Goal: Task Accomplishment & Management: Complete application form

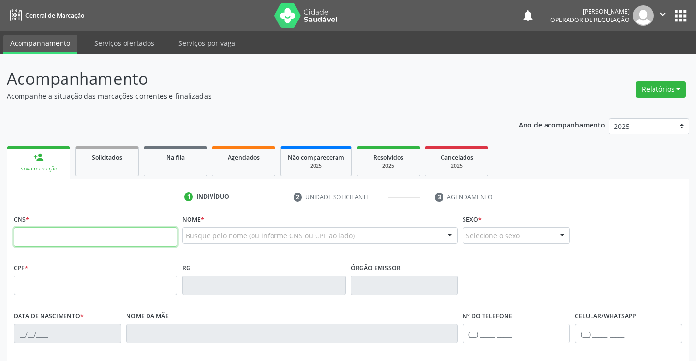
click at [69, 235] on input "text" at bounding box center [96, 237] width 164 height 20
type input "701 8022 7486 4077"
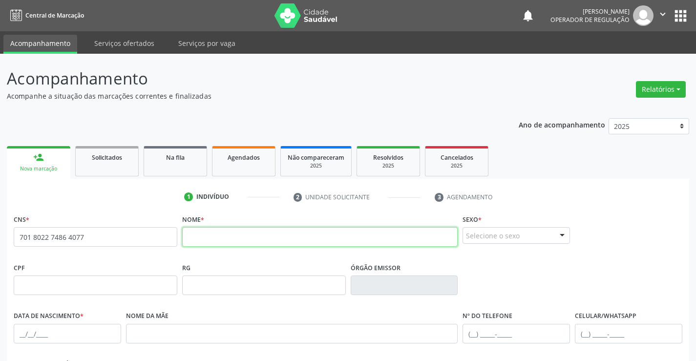
click at [227, 242] on input "text" at bounding box center [320, 237] width 276 height 20
type input "a"
type input "[PERSON_NAME]"
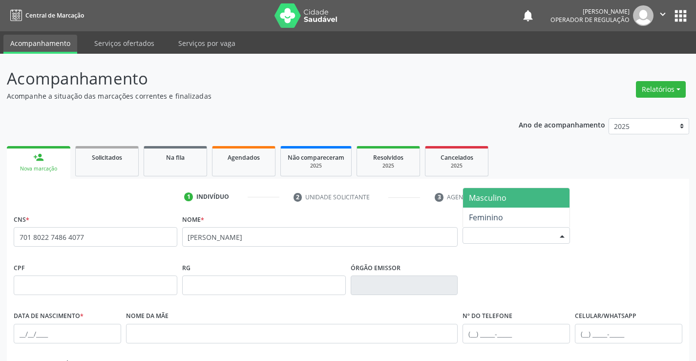
click at [560, 235] on div at bounding box center [562, 236] width 15 height 17
click at [508, 200] on span "Masculino" at bounding box center [516, 198] width 107 height 20
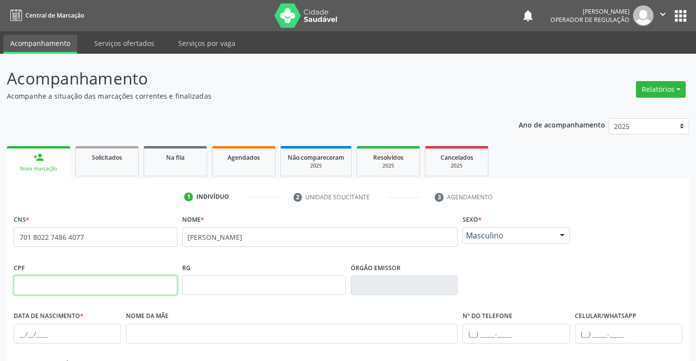
click at [68, 292] on input "text" at bounding box center [96, 286] width 164 height 20
type input "028.613.345-84"
click at [252, 290] on input "text" at bounding box center [264, 286] width 164 height 20
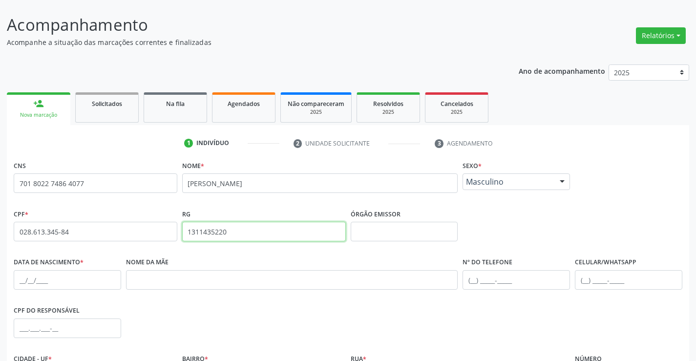
scroll to position [147, 0]
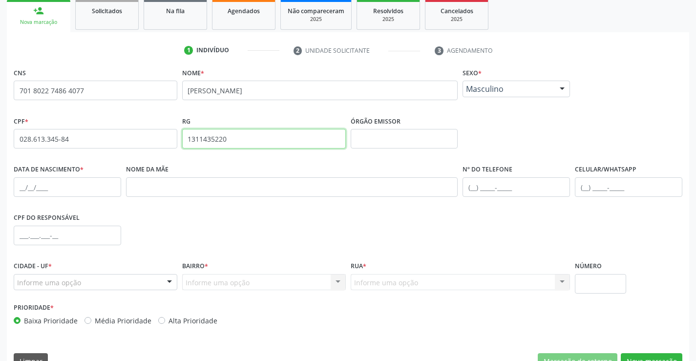
type input "1311435220"
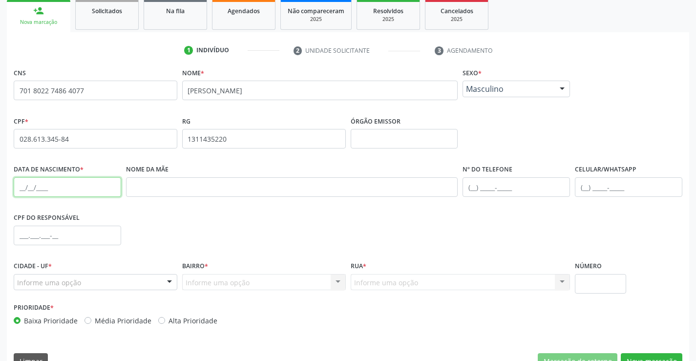
click at [64, 191] on input "text" at bounding box center [68, 187] width 108 height 20
type input "[DATE]"
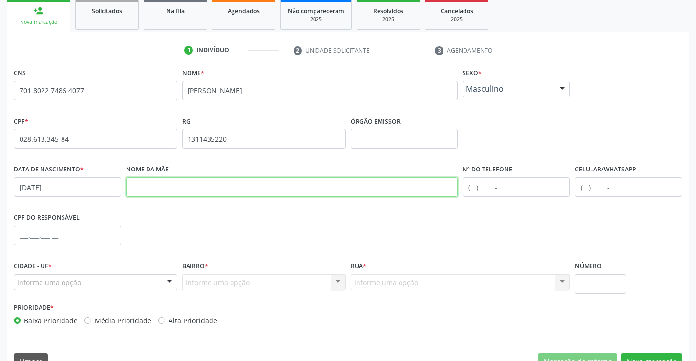
click at [168, 193] on input "text" at bounding box center [292, 187] width 332 height 20
type input "[PERSON_NAME]"
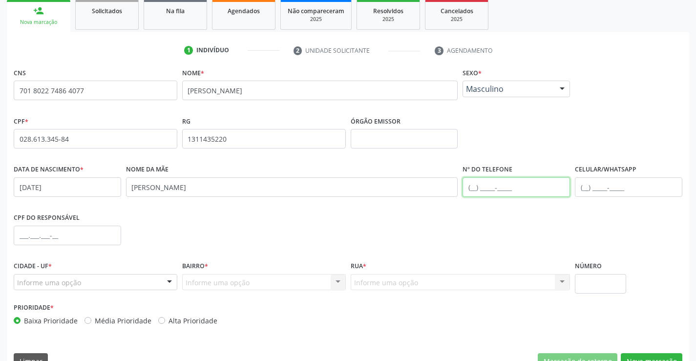
click at [475, 188] on input "text" at bounding box center [517, 187] width 108 height 20
type input "[PHONE_NUMBER]"
click at [164, 279] on div at bounding box center [169, 283] width 15 height 17
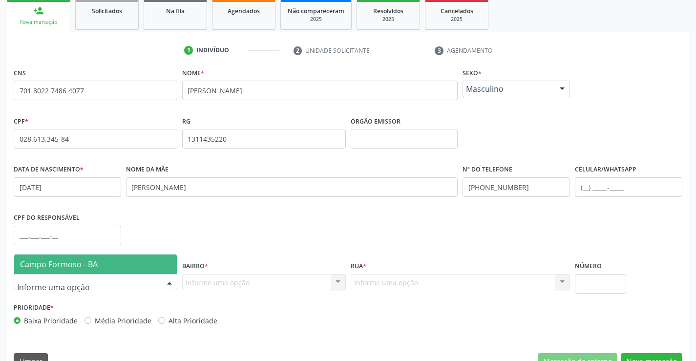
click at [137, 261] on span "Campo Formoso - BA" at bounding box center [95, 265] width 163 height 20
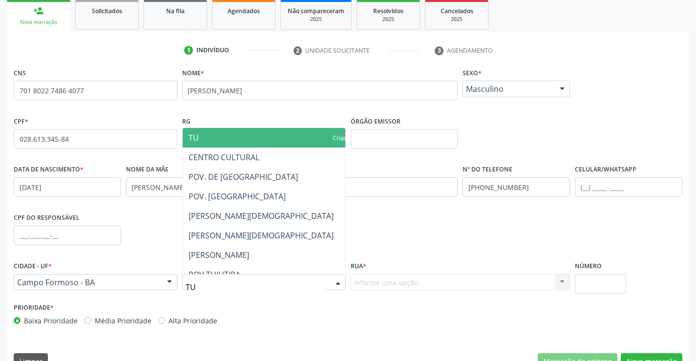
type input "TUI"
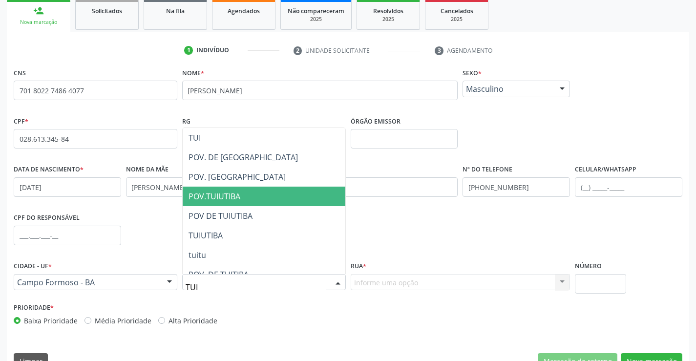
click at [286, 193] on span "POV.TUIUTIBA" at bounding box center [264, 197] width 163 height 20
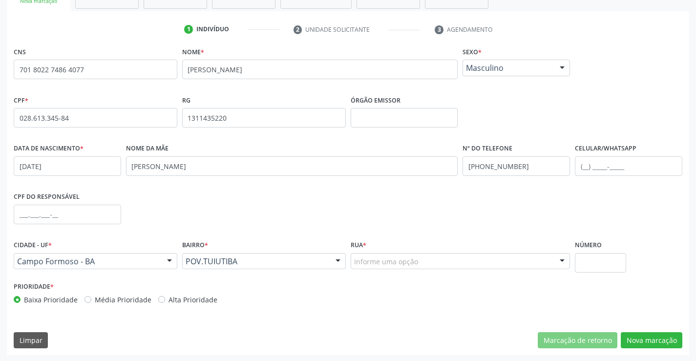
scroll to position [169, 0]
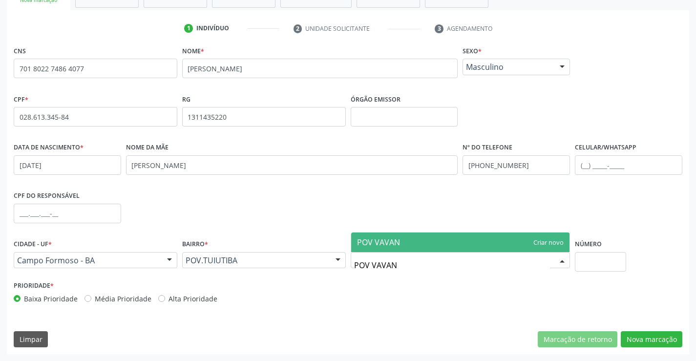
type input "POV VAVANA"
click at [409, 242] on span "POV VAVANA" at bounding box center [460, 243] width 219 height 20
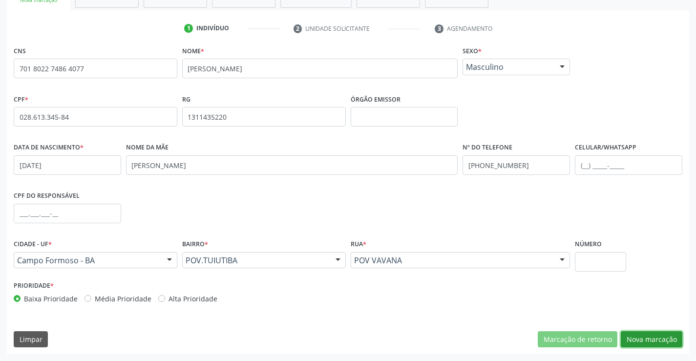
click at [653, 341] on button "Nova marcação" at bounding box center [652, 339] width 62 height 17
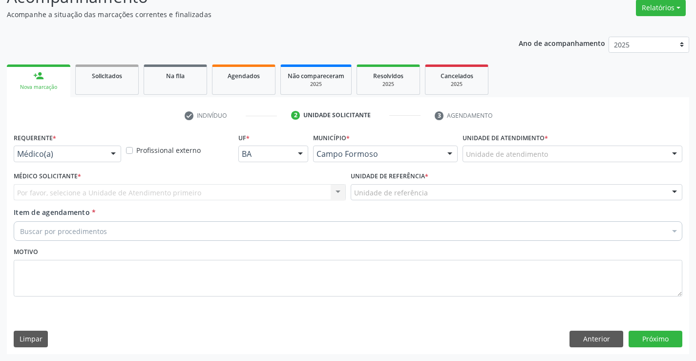
scroll to position [82, 0]
click at [114, 152] on div at bounding box center [113, 154] width 15 height 17
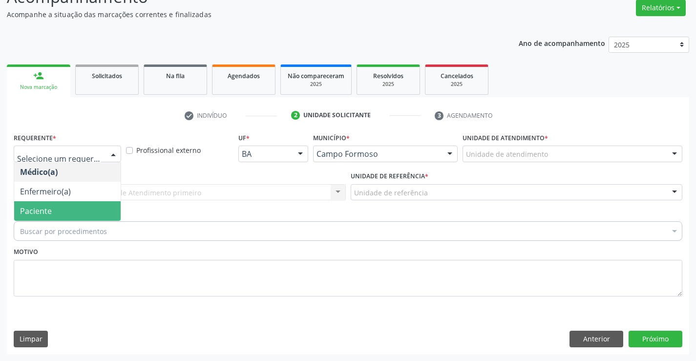
click at [65, 210] on span "Paciente" at bounding box center [67, 211] width 107 height 20
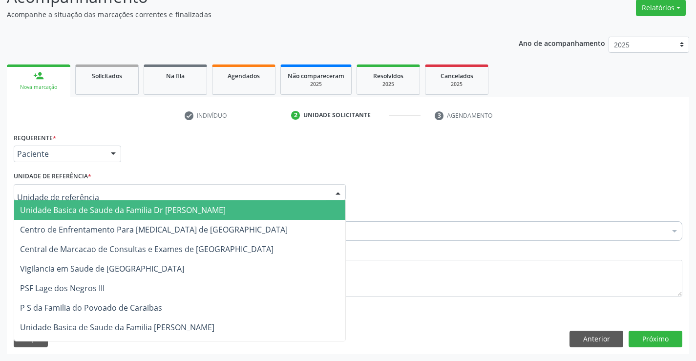
click at [96, 192] on div at bounding box center [180, 192] width 332 height 17
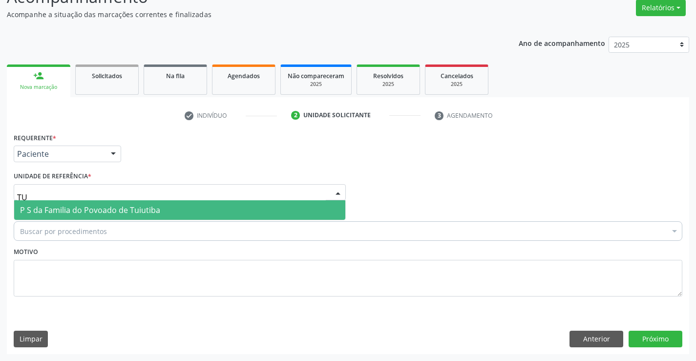
type input "TUI"
click at [164, 208] on span "P S da Familia do Povoado de Tuiutiba" at bounding box center [179, 210] width 331 height 20
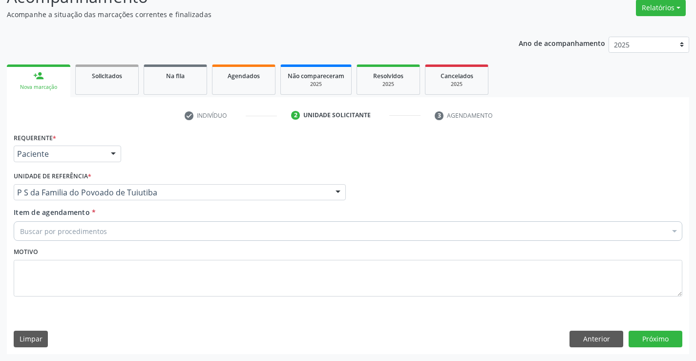
click at [137, 238] on div "Buscar por procedimentos" at bounding box center [348, 231] width 669 height 20
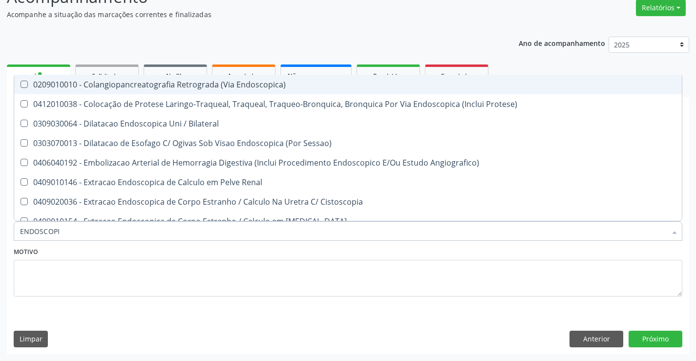
type input "ENDOSCOPIA"
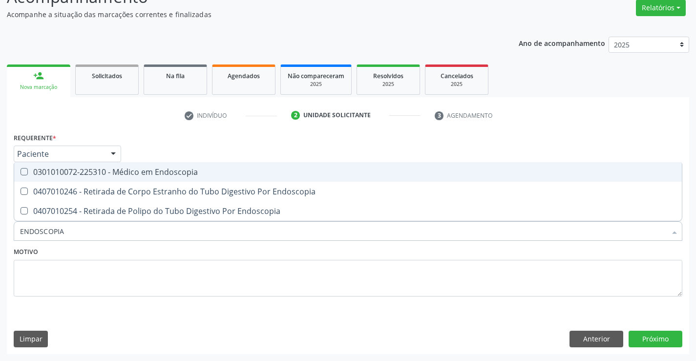
click at [144, 171] on div "0301010072-225310 - Médico em Endoscopia" at bounding box center [348, 172] width 656 height 8
checkbox Endoscopia "true"
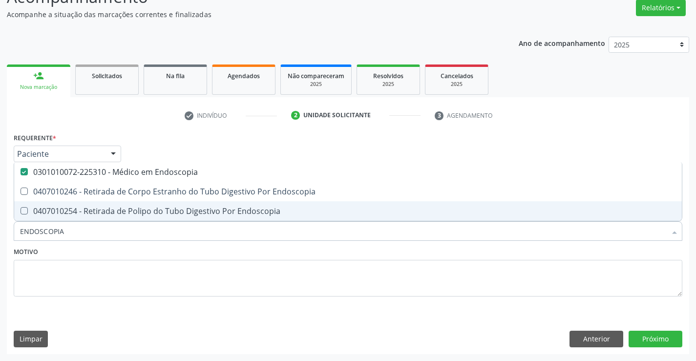
click at [135, 254] on div "Motivo" at bounding box center [348, 271] width 669 height 52
checkbox Endoscopia "true"
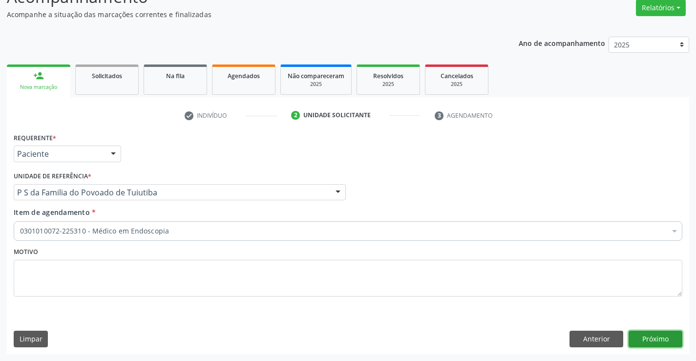
click at [634, 341] on button "Próximo" at bounding box center [656, 339] width 54 height 17
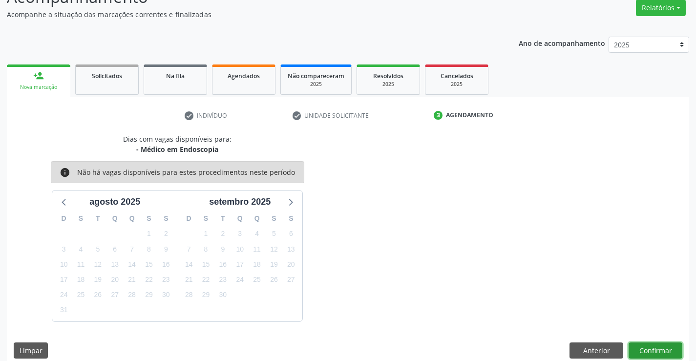
click at [654, 347] on button "Confirmar" at bounding box center [656, 351] width 54 height 17
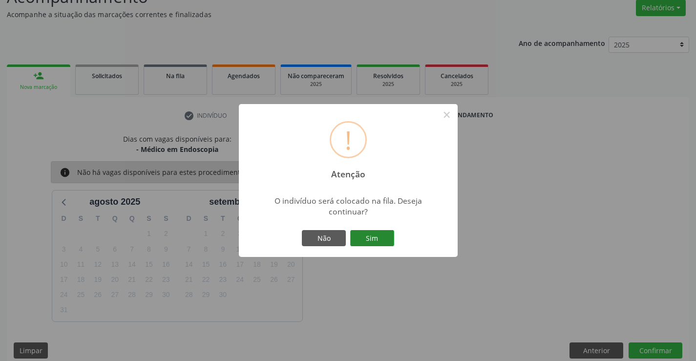
click at [388, 237] on button "Sim" at bounding box center [372, 238] width 44 height 17
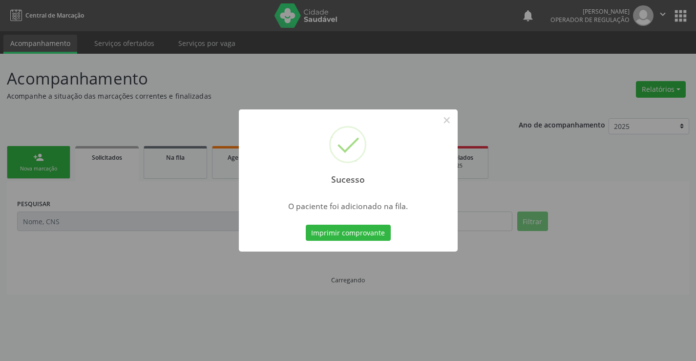
scroll to position [0, 0]
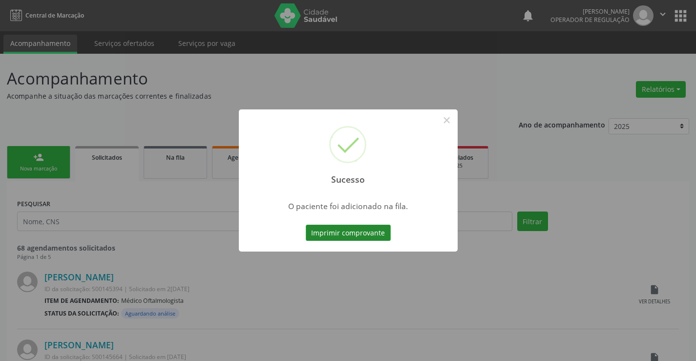
click at [357, 230] on button "Imprimir comprovante" at bounding box center [348, 233] width 85 height 17
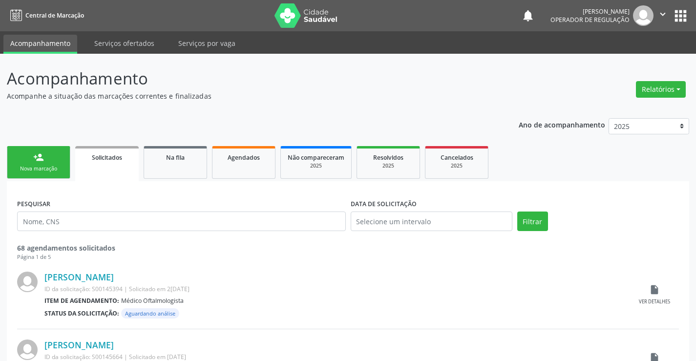
click at [54, 166] on div "Nova marcação" at bounding box center [38, 168] width 49 height 7
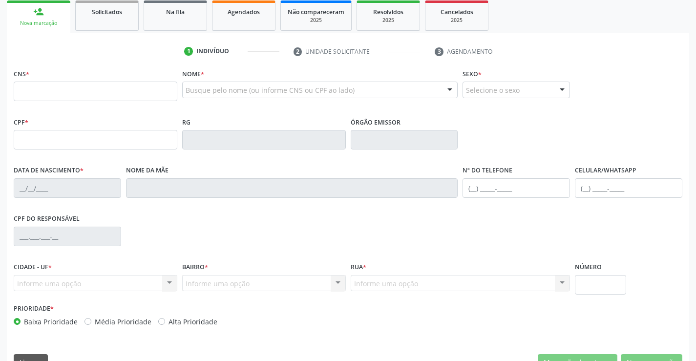
scroll to position [147, 0]
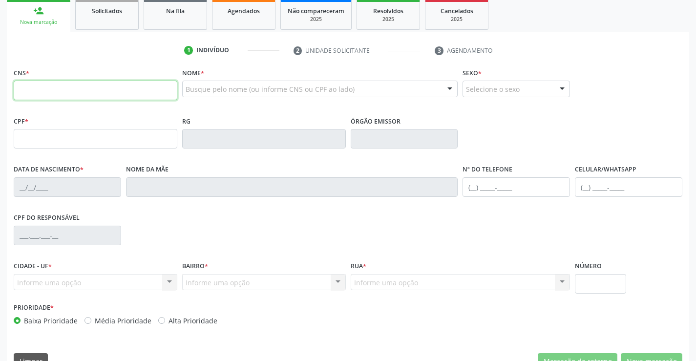
click at [57, 98] on input "text" at bounding box center [96, 91] width 164 height 20
type input "701 8022 7486 4077"
type input "028.613.345-84"
type input "1311435220"
type input "[DATE]"
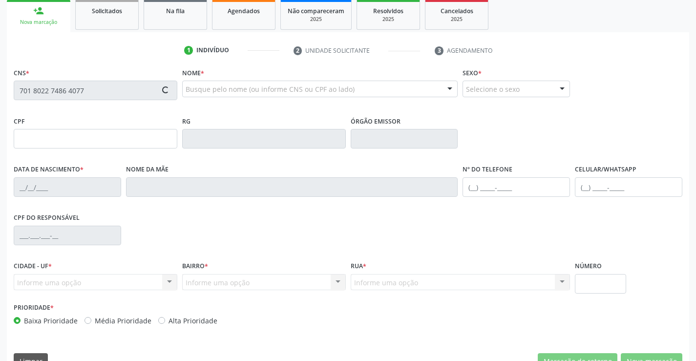
type input "[PERSON_NAME]"
type input "[PHONE_NUMBER]"
type input "S/N"
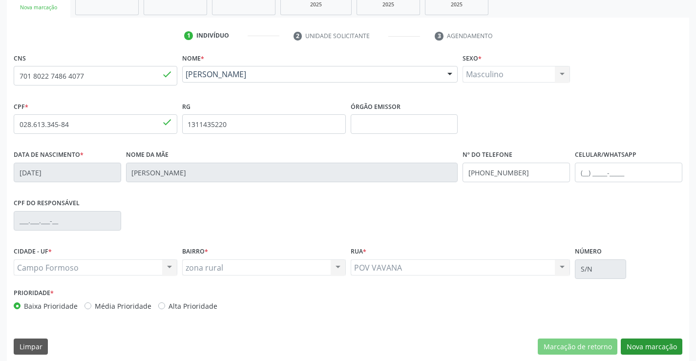
scroll to position [169, 0]
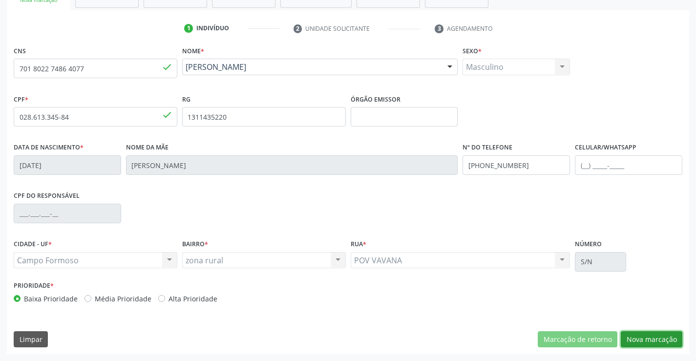
click at [636, 339] on button "Nova marcação" at bounding box center [652, 339] width 62 height 17
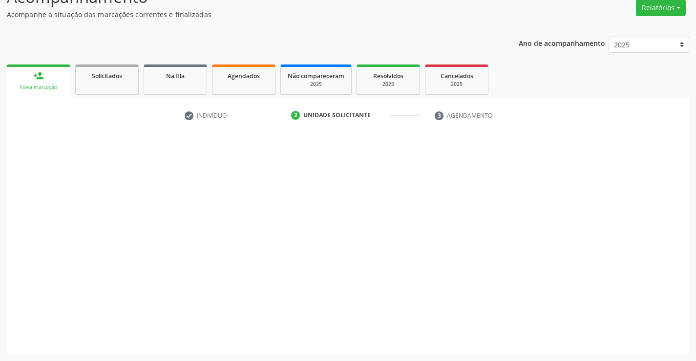
scroll to position [82, 0]
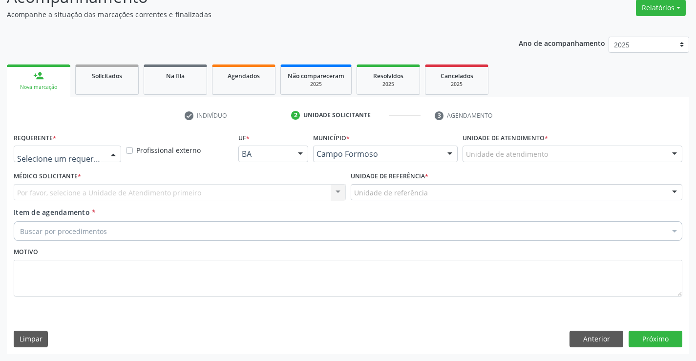
click at [104, 153] on div at bounding box center [68, 154] width 108 height 17
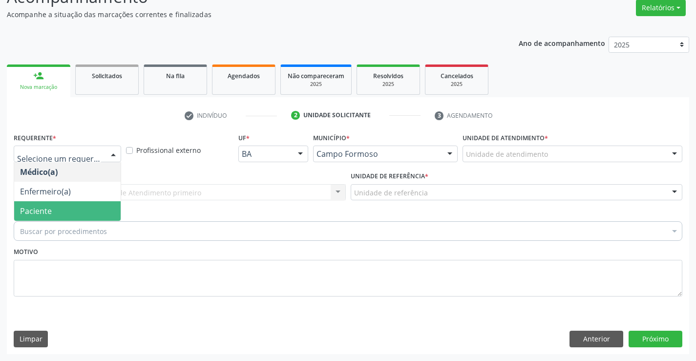
click at [77, 209] on span "Paciente" at bounding box center [67, 211] width 107 height 20
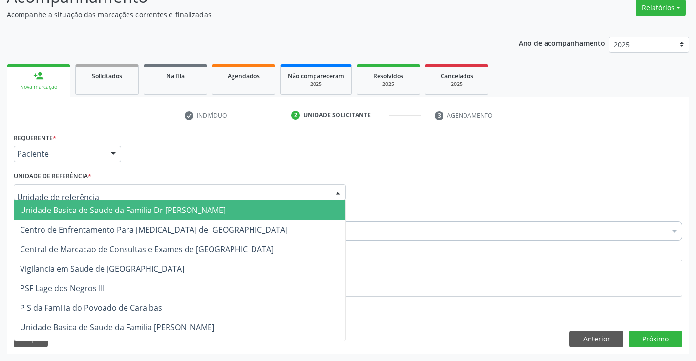
click at [97, 195] on div at bounding box center [180, 192] width 332 height 17
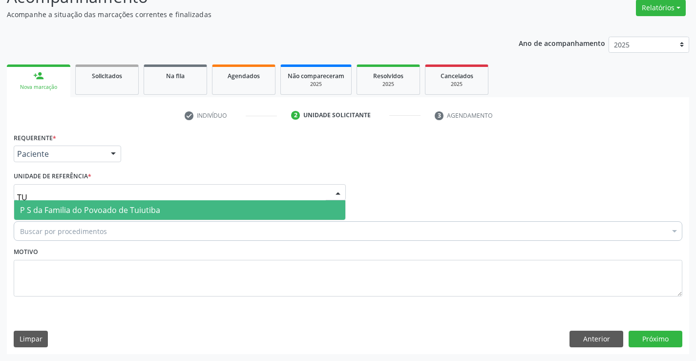
type input "TUI"
click at [102, 212] on span "P S da Familia do Povoado de Tuiutiba" at bounding box center [90, 210] width 140 height 11
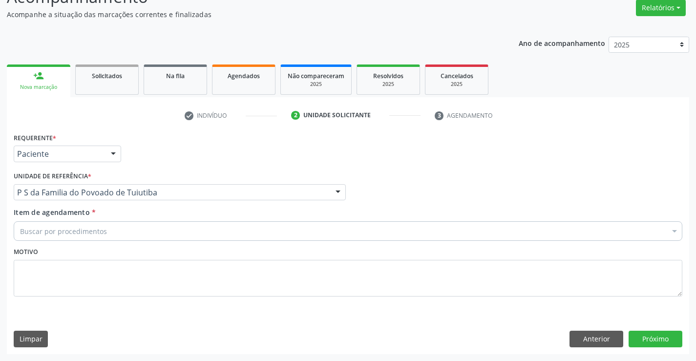
click at [111, 234] on div "Buscar por procedimentos" at bounding box center [348, 231] width 669 height 20
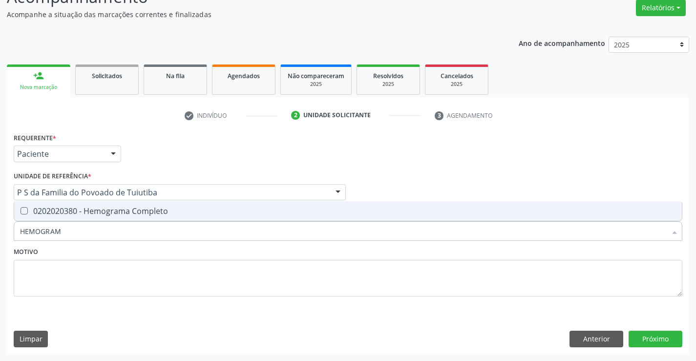
type input "HEMOGRAMA"
drag, startPoint x: 123, startPoint y: 211, endPoint x: 120, endPoint y: 221, distance: 11.1
click at [122, 216] on span "0202020380 - Hemograma Completo" at bounding box center [348, 211] width 668 height 20
checkbox Completo "true"
type input "HEMOGRAMA"
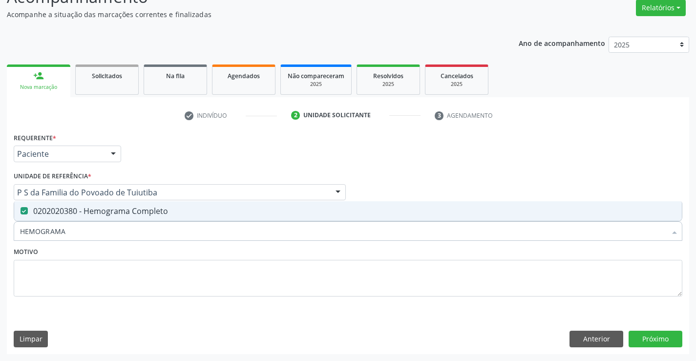
click at [113, 247] on div "Motivo" at bounding box center [348, 271] width 669 height 52
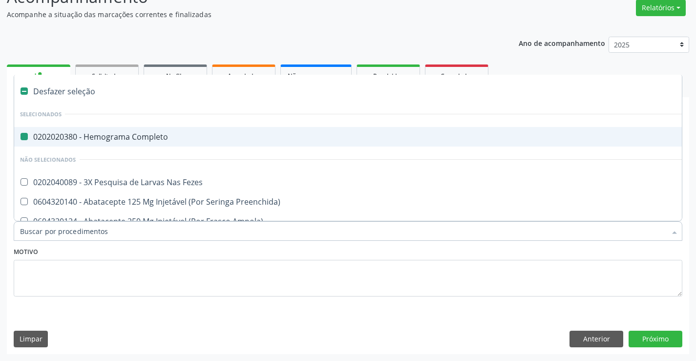
type input "U"
checkbox Completo "false"
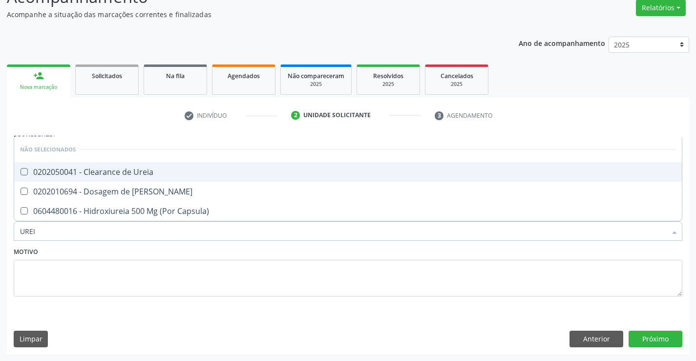
type input "UREIA"
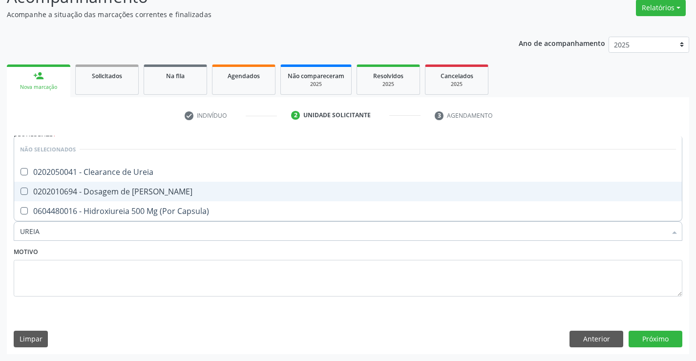
click at [144, 191] on div "0202010694 - Dosagem de [PERSON_NAME]" at bounding box center [348, 192] width 656 height 8
checkbox Ureia "true"
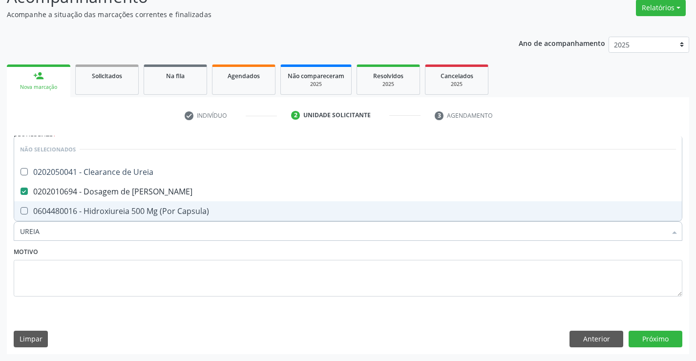
type input "UREIA"
click at [141, 254] on div "Motivo" at bounding box center [348, 271] width 669 height 52
checkbox Ureia "true"
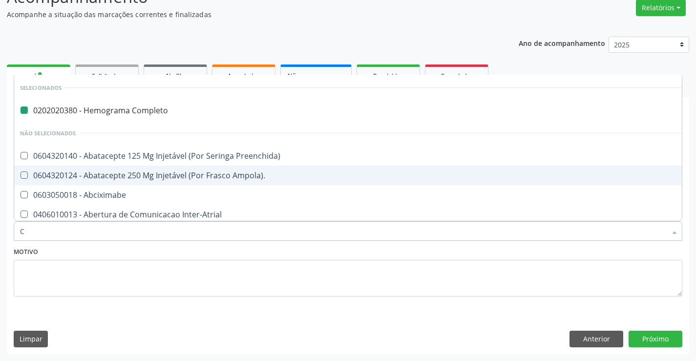
type input "CR"
checkbox Completo "false"
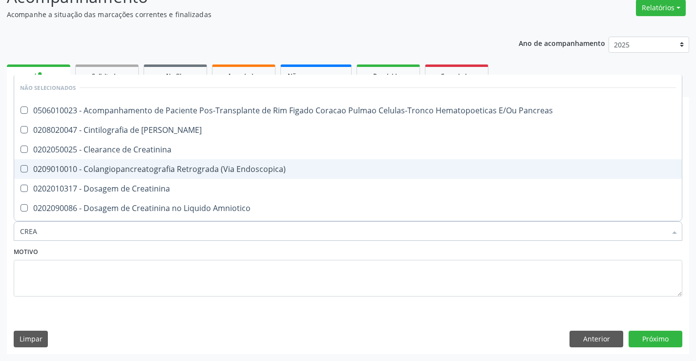
type input "CREAT"
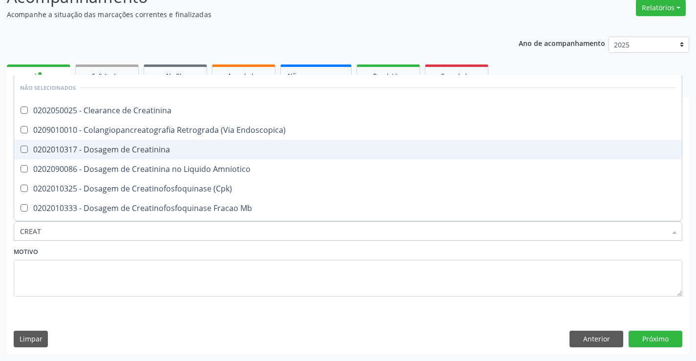
drag, startPoint x: 150, startPoint y: 145, endPoint x: 145, endPoint y: 183, distance: 38.4
click at [150, 146] on div "0202010317 - Dosagem de Creatinina" at bounding box center [348, 150] width 656 height 8
checkbox Creatinina "true"
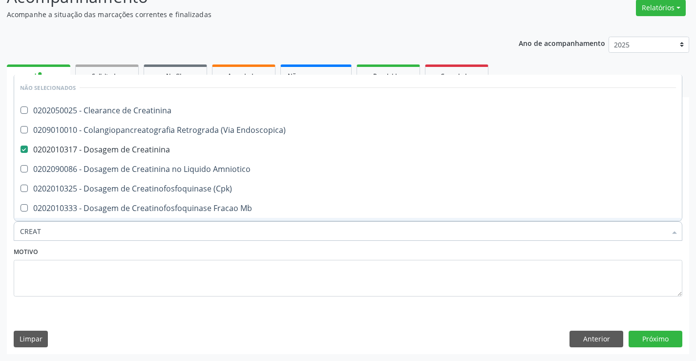
type input "CREAT"
click at [148, 248] on div "Motivo" at bounding box center [348, 271] width 669 height 52
checkbox Creatinina "true"
checkbox Endoscopica\) "true"
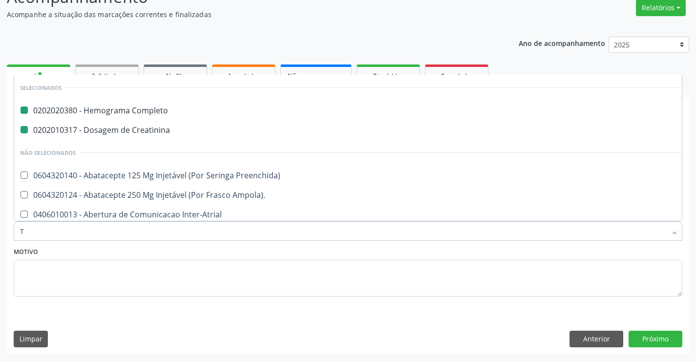
type input "TR"
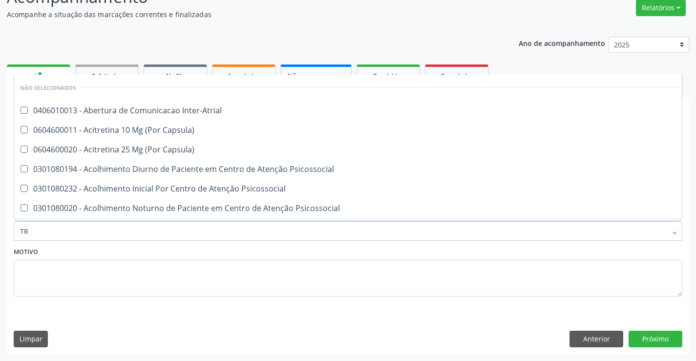
checkbox Inter-Atrial "false"
checkbox Capsula\) "false"
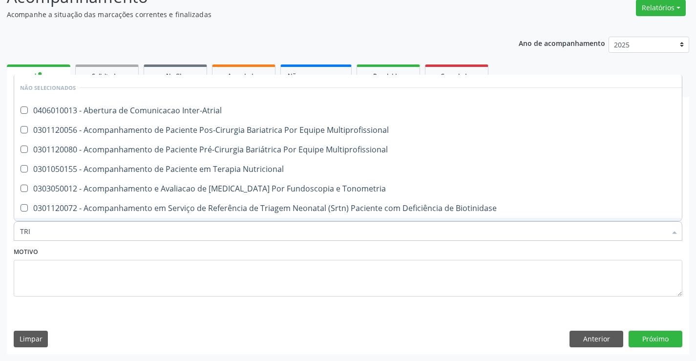
type input "TRIG"
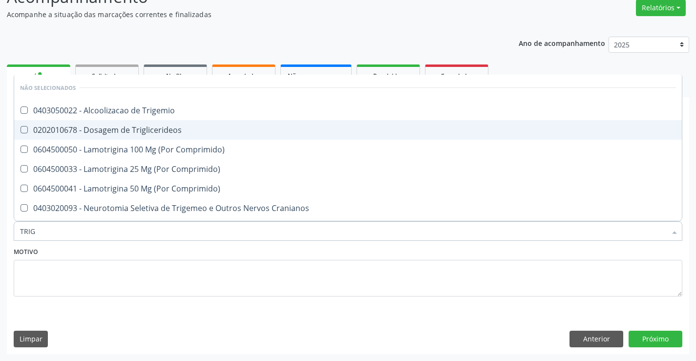
click at [116, 133] on div "0202010678 - Dosagem de Triglicerideos" at bounding box center [348, 130] width 656 height 8
checkbox Triglicerideos "true"
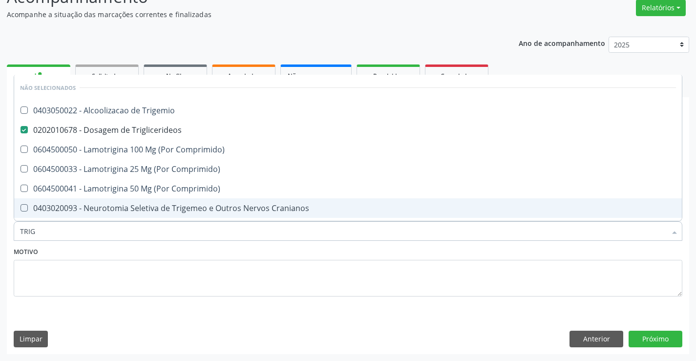
click at [144, 253] on div "Motivo" at bounding box center [348, 271] width 669 height 52
checkbox Trigemio "true"
checkbox Comprimido\) "true"
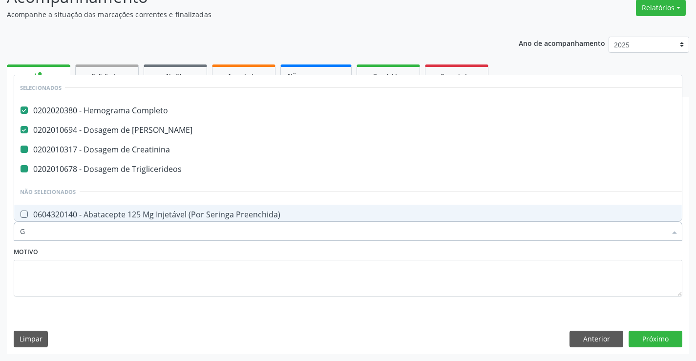
type input "GL"
checkbox Triglicerideos "false"
checkbox Creatinina "false"
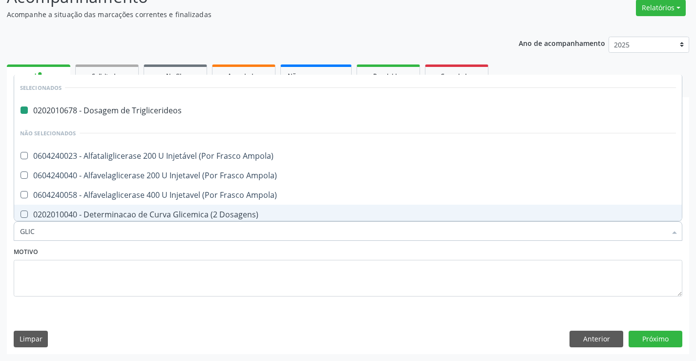
type input "GLICO"
checkbox Triglicerideos "false"
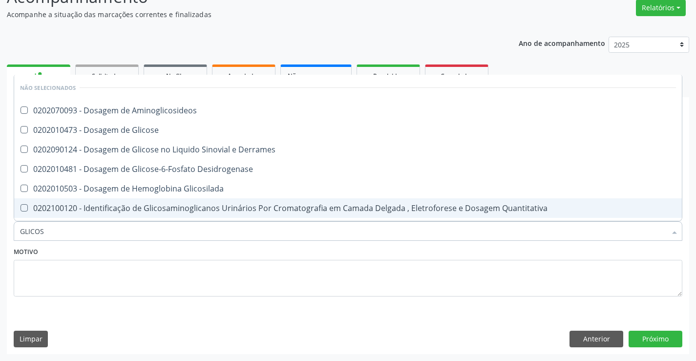
type input "GLICOSE"
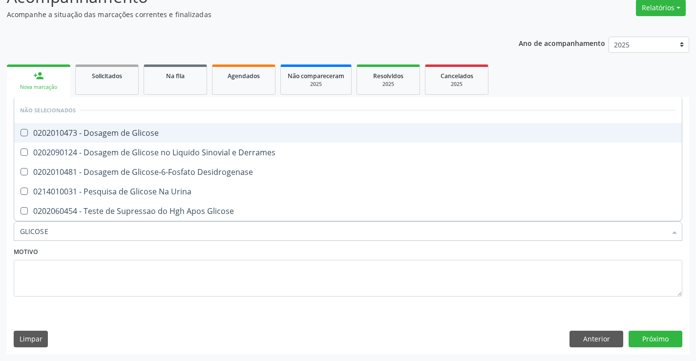
click at [143, 133] on div "0202010473 - Dosagem de Glicose" at bounding box center [348, 133] width 656 height 8
checkbox Glicose "true"
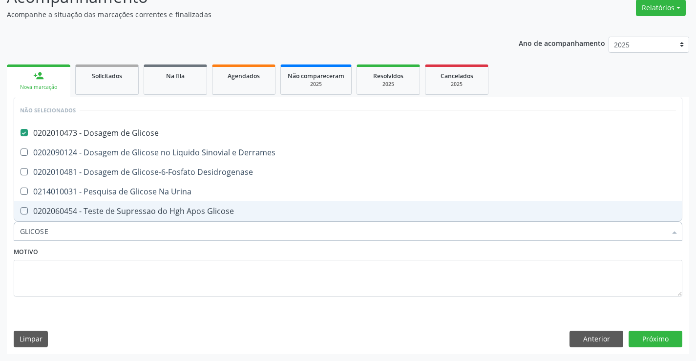
click at [127, 248] on div "Motivo" at bounding box center [348, 271] width 669 height 52
checkbox Urina "true"
checkbox Desidrogenase "true"
checkbox Glicose "true"
checkbox Derrames "true"
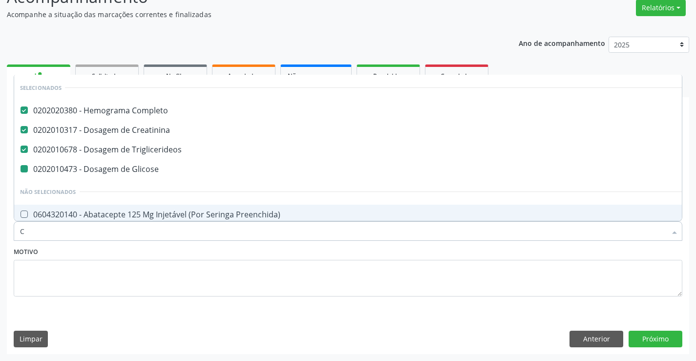
type input "CO"
checkbox Glicose "false"
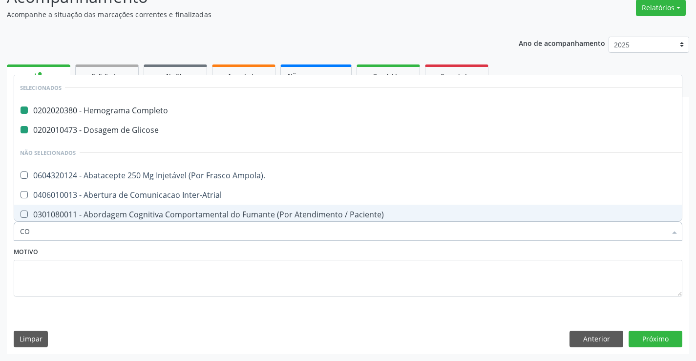
type input "COL"
checkbox Completo "false"
checkbox Glicose "false"
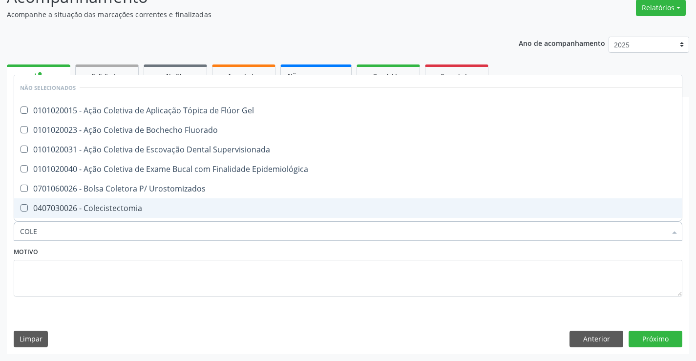
type input "COLES"
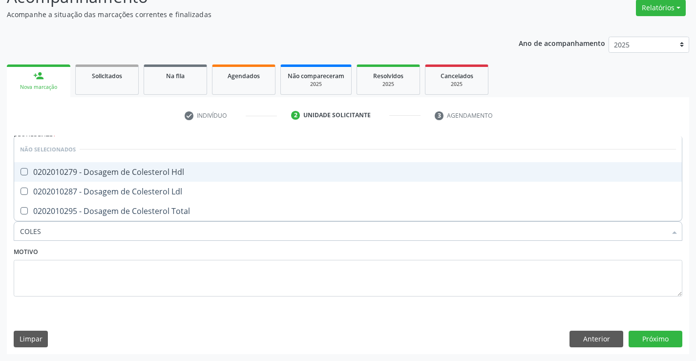
click at [153, 169] on div "0202010279 - Dosagem de Colesterol Hdl" at bounding box center [348, 172] width 656 height 8
checkbox Hdl "true"
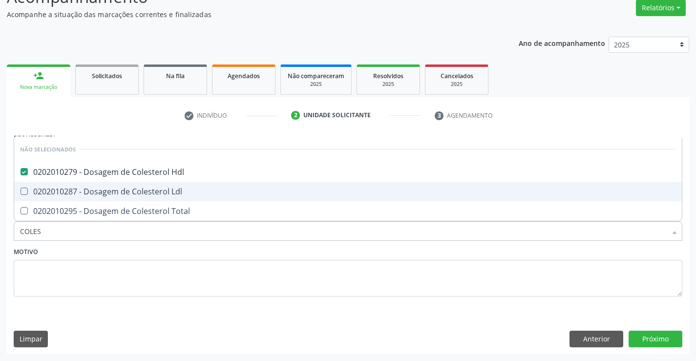
click at [152, 192] on div "0202010287 - Dosagem de Colesterol Ldl" at bounding box center [348, 192] width 656 height 8
checkbox Ldl "true"
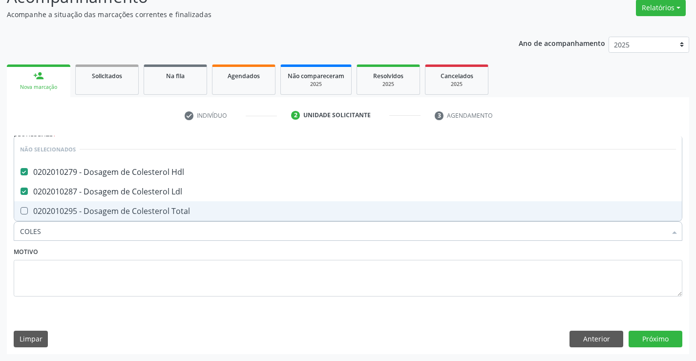
drag, startPoint x: 161, startPoint y: 207, endPoint x: 157, endPoint y: 224, distance: 17.5
click at [160, 210] on div "0202010295 - Dosagem de Colesterol Total" at bounding box center [348, 211] width 656 height 8
checkbox Total "true"
click at [137, 252] on div "Motivo" at bounding box center [348, 271] width 669 height 52
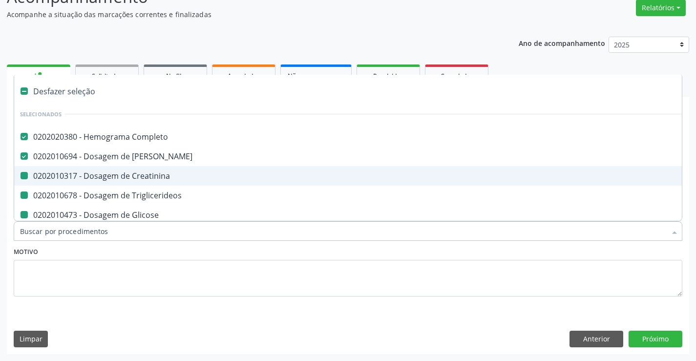
type input "U"
checkbox Creatinina "false"
checkbox Triglicerideos "false"
checkbox Glicose "false"
checkbox Hdl "false"
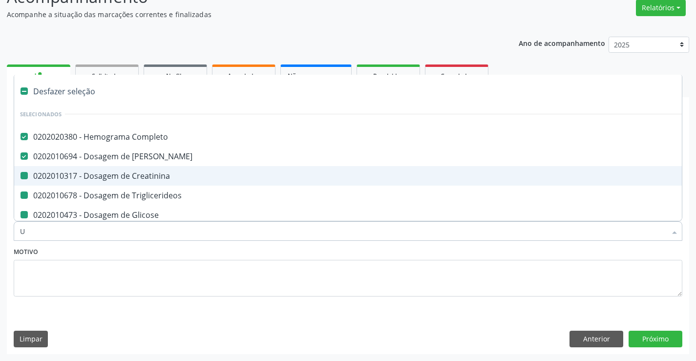
checkbox Ldl "false"
checkbox Total "false"
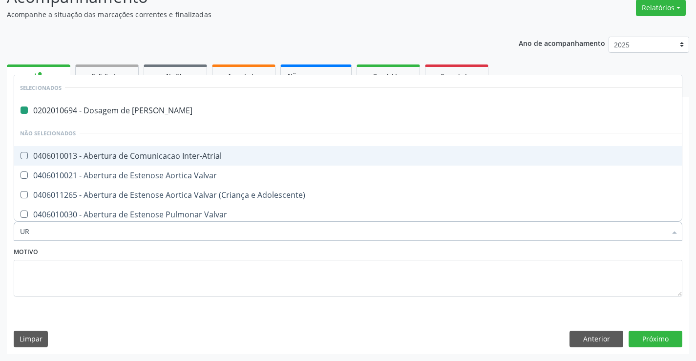
type input "URI"
checkbox Ureia "false"
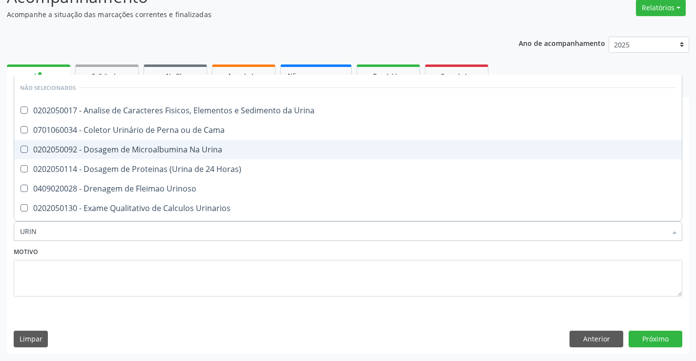
type input "URINA"
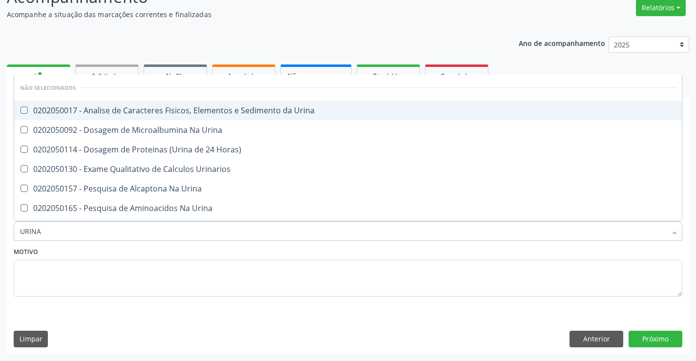
click at [191, 104] on span "0202050017 - Analise de Caracteres Fisicos, Elementos e Sedimento da Urina" at bounding box center [348, 111] width 668 height 20
checkbox Urina "true"
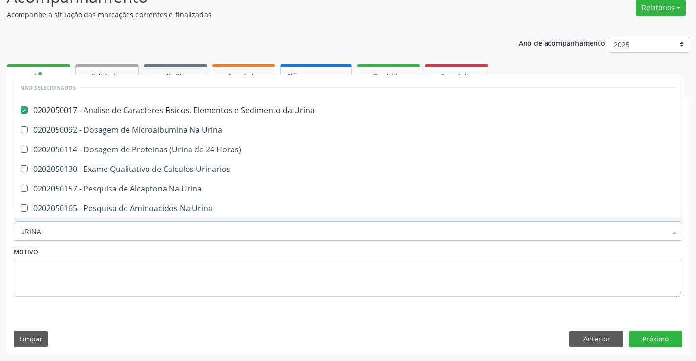
click at [144, 251] on div "Motivo" at bounding box center [348, 271] width 669 height 52
checkbox Horas\) "true"
checkbox Urinarios "true"
checkbox Urina "true"
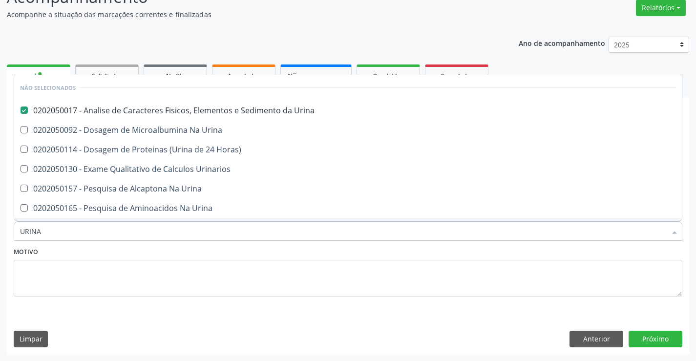
checkbox Urina "true"
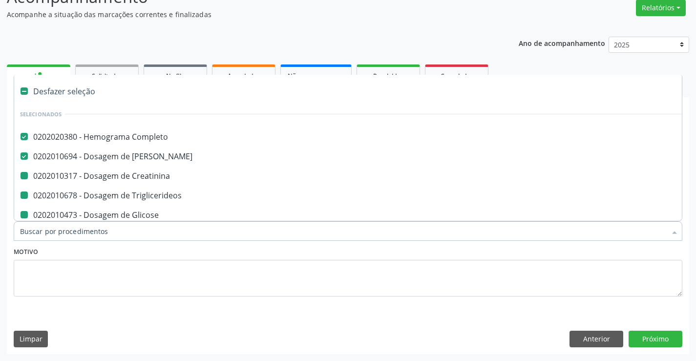
type input "F"
checkbox Creatinina "false"
checkbox Triglicerideos "false"
checkbox Glicose "false"
checkbox Hdl "false"
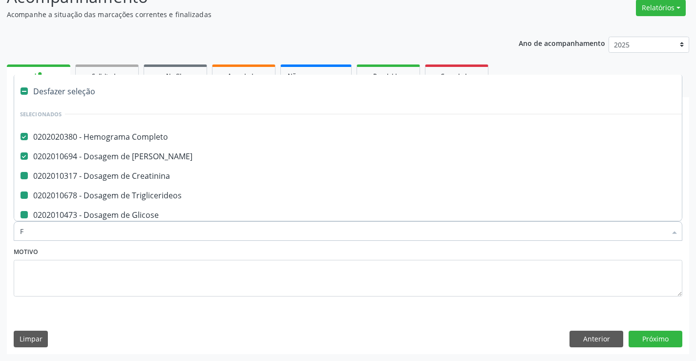
checkbox Ldl "false"
checkbox Total "false"
checkbox Urina "false"
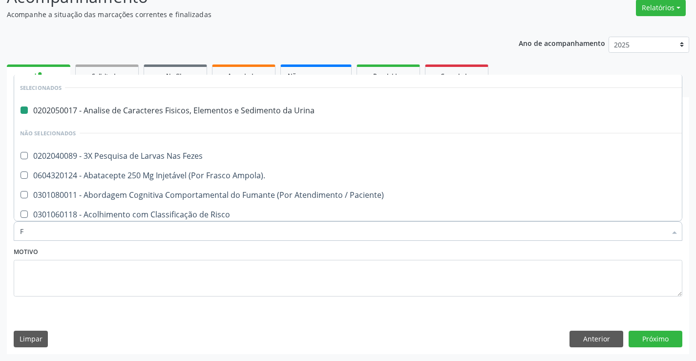
type input "FE"
checkbox Urina "false"
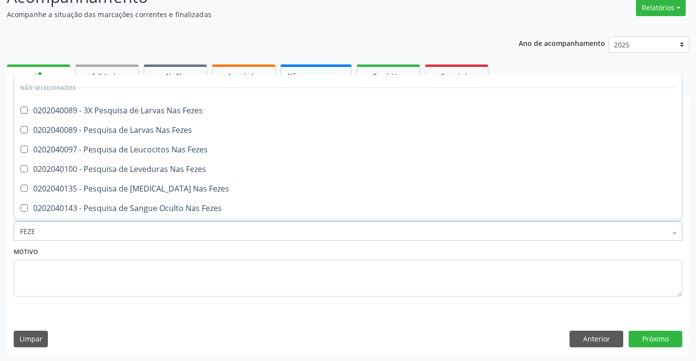
type input "FEZES"
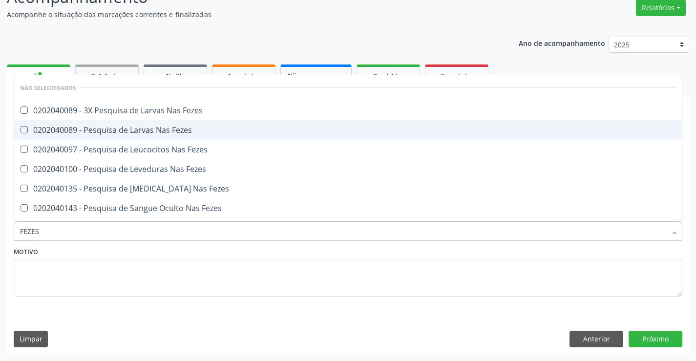
click at [161, 132] on div "0202040089 - Pesquisa de Larvas Nas Fezes" at bounding box center [348, 130] width 656 height 8
checkbox Fezes "true"
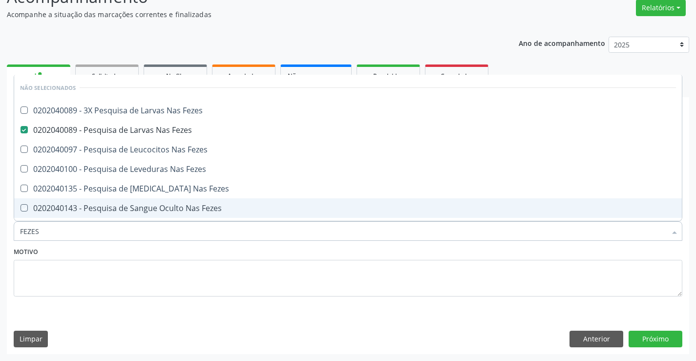
click at [151, 259] on div "Motivo" at bounding box center [348, 271] width 669 height 52
checkbox Fezes "true"
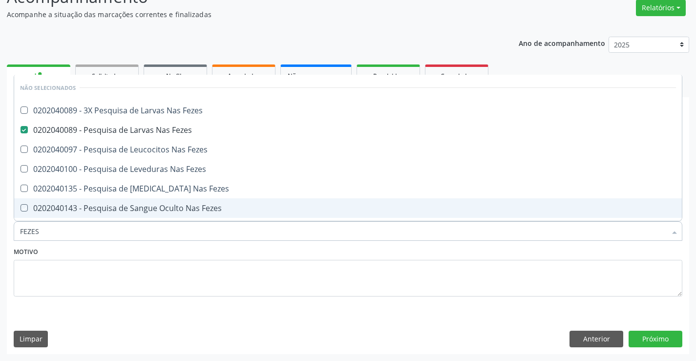
checkbox Fezes "true"
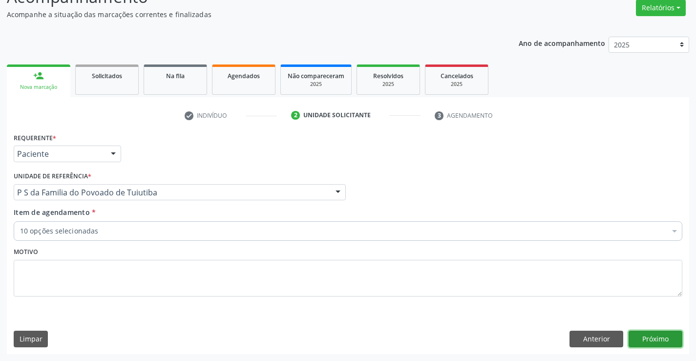
click at [663, 339] on button "Próximo" at bounding box center [656, 339] width 54 height 17
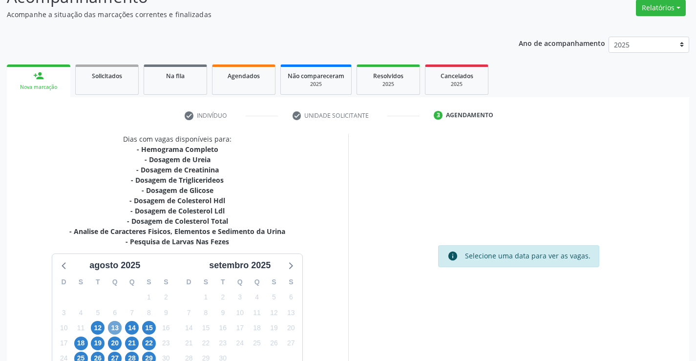
click at [114, 326] on span "13" at bounding box center [115, 328] width 14 height 14
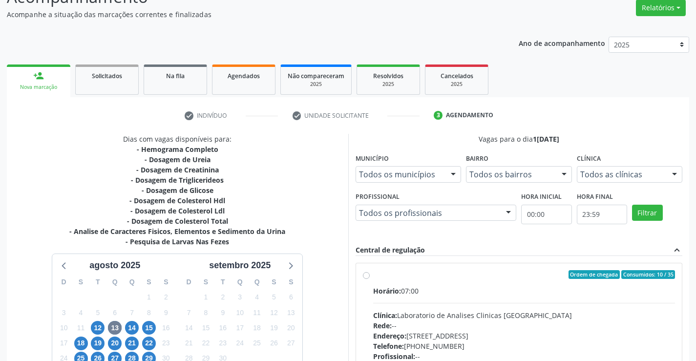
click at [373, 275] on label "Ordem de chegada Consumidos: 10 / 35 Horário: 07:00 Clínica: Laboratorio de Ana…" at bounding box center [524, 345] width 302 height 150
click at [367, 275] on input "Ordem de chegada Consumidos: 10 / 35 Horário: 07:00 Clínica: Laboratorio de Ana…" at bounding box center [366, 274] width 7 height 9
radio input "true"
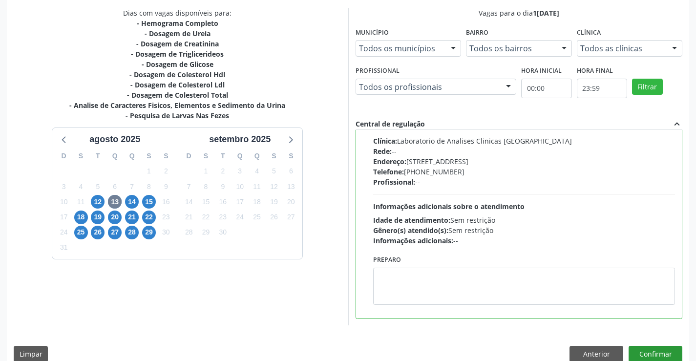
scroll to position [223, 0]
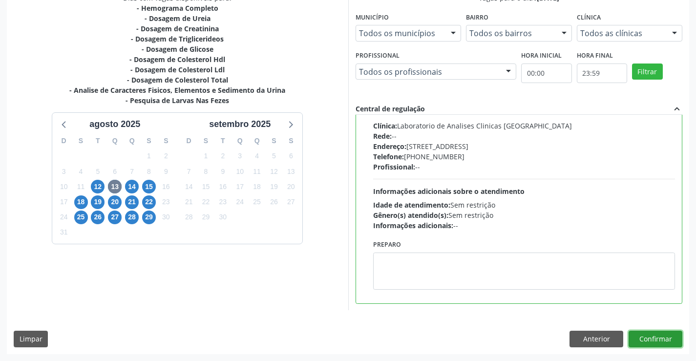
click at [657, 341] on button "Confirmar" at bounding box center [656, 339] width 54 height 17
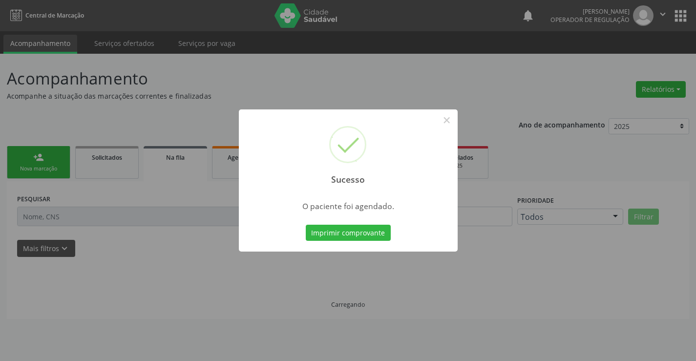
scroll to position [0, 0]
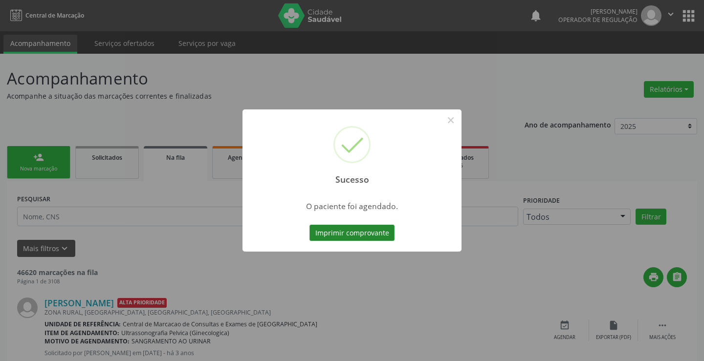
click at [371, 232] on button "Imprimir comprovante" at bounding box center [351, 233] width 85 height 17
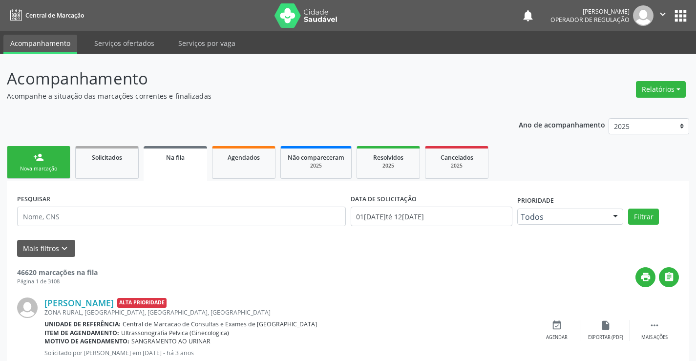
click at [62, 170] on div "Nova marcação" at bounding box center [38, 168] width 49 height 7
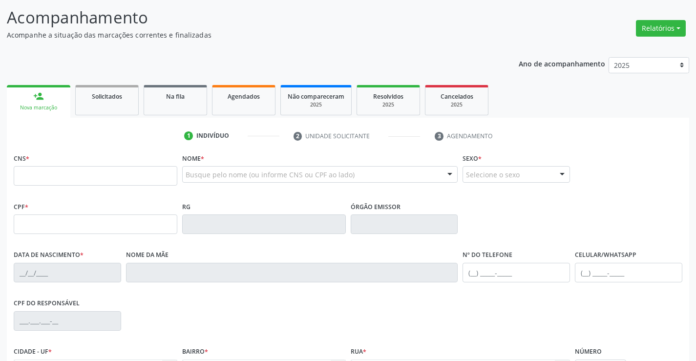
scroll to position [147, 0]
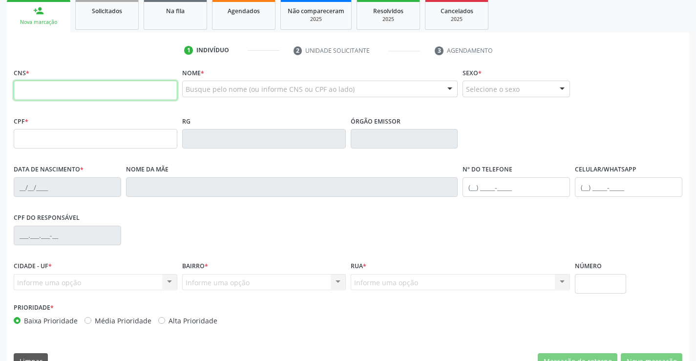
click at [46, 89] on input "text" at bounding box center [96, 91] width 164 height 20
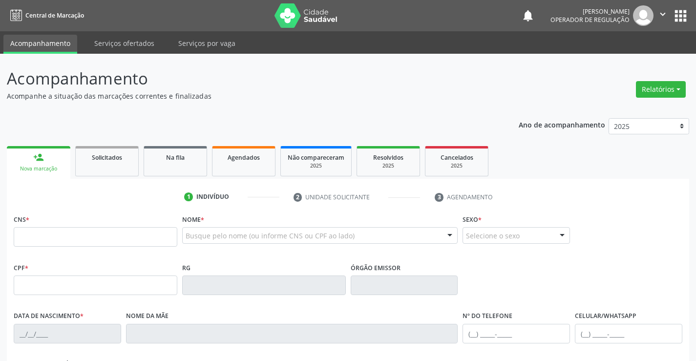
scroll to position [147, 0]
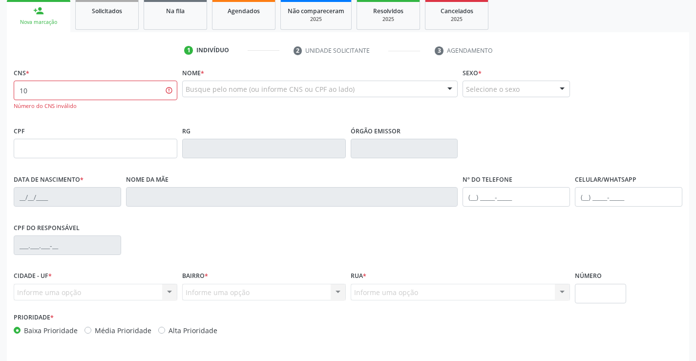
type input "1"
type input "701 0048 8481 7799"
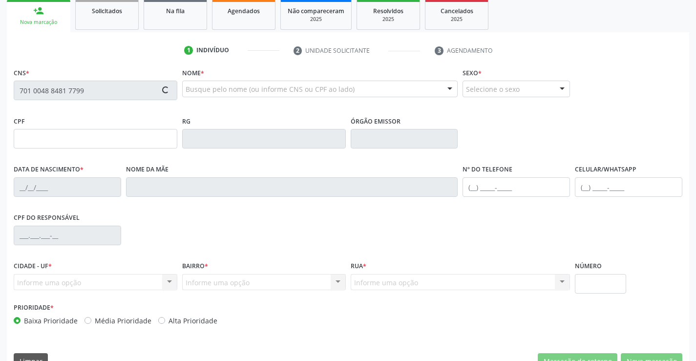
type input "0331567784"
type input "26[DATE]"
type input "(74) 98122-8556"
type input "S/N"
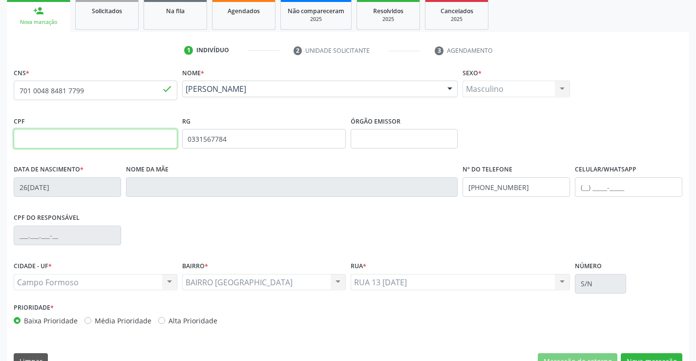
click at [91, 141] on input "text" at bounding box center [96, 139] width 164 height 20
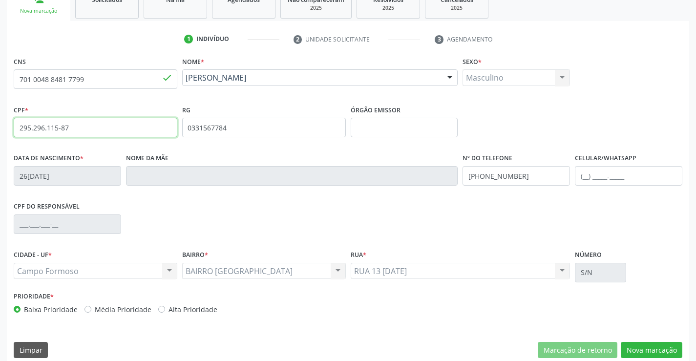
scroll to position [169, 0]
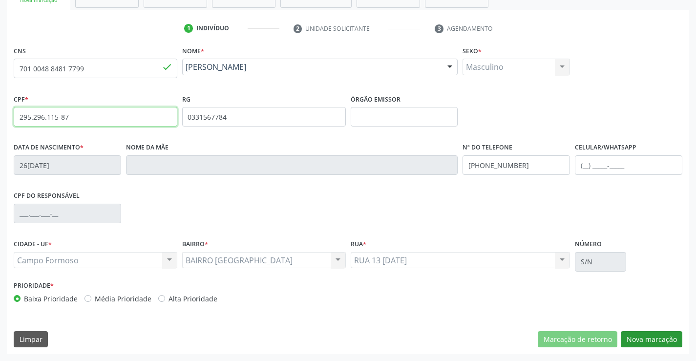
type input "295.296.115-87"
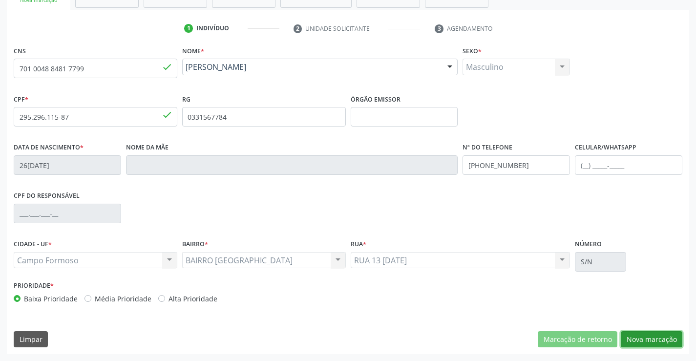
click at [641, 341] on button "Nova marcação" at bounding box center [652, 339] width 62 height 17
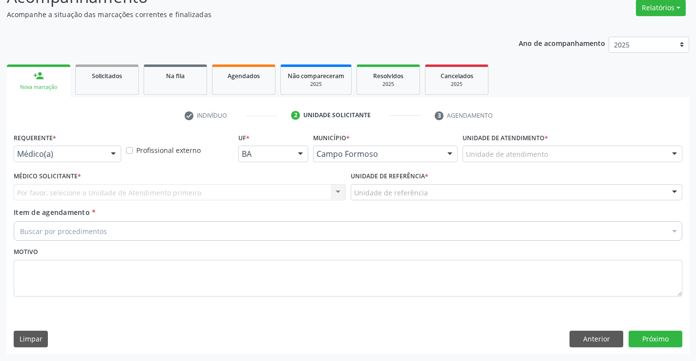
scroll to position [82, 0]
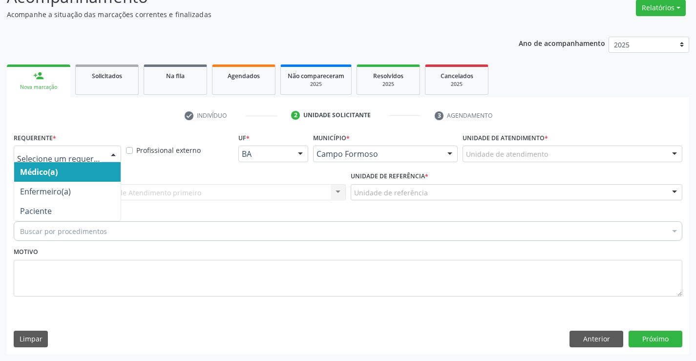
click at [115, 152] on div at bounding box center [113, 154] width 15 height 17
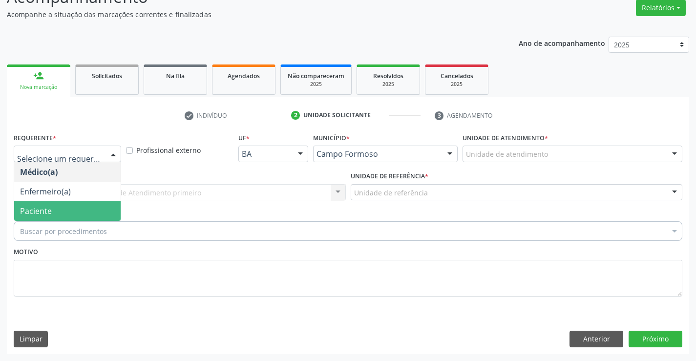
click at [98, 213] on span "Paciente" at bounding box center [67, 211] width 107 height 20
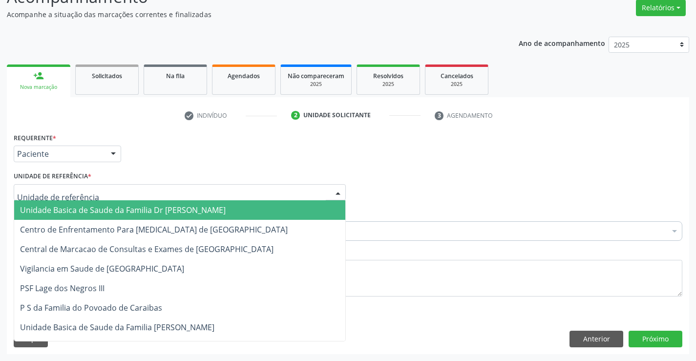
click at [118, 193] on div at bounding box center [180, 192] width 332 height 17
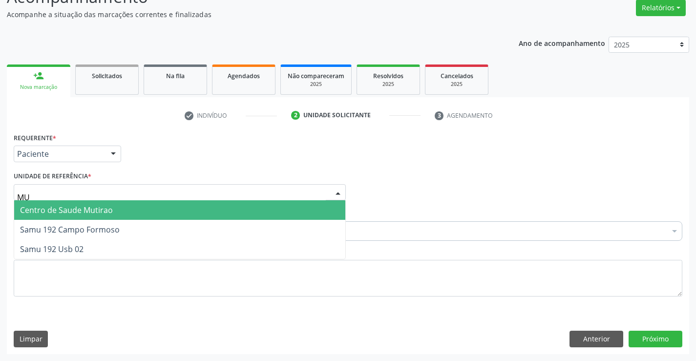
type input "MUT"
click at [126, 212] on span "Centro de Saude Mutirao" at bounding box center [179, 210] width 331 height 20
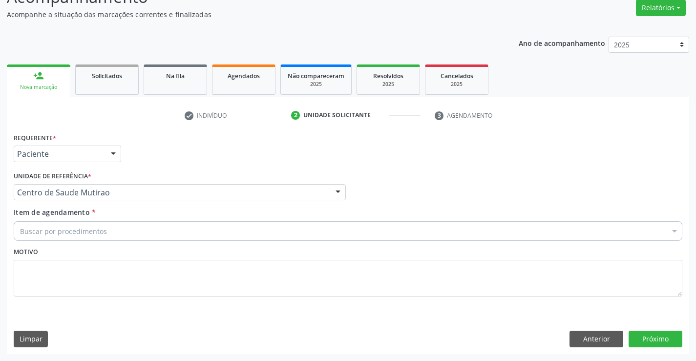
click at [114, 233] on div "Buscar por procedimentos" at bounding box center [348, 231] width 669 height 20
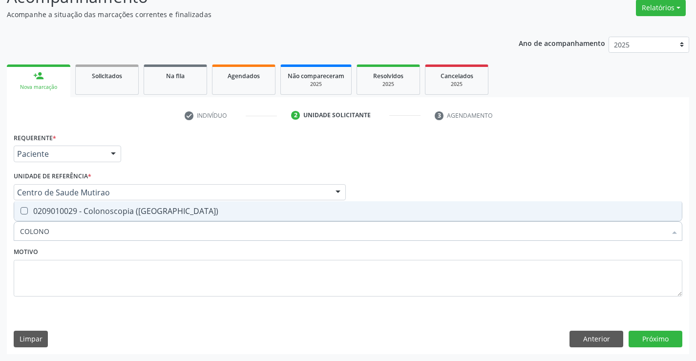
type input "COLONOS"
click at [117, 215] on div "0209010029 - Colonoscopia ([GEOGRAPHIC_DATA])" at bounding box center [348, 211] width 656 height 8
checkbox \(Coloscopia\) "true"
click at [117, 252] on div "Motivo" at bounding box center [348, 271] width 669 height 52
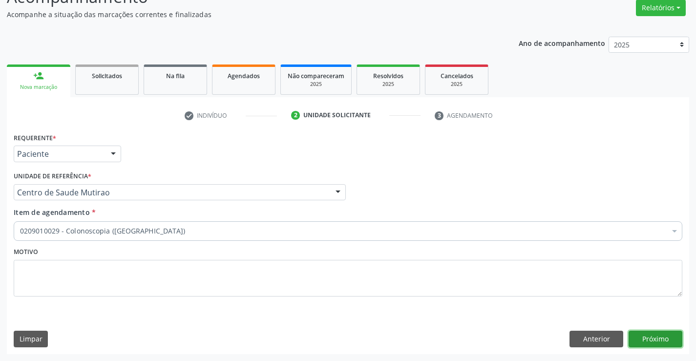
click at [643, 338] on button "Próximo" at bounding box center [656, 339] width 54 height 17
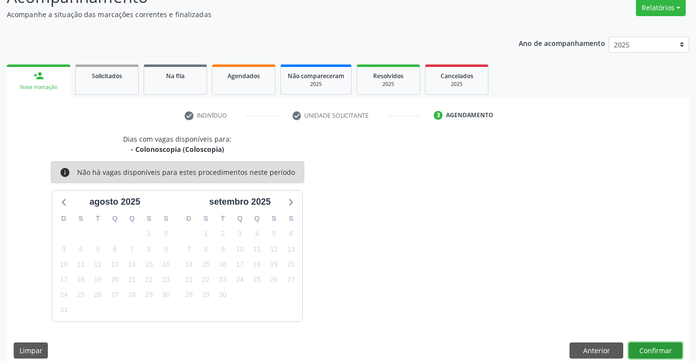
click at [649, 353] on button "Confirmar" at bounding box center [656, 351] width 54 height 17
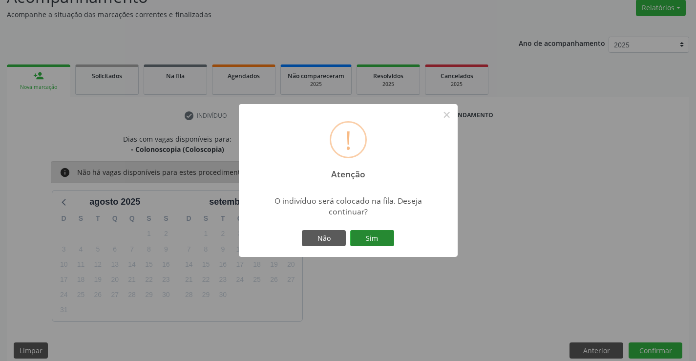
click at [380, 239] on button "Sim" at bounding box center [372, 238] width 44 height 17
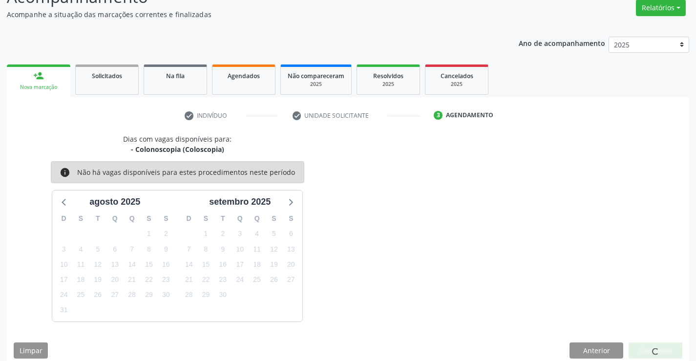
scroll to position [0, 0]
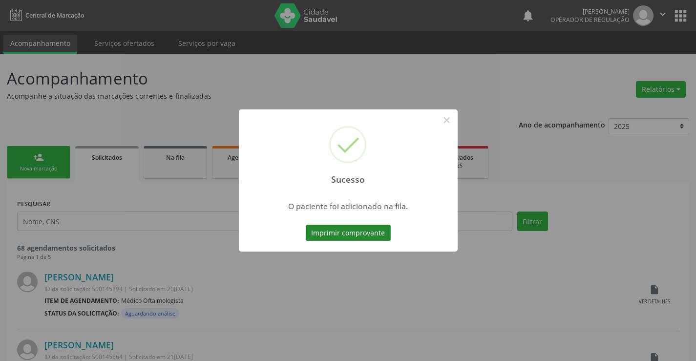
click at [379, 234] on button "Imprimir comprovante" at bounding box center [348, 233] width 85 height 17
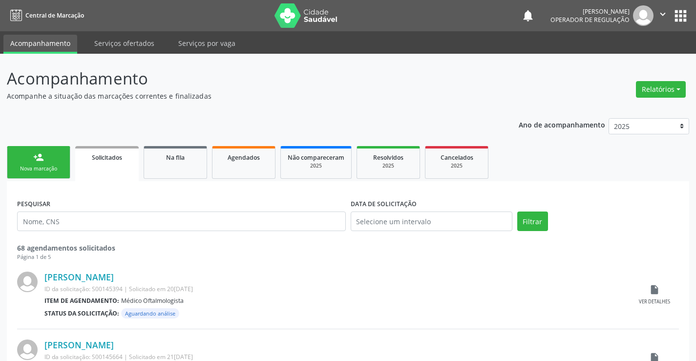
click at [65, 166] on link "person_add Nova marcação" at bounding box center [39, 162] width 64 height 33
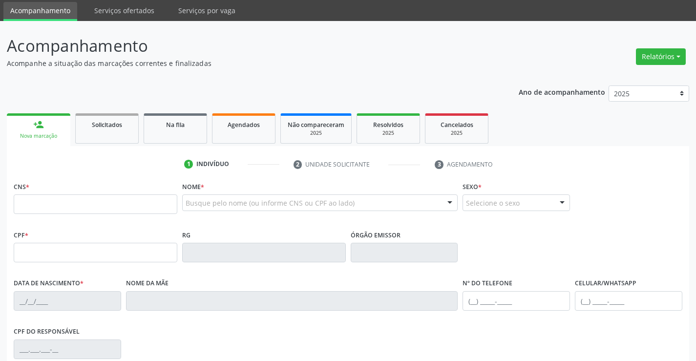
scroll to position [49, 0]
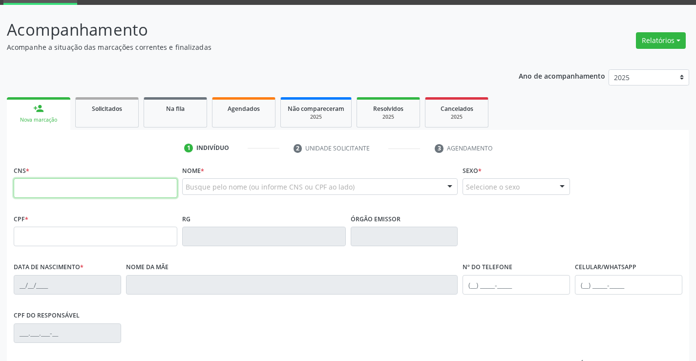
click at [54, 193] on input "text" at bounding box center [96, 188] width 164 height 20
type input "701 0048 8481 7799"
type input "295.296.115-87"
type input "0331567784"
type input "26/01/1962"
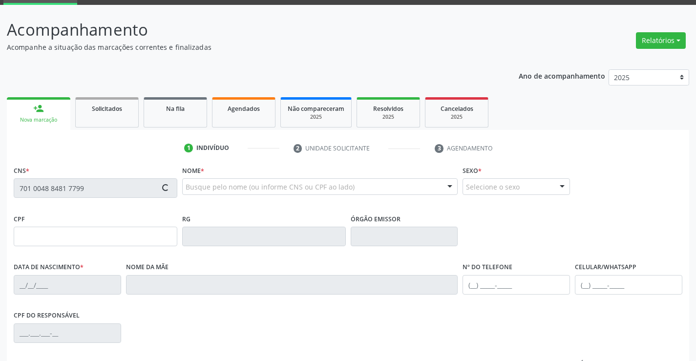
type input "(74) 98122-8556"
type input "295.296.115-87"
type input "S/N"
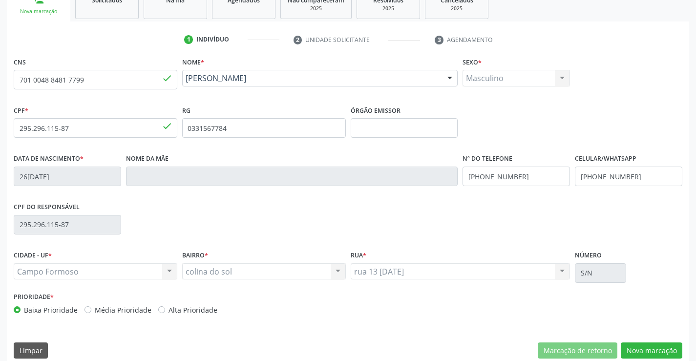
scroll to position [169, 0]
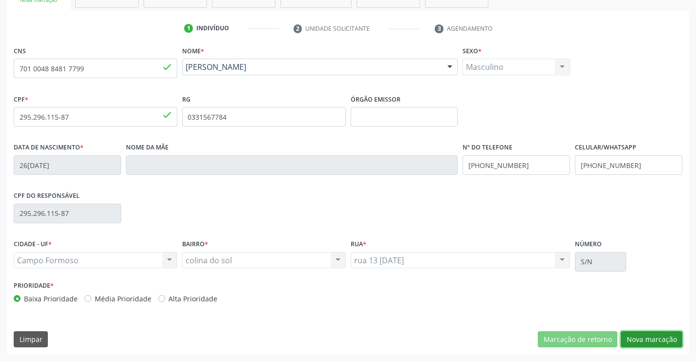
click at [634, 339] on button "Nova marcação" at bounding box center [652, 339] width 62 height 17
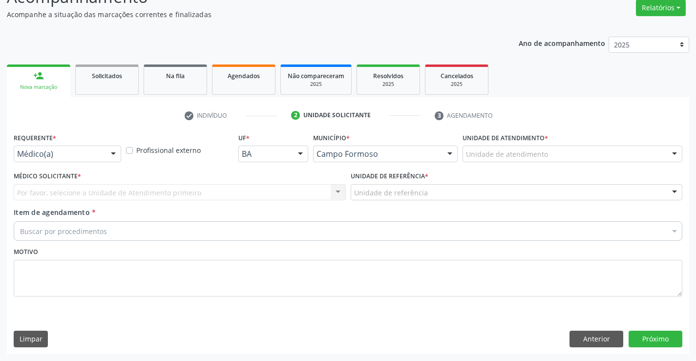
scroll to position [82, 0]
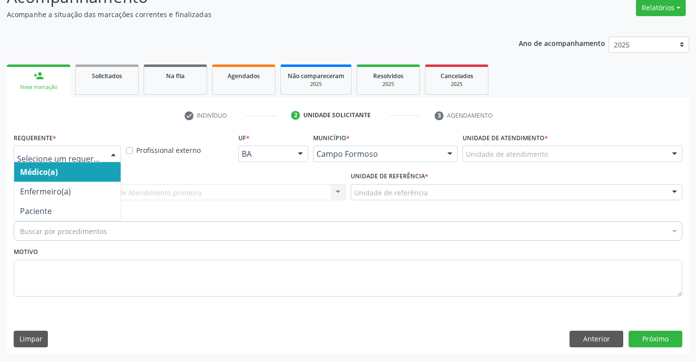
click at [114, 152] on div at bounding box center [113, 154] width 15 height 17
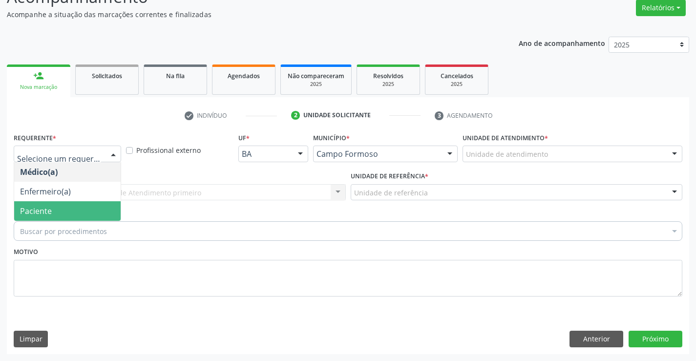
click at [92, 215] on span "Paciente" at bounding box center [67, 211] width 107 height 20
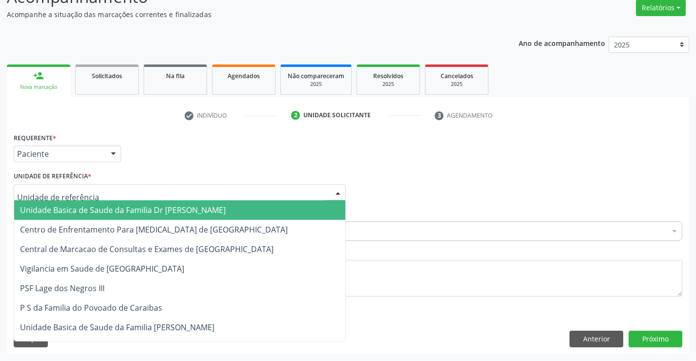
click at [108, 194] on div at bounding box center [180, 192] width 332 height 17
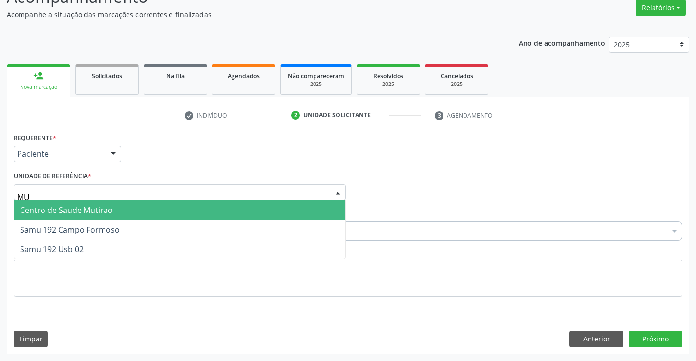
type input "MUT"
click at [115, 212] on span "Centro de Saude Mutirao" at bounding box center [179, 210] width 331 height 20
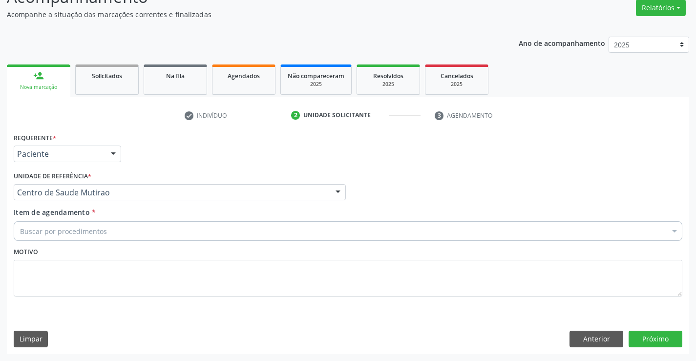
click at [117, 234] on div "Buscar por procedimentos" at bounding box center [348, 231] width 669 height 20
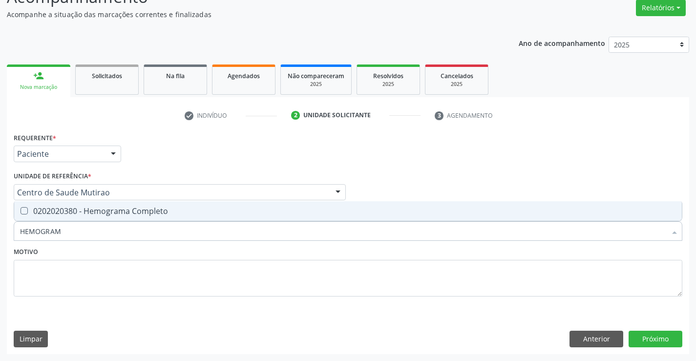
type input "HEMOGRAMA"
click at [144, 213] on div "0202020380 - Hemograma Completo" at bounding box center [348, 211] width 656 height 8
checkbox Completo "true"
type input "HEMOGRAMA"
click at [142, 253] on div "Motivo" at bounding box center [348, 271] width 669 height 52
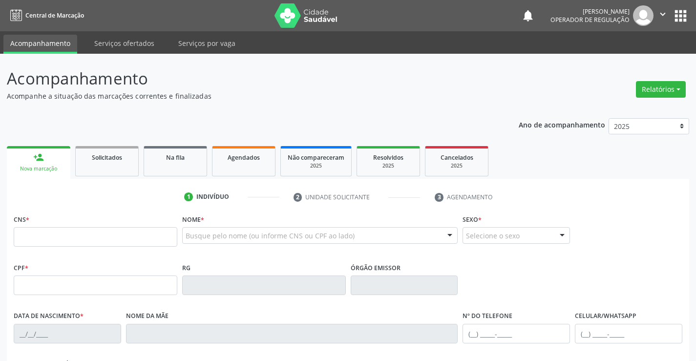
click at [50, 235] on input "text" at bounding box center [96, 237] width 164 height 20
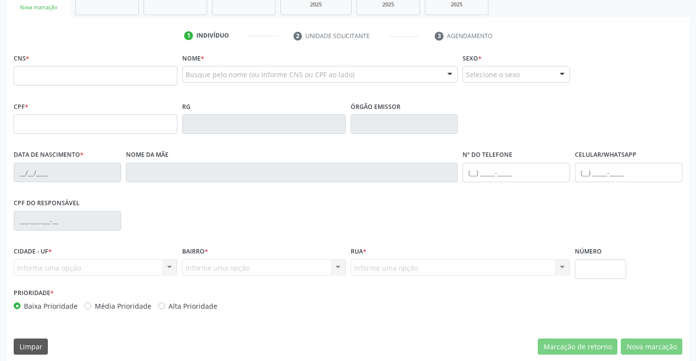
scroll to position [169, 0]
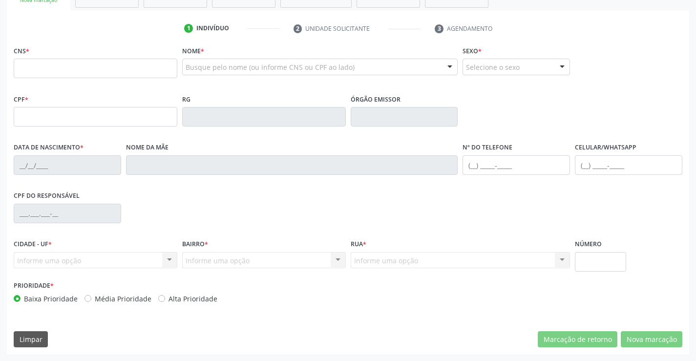
click at [52, 73] on input "text" at bounding box center [96, 69] width 164 height 20
type input "701 0048 8481 7799"
type input "295.296.115-87"
type input "0331567784"
type input "26/01/1962"
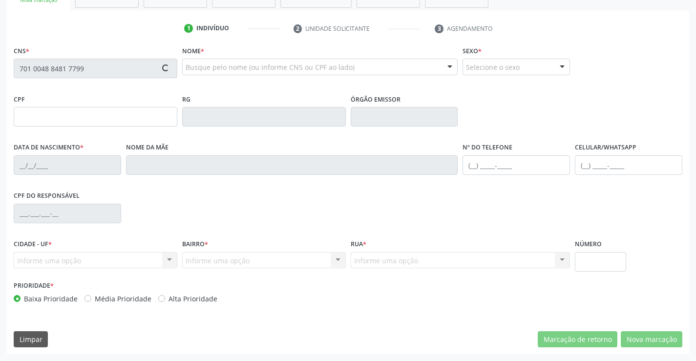
type input "(74) 98122-8556"
type input "295.296.115-87"
type input "S/N"
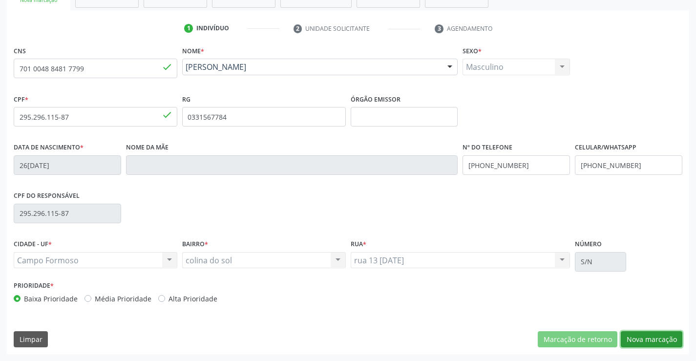
click at [645, 340] on button "Nova marcação" at bounding box center [652, 339] width 62 height 17
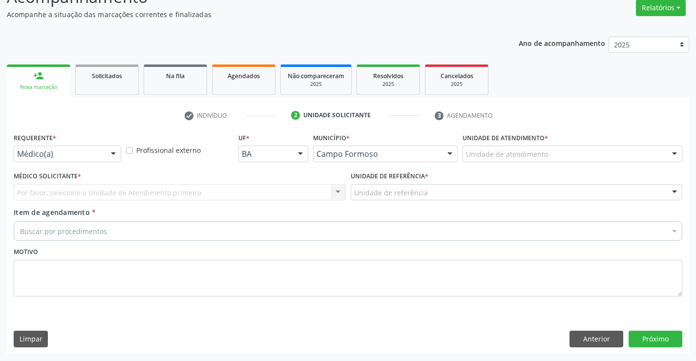
scroll to position [82, 0]
click at [112, 151] on div at bounding box center [113, 154] width 15 height 17
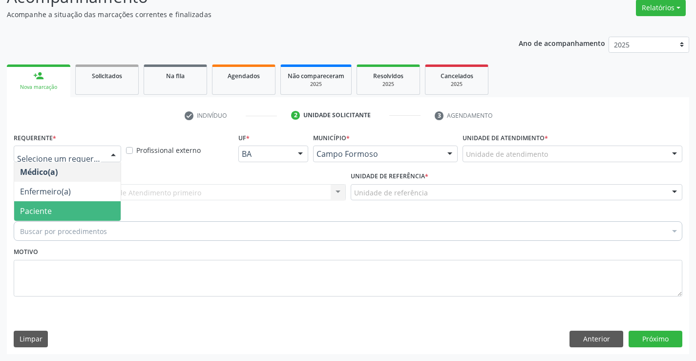
click at [96, 209] on span "Paciente" at bounding box center [67, 211] width 107 height 20
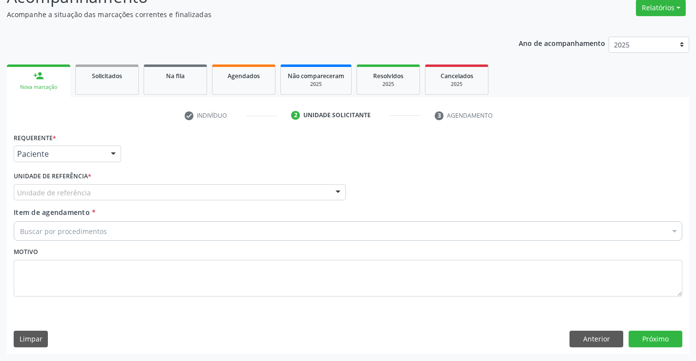
click at [104, 191] on div "Unidade de referência" at bounding box center [180, 192] width 332 height 17
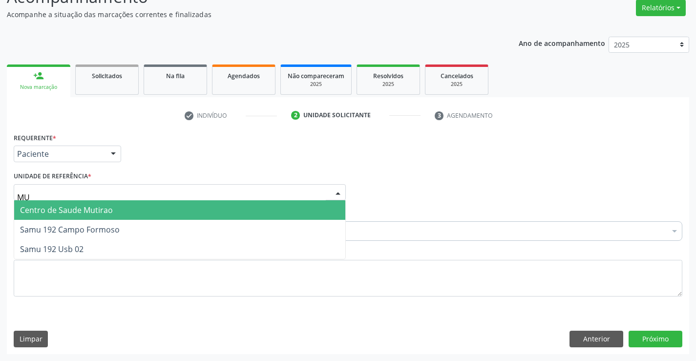
type input "MUT"
click at [110, 215] on span "Centro de Saude Mutirao" at bounding box center [66, 210] width 93 height 11
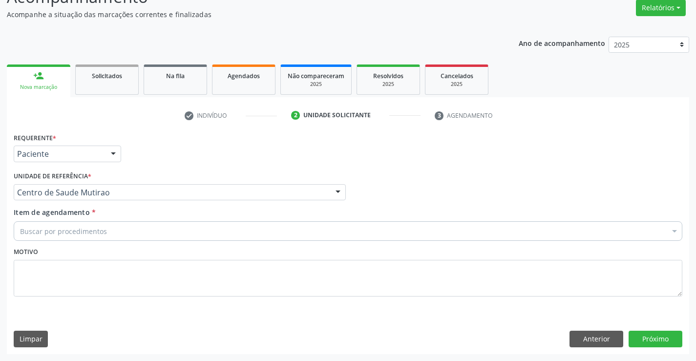
click at [114, 234] on div "Buscar por procedimentos" at bounding box center [348, 231] width 669 height 20
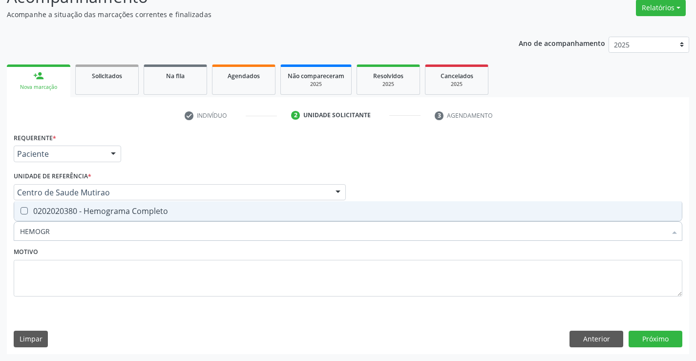
type input "HEMOGRA"
click at [125, 208] on div "0202020380 - Hemograma Completo" at bounding box center [348, 211] width 656 height 8
checkbox Completo "true"
type input "HEMOGRA"
click at [123, 255] on div "Motivo" at bounding box center [348, 271] width 669 height 52
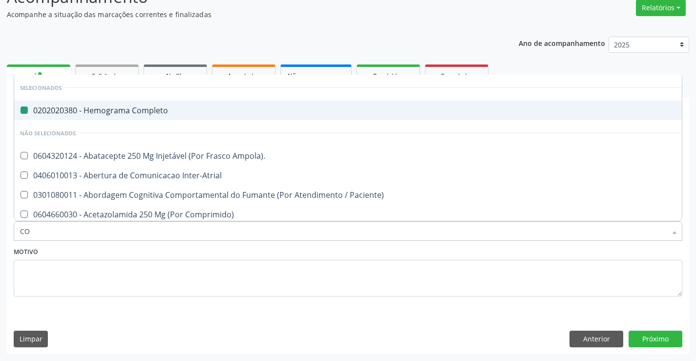
type input "COL"
checkbox Completo "false"
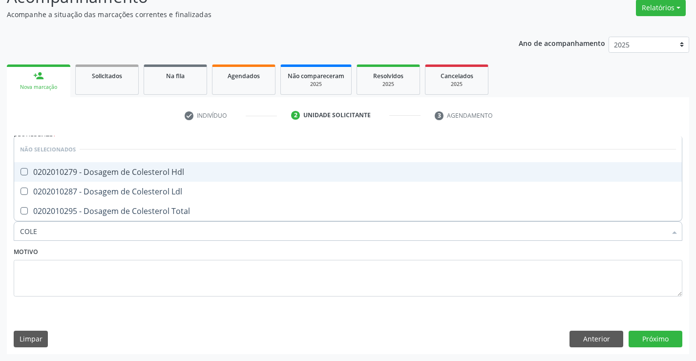
type input "COLES"
click at [169, 169] on div "0202010279 - Dosagem de Colesterol Hdl" at bounding box center [348, 172] width 656 height 8
checkbox Hdl "true"
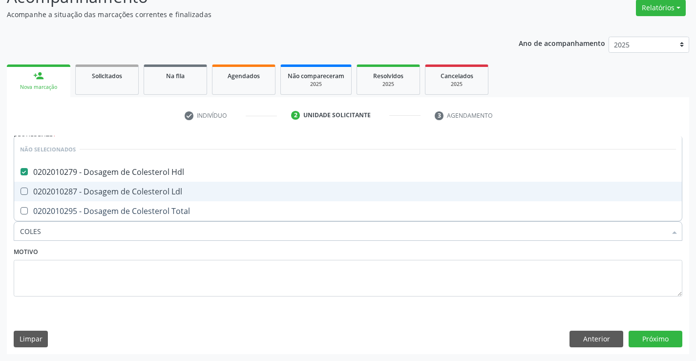
click at [167, 188] on div "0202010287 - Dosagem de Colesterol Ldl" at bounding box center [348, 192] width 656 height 8
checkbox Ldl "true"
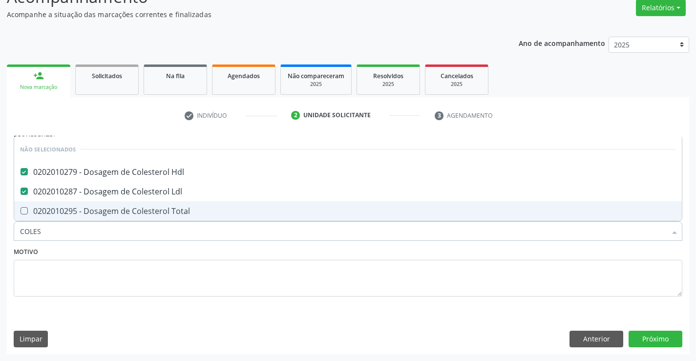
click at [166, 212] on div "0202010295 - Dosagem de Colesterol Total" at bounding box center [348, 211] width 656 height 8
checkbox Total "true"
type input "COLES"
click at [151, 253] on div "Motivo" at bounding box center [348, 271] width 669 height 52
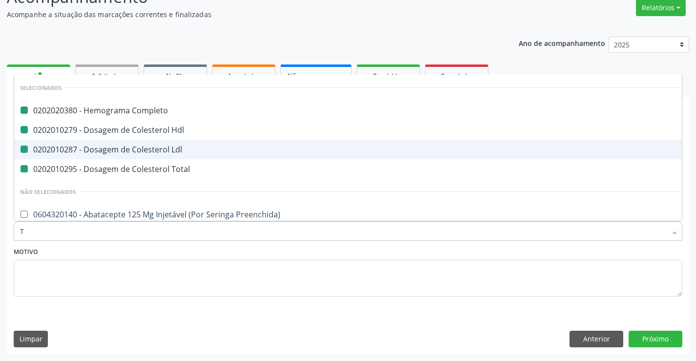
type input "TR"
checkbox Completo "false"
checkbox Ldl "false"
checkbox Hdl "false"
checkbox Total "false"
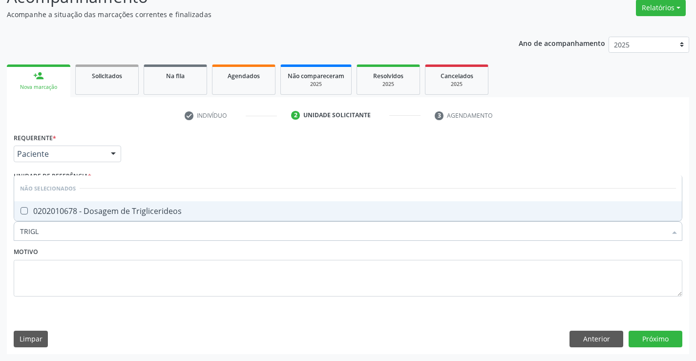
type input "TRIGLI"
click at [110, 212] on div "0202010678 - Dosagem de Triglicerideos" at bounding box center [348, 211] width 656 height 8
checkbox Triglicerideos "true"
type input "TRIGLI"
click at [104, 261] on textarea at bounding box center [348, 278] width 669 height 37
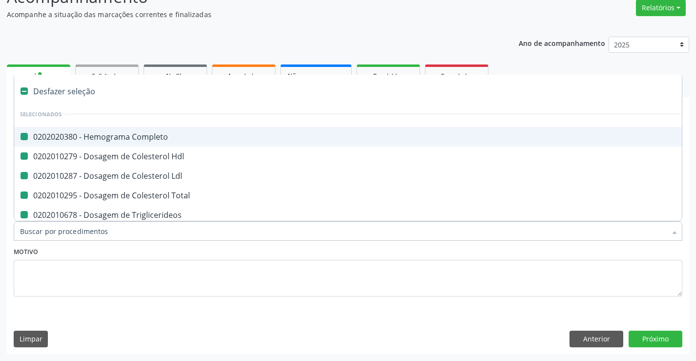
type input "U"
checkbox Completo "false"
checkbox Hdl "false"
checkbox Ldl "false"
checkbox Total "false"
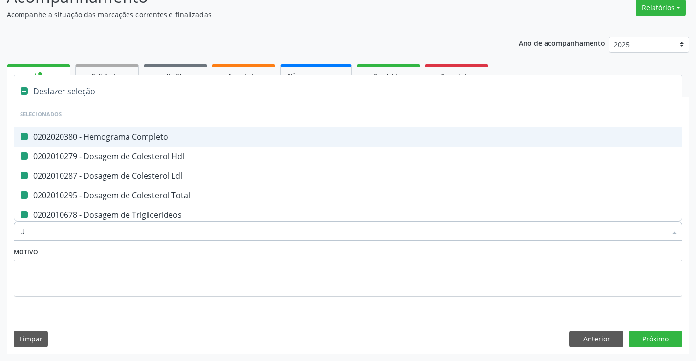
checkbox Triglicerideos "false"
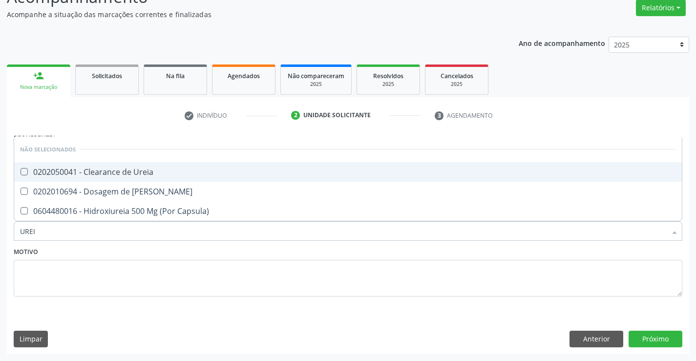
type input "UREIA"
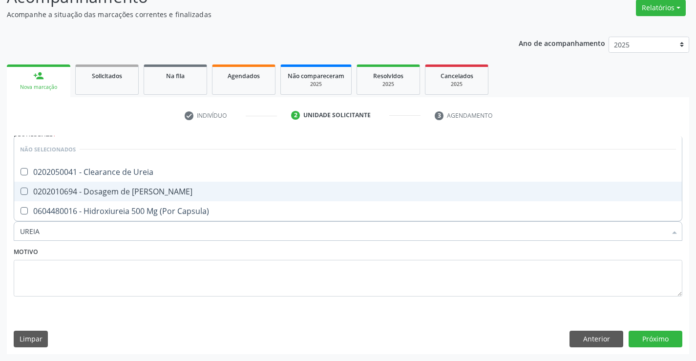
click at [140, 193] on div "0202010694 - Dosagem de [PERSON_NAME]" at bounding box center [348, 192] width 656 height 8
checkbox Ureia "true"
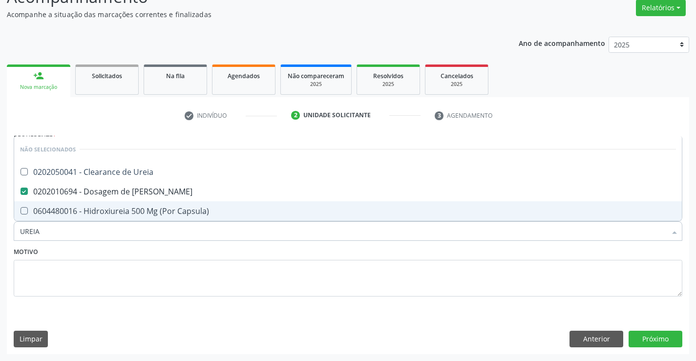
type input "UREIA"
click at [121, 254] on div "Motivo" at bounding box center [348, 271] width 669 height 52
checkbox Ureia "true"
checkbox Capsula\) "true"
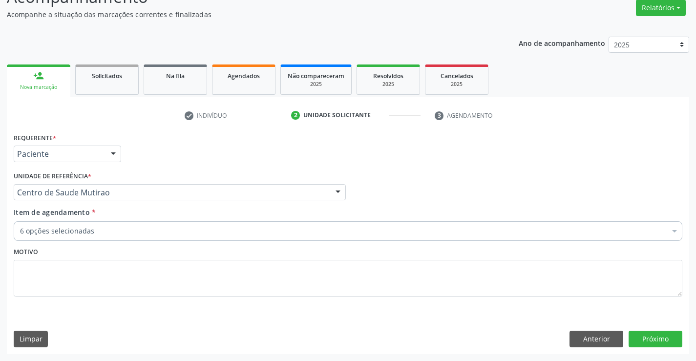
click at [116, 237] on div "6 opções selecionadas" at bounding box center [348, 231] width 669 height 20
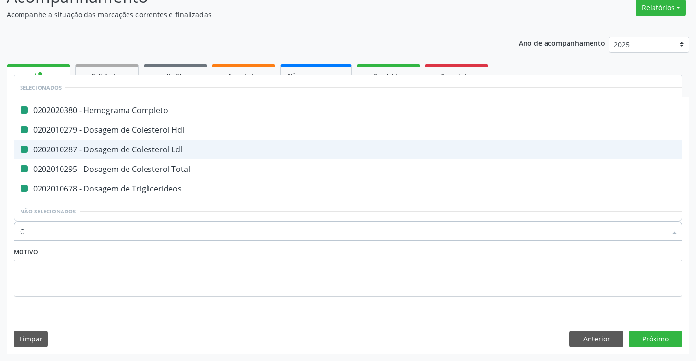
type input "CR"
checkbox Completo "false"
checkbox Hdl "false"
checkbox Ldl "false"
checkbox Total "false"
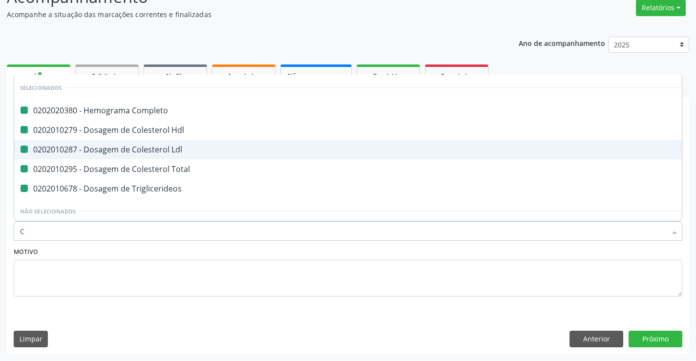
checkbox Triglicerideos "false"
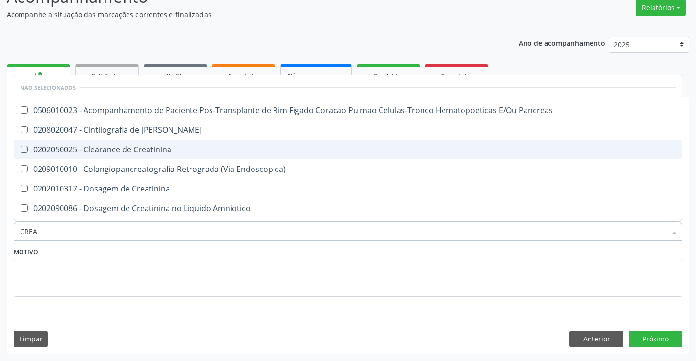
type input "CREAT"
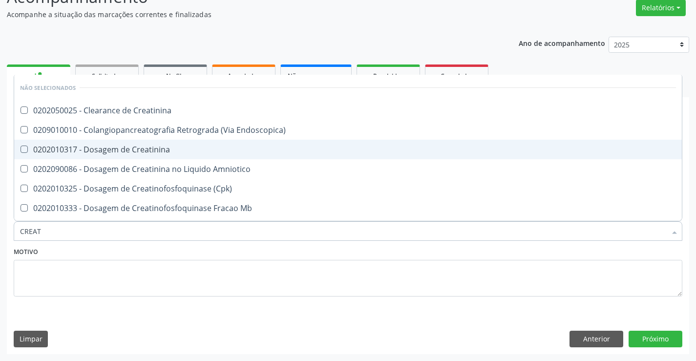
click at [160, 150] on div "0202010317 - Dosagem de Creatinina" at bounding box center [348, 150] width 656 height 8
checkbox Creatinina "true"
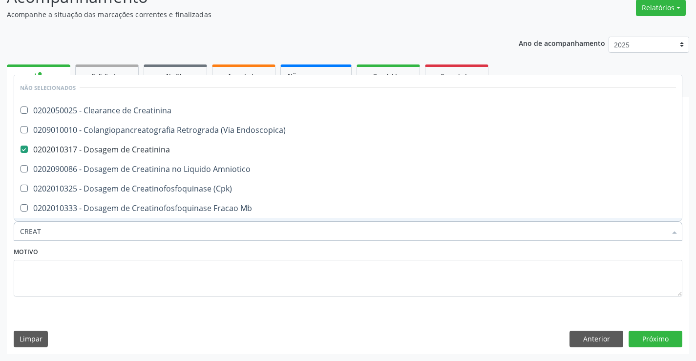
type input "CREAT"
click at [153, 250] on div "Motivo" at bounding box center [348, 271] width 669 height 52
checkbox Creatinina "true"
checkbox Endoscopica\) "true"
checkbox Amniotico "true"
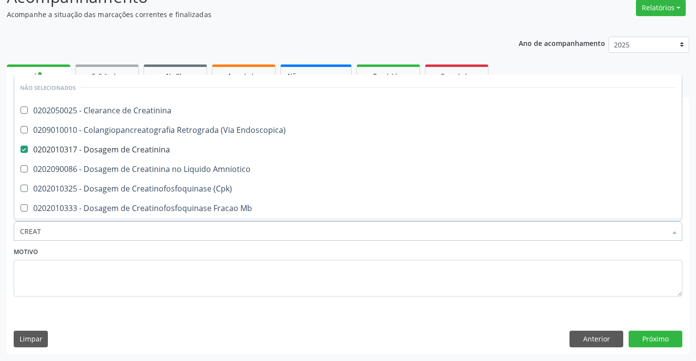
checkbox \(Cpk\) "true"
checkbox Oncologia "true"
checkbox Mb "true"
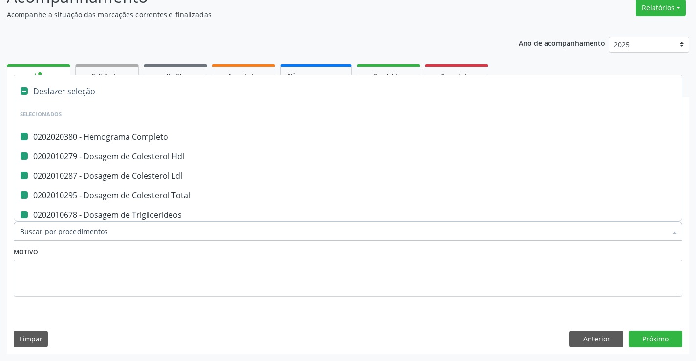
type input "F"
checkbox Completo "false"
checkbox Hdl "false"
checkbox Ldl "false"
checkbox Total "false"
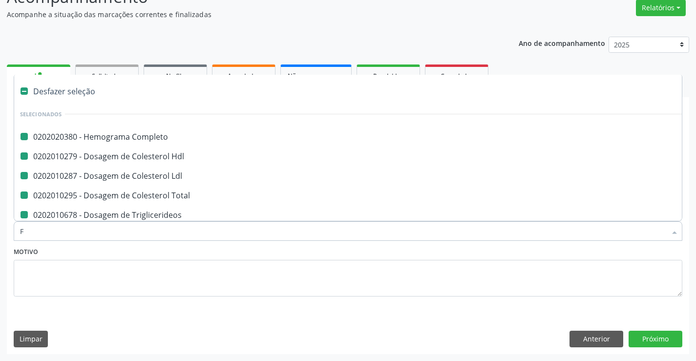
checkbox Triglicerideos "false"
checkbox Creatinina "false"
checkbox Ureia "false"
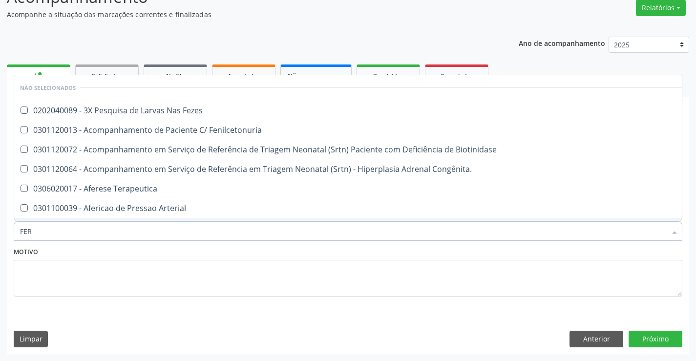
type input "FERR"
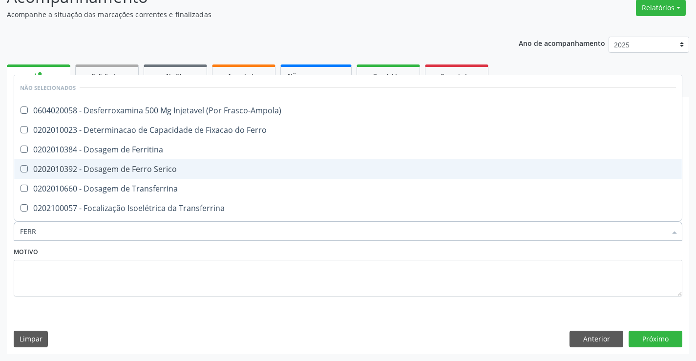
drag, startPoint x: 163, startPoint y: 169, endPoint x: 155, endPoint y: 232, distance: 63.5
click at [163, 173] on div "0202010392 - Dosagem de Ferro Serico" at bounding box center [348, 169] width 656 height 8
checkbox Serico "true"
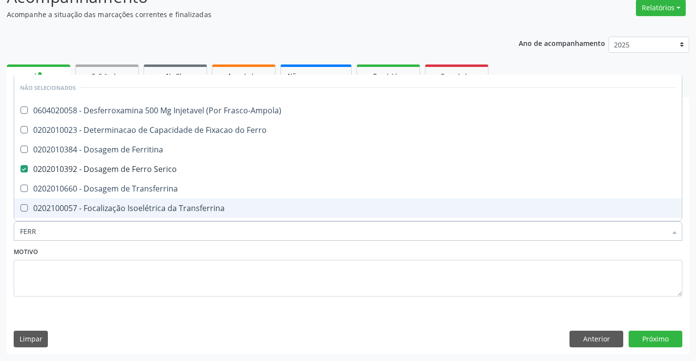
type input "FERR"
click at [151, 254] on div "Motivo" at bounding box center [348, 271] width 669 height 52
checkbox Frasco-Ampola\) "true"
checkbox Ferro "true"
checkbox Ferritina "true"
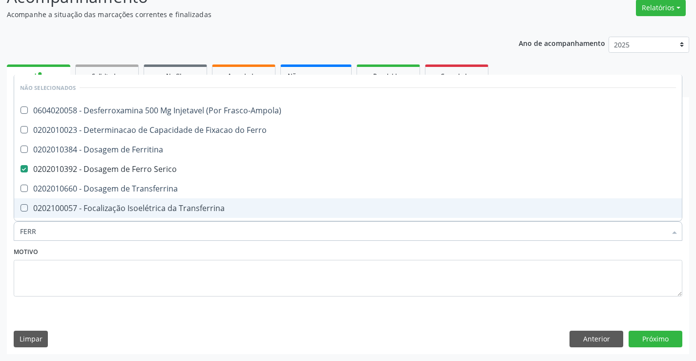
checkbox Transferrina "true"
checkbox Ml\) "true"
checkbox Transferrina "true"
checkbox \(Nefroplastia\) "true"
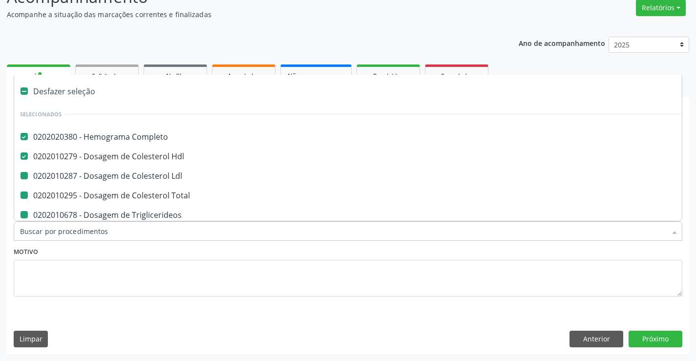
type input "U"
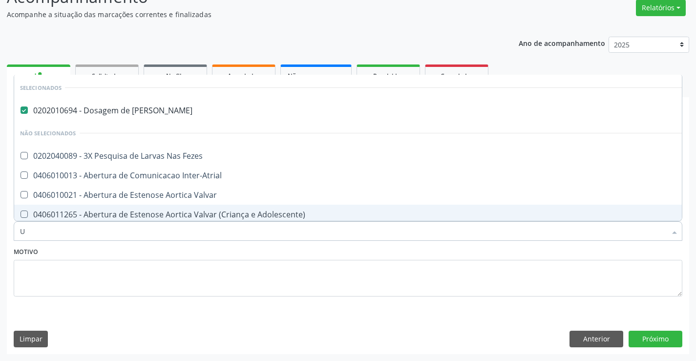
checkbox Fezes "false"
checkbox Inter-Atrial "false"
checkbox Valvar "false"
checkbox Adolescente\) "false"
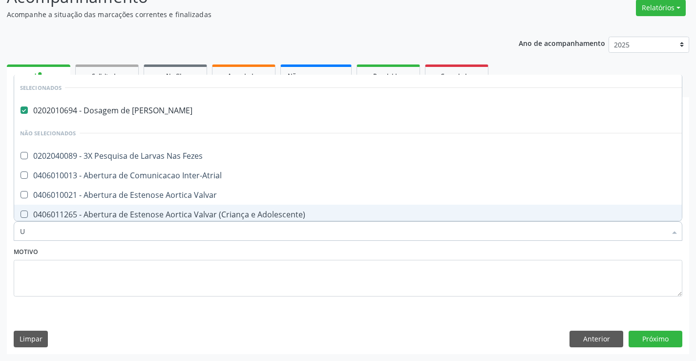
checkbox Adolescente\) "false"
type input "URI"
checkbox Ureia "false"
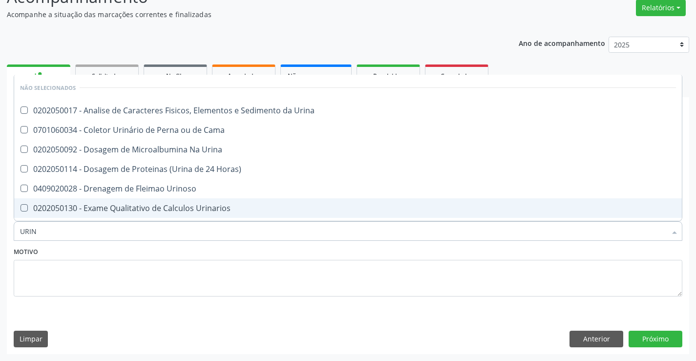
type input "URINA"
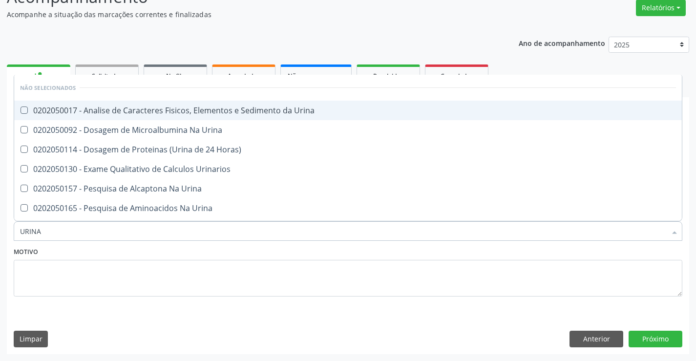
click at [173, 109] on div "0202050017 - Analise de Caracteres Fisicos, Elementos e Sedimento da Urina" at bounding box center [348, 111] width 656 height 8
checkbox Urina "true"
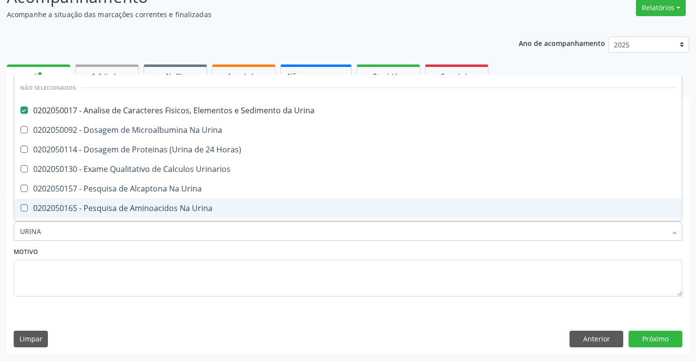
type input "URINA"
click at [166, 254] on div "Motivo" at bounding box center [348, 271] width 669 height 52
checkbox Horas\) "true"
checkbox Urinarios "true"
checkbox Urina "true"
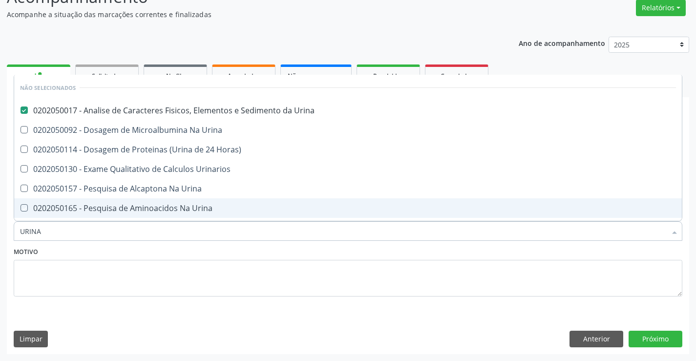
checkbox Urina "true"
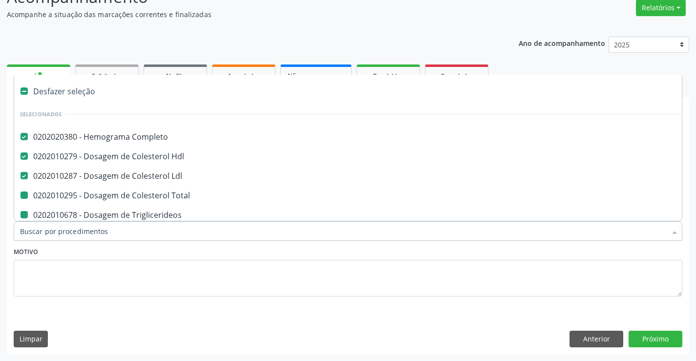
type input "F"
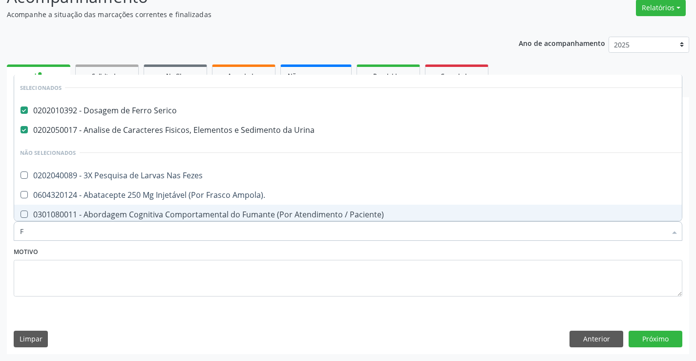
checkbox Fezes "false"
checkbox Ampola\)\ "false"
checkbox Risco "false"
checkbox Paciente\) "false"
checkbox Diálise "false"
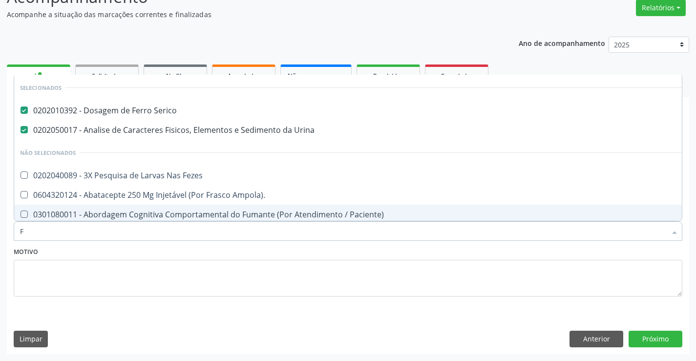
checkbox Diálise "false"
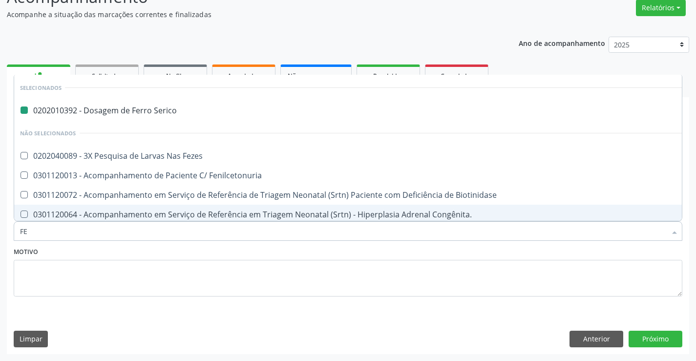
type input "FEZ"
checkbox Serico "false"
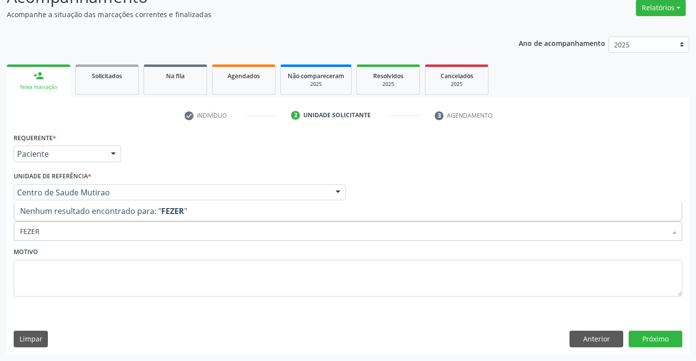
type input "FEZE"
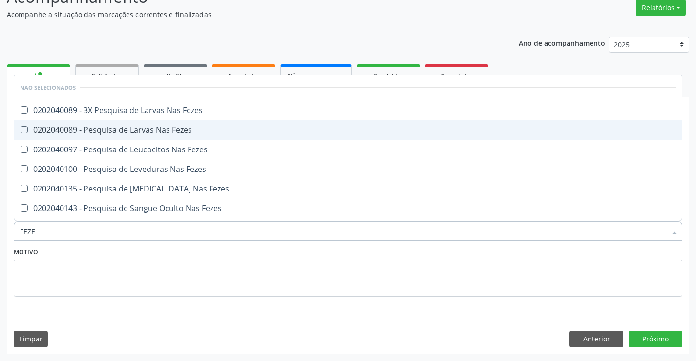
click at [155, 132] on div "0202040089 - Pesquisa de Larvas Nas Fezes" at bounding box center [348, 130] width 656 height 8
checkbox Fezes "true"
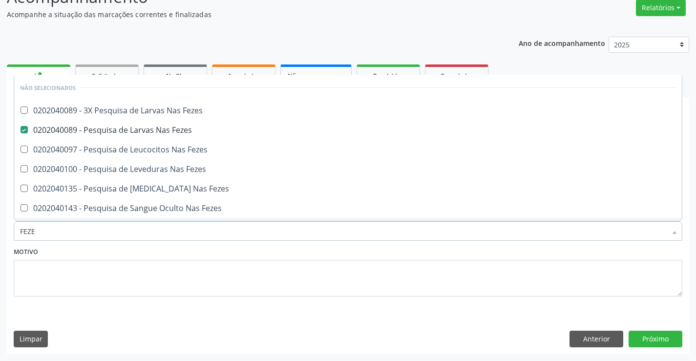
click at [146, 257] on div "Motivo" at bounding box center [348, 271] width 669 height 52
checkbox Fezes "true"
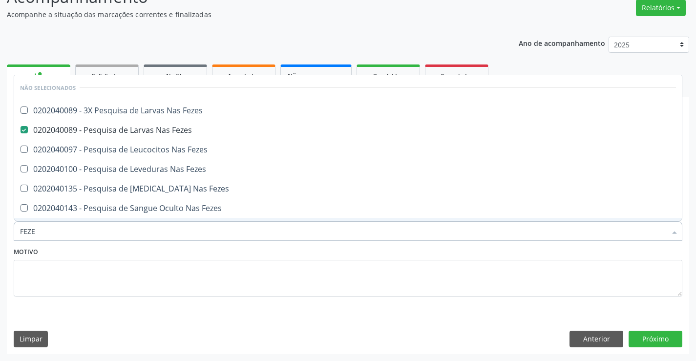
checkbox Fezes "true"
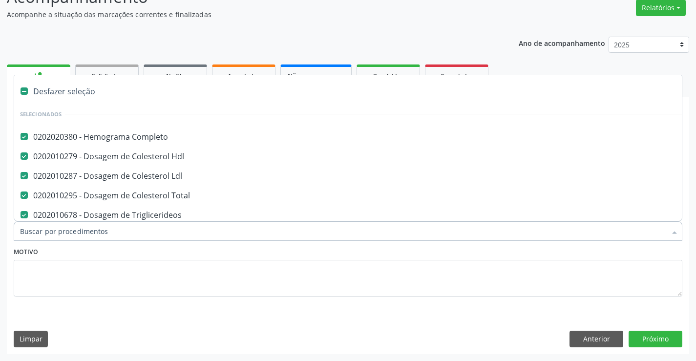
type input "T"
checkbox Urina "false"
checkbox Fezes "false"
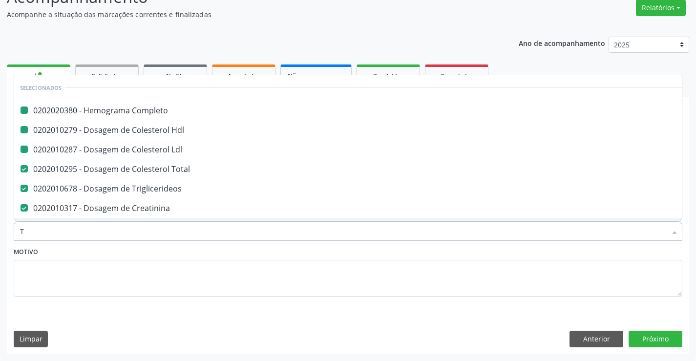
type input "TG"
checkbox Completo "false"
checkbox Hdl "false"
checkbox Ldl "false"
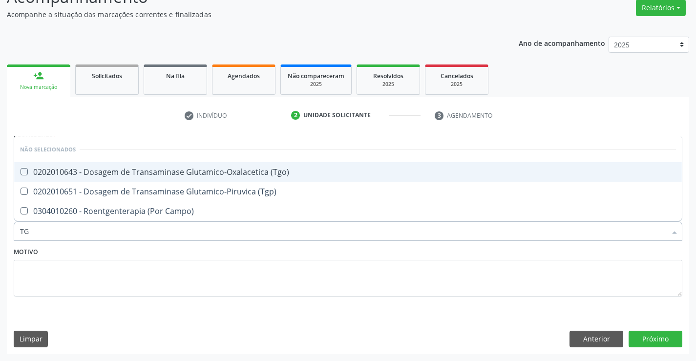
click at [277, 176] on div "0202010643 - Dosagem de Transaminase Glutamico-Oxalacetica (Tgo)" at bounding box center [348, 172] width 656 height 8
checkbox \(Tgo\) "true"
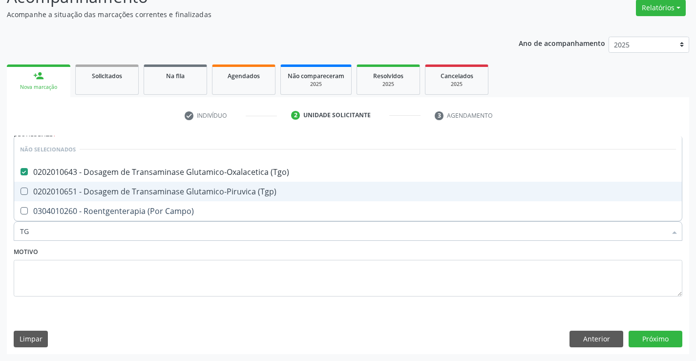
click at [257, 195] on div "0202010651 - Dosagem de Transaminase Glutamico-Piruvica (Tgp)" at bounding box center [348, 192] width 656 height 8
checkbox \(Tgp\) "true"
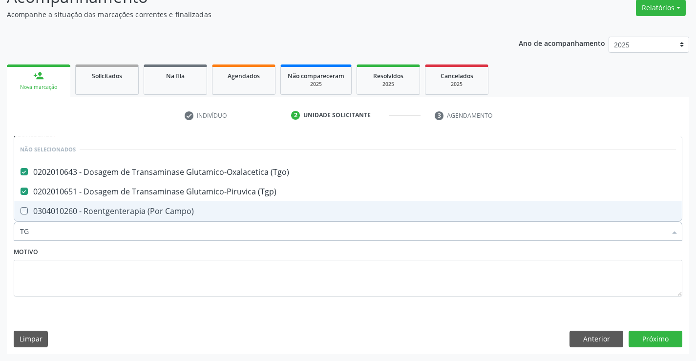
click at [241, 248] on div "Motivo" at bounding box center [348, 271] width 669 height 52
checkbox Campo\) "true"
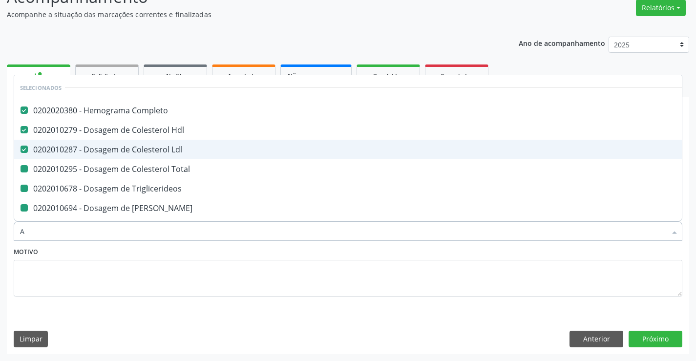
type input "AC"
checkbox Total "false"
checkbox Triglicerideos "false"
checkbox Ureia "false"
checkbox Creatinina "false"
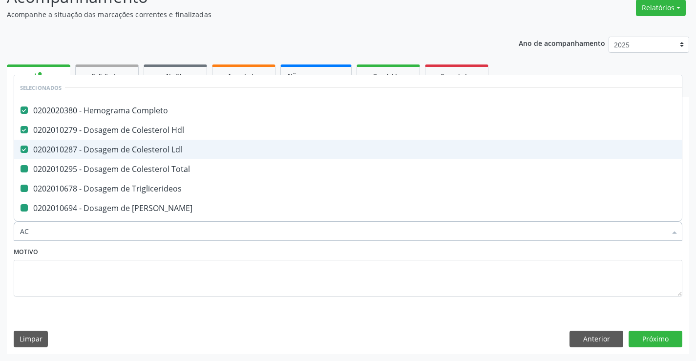
checkbox Serico "false"
checkbox Urina "false"
checkbox Fezes "false"
checkbox \(Tgo\) "false"
checkbox \(Tgp\) "false"
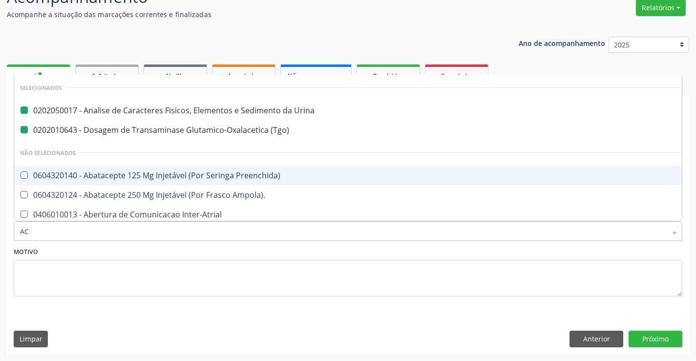
type input "ACI"
checkbox Urina "false"
checkbox \(Tgo\) "false"
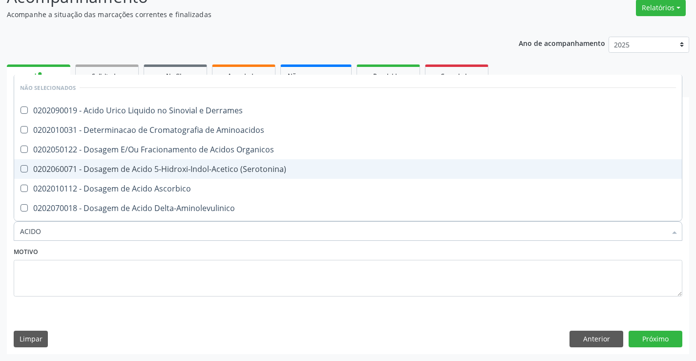
type input "ACIDO U"
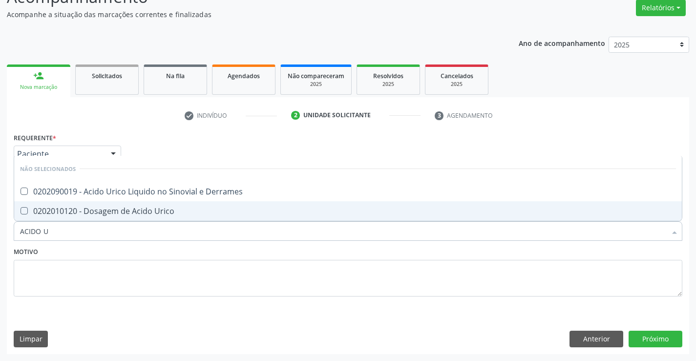
click at [135, 213] on div "0202010120 - Dosagem de Acido Urico" at bounding box center [348, 211] width 656 height 8
checkbox Urico "true"
click at [132, 255] on div "Motivo" at bounding box center [348, 271] width 669 height 52
checkbox Derrames "true"
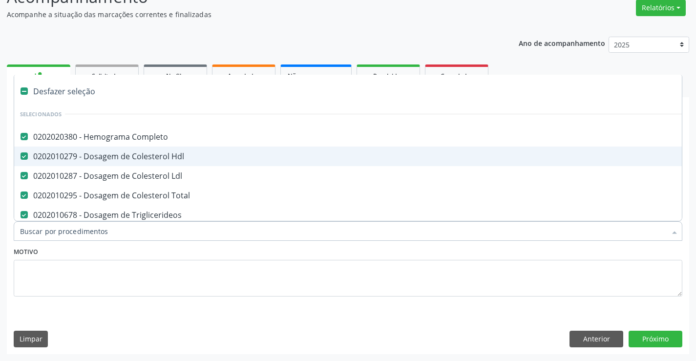
type input "G"
checkbox Urico "false"
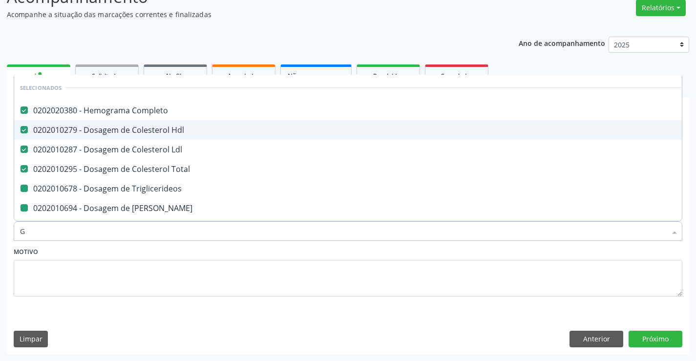
type input "GL"
checkbox Triglicerideos "false"
checkbox Ureia "false"
checkbox Creatinina "false"
checkbox Serico "false"
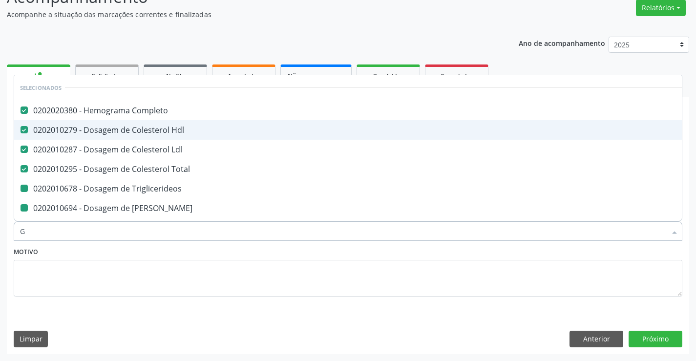
checkbox \(Tgo\) "false"
checkbox \(Tgp\) "false"
checkbox Urico "false"
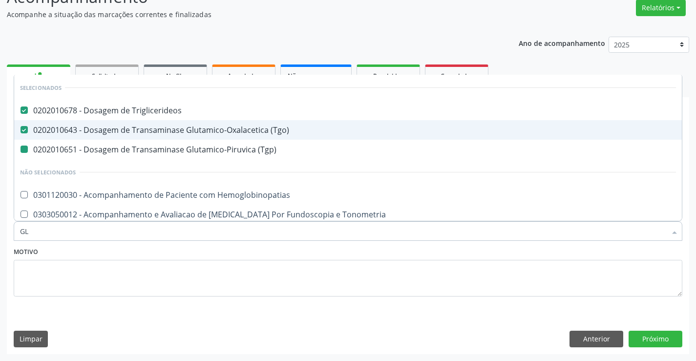
type input "GLI"
checkbox \(Tgp\) "false"
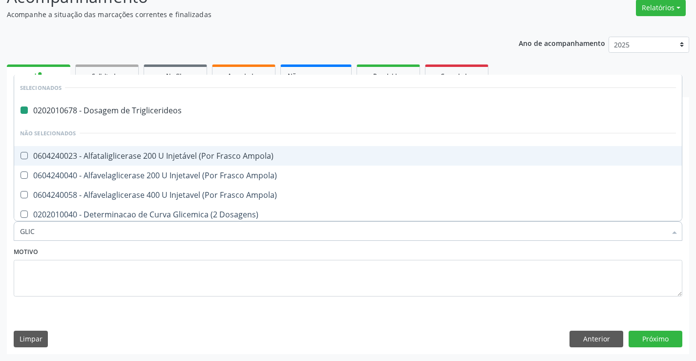
type input "GLICO"
checkbox Triglicerideos "false"
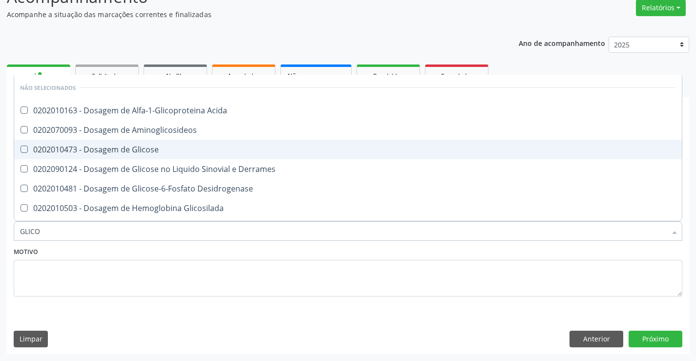
click at [149, 151] on div "0202010473 - Dosagem de Glicose" at bounding box center [348, 150] width 656 height 8
checkbox Glicose "true"
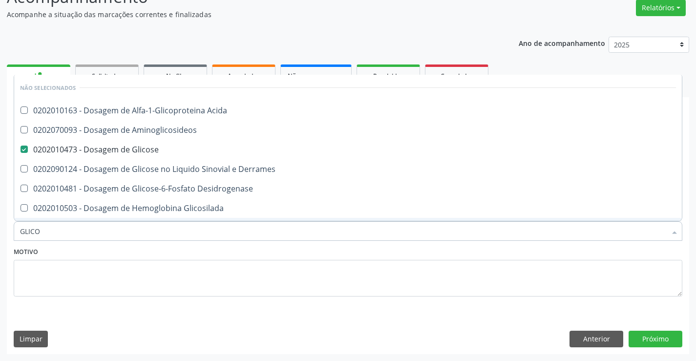
click at [173, 252] on div "Motivo" at bounding box center [348, 271] width 669 height 52
checkbox Acida "true"
checkbox Desidrogenase "true"
checkbox Glicosilada "true"
checkbox Quantitativa "true"
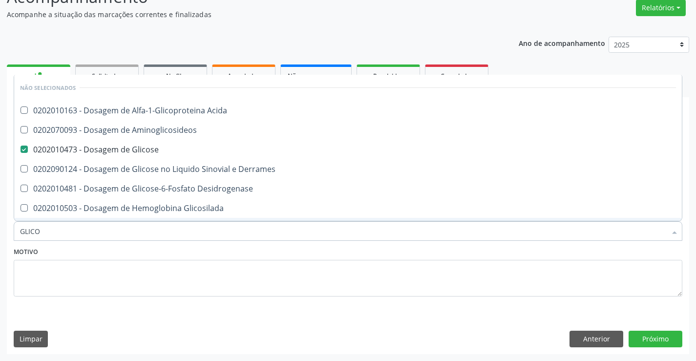
checkbox Urina "true"
checkbox Glicose "true"
checkbox Derrames "true"
checkbox Aminoglicosideos "true"
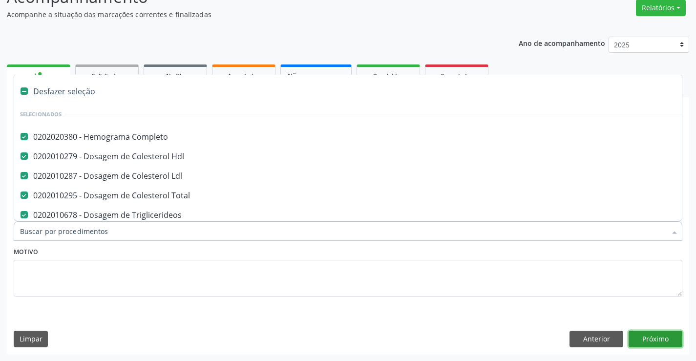
click at [645, 339] on button "Próximo" at bounding box center [656, 339] width 54 height 17
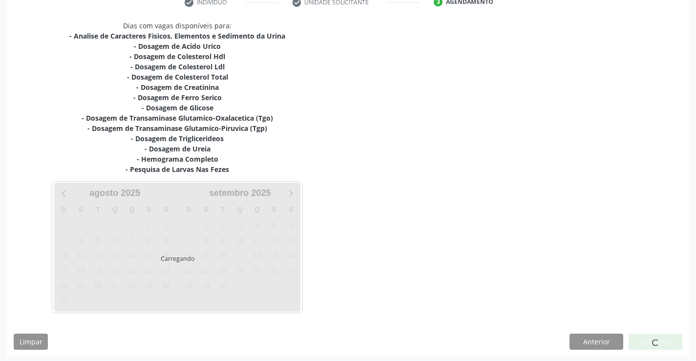
scroll to position [197, 0]
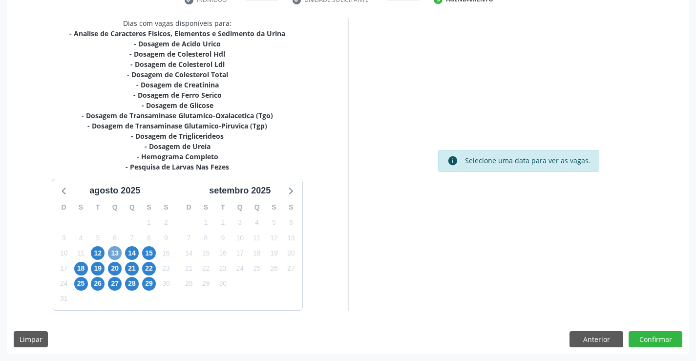
click at [114, 254] on span "13" at bounding box center [115, 253] width 14 height 14
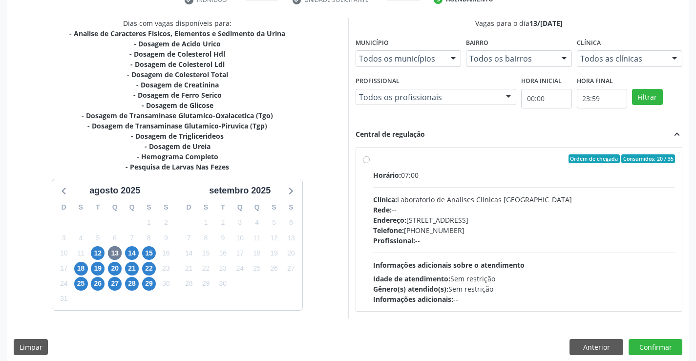
click at [373, 160] on label "Ordem de chegada Consumidos: 20 / 35 Horário: 07:00 Clínica: Laboratorio de Ana…" at bounding box center [524, 229] width 302 height 150
click at [368, 160] on input "Ordem de chegada Consumidos: 20 / 35 Horário: 07:00 Clínica: Laboratorio de Ana…" at bounding box center [366, 158] width 7 height 9
radio input "true"
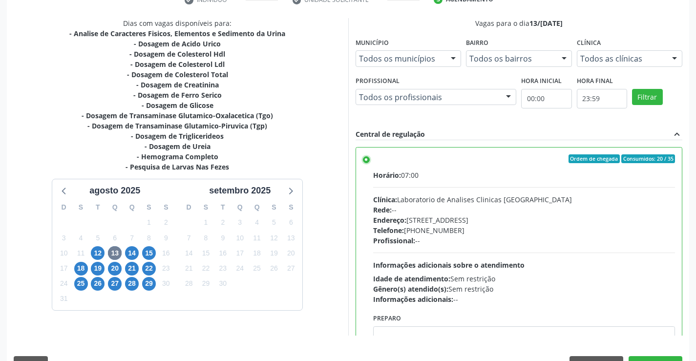
scroll to position [223, 0]
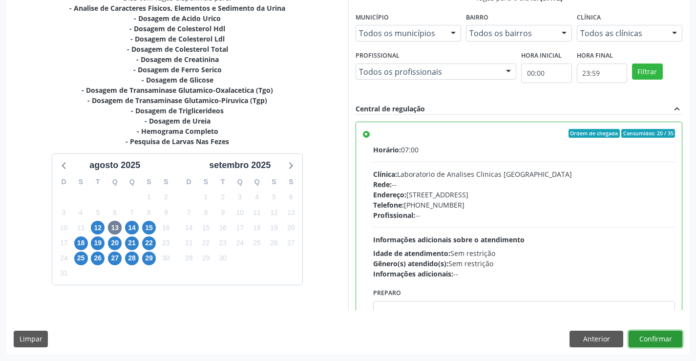
click at [652, 337] on button "Confirmar" at bounding box center [656, 339] width 54 height 17
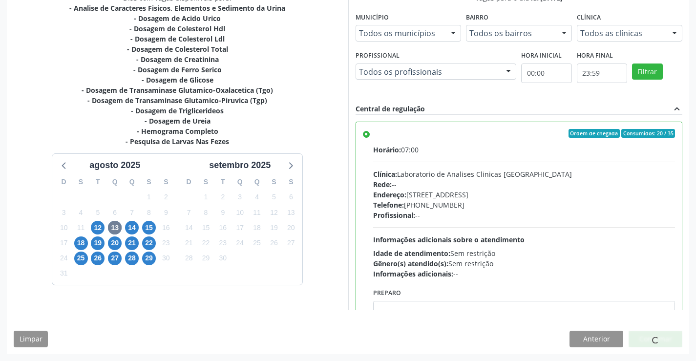
scroll to position [0, 0]
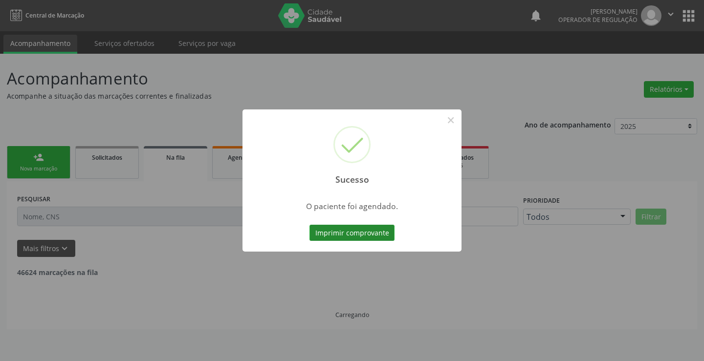
click at [369, 234] on button "Imprimir comprovante" at bounding box center [351, 233] width 85 height 17
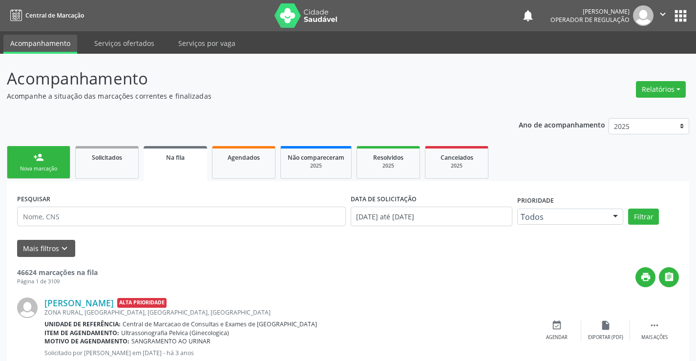
click at [50, 166] on div "Nova marcação" at bounding box center [38, 168] width 49 height 7
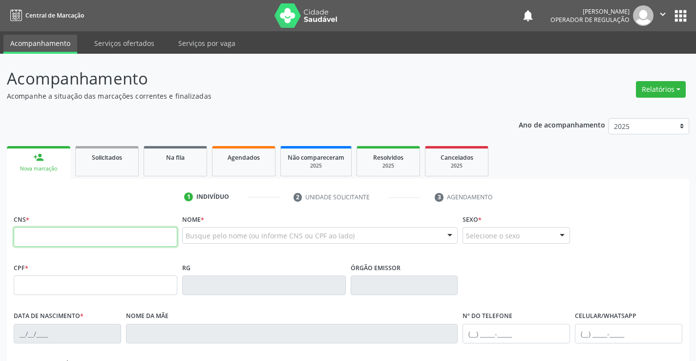
click at [31, 240] on input "text" at bounding box center [96, 237] width 164 height 20
type input "709 2052 4330 9539"
type input "26/05/1995"
type input "(74) 9956-5617"
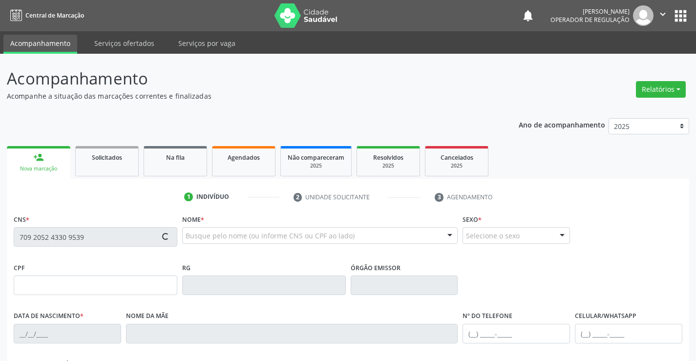
type input "S/N"
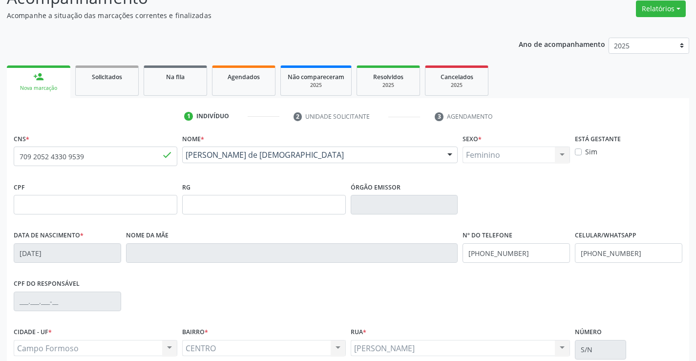
scroll to position [98, 0]
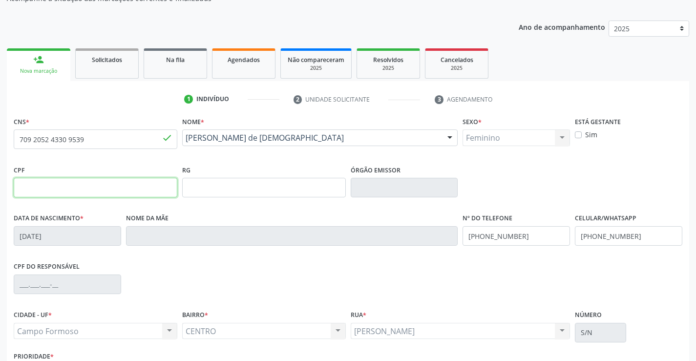
click at [90, 189] on input "text" at bounding box center [96, 188] width 164 height 20
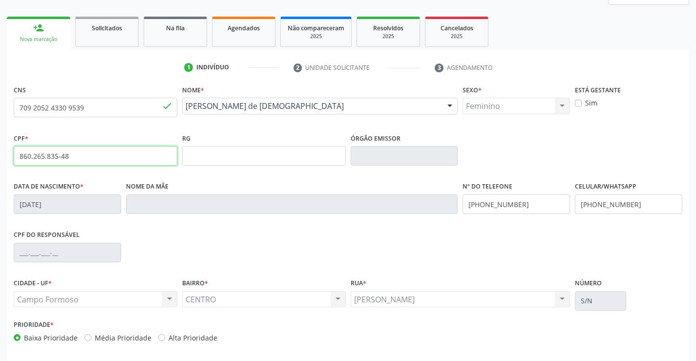
scroll to position [147, 0]
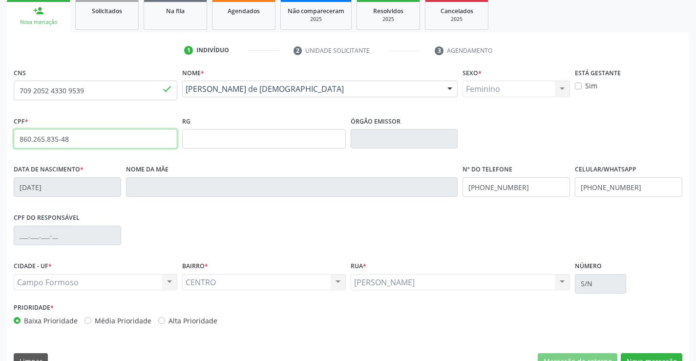
type input "860.265.835-48"
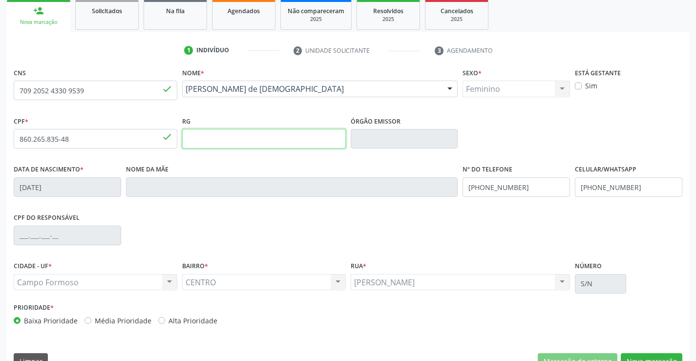
click at [247, 137] on input "text" at bounding box center [264, 139] width 164 height 20
type input "2076690824"
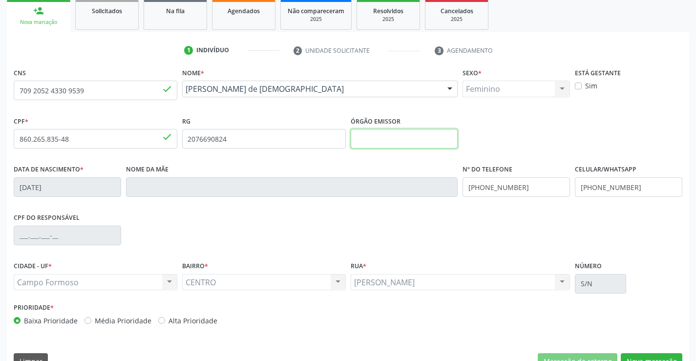
click at [385, 140] on input "text" at bounding box center [405, 139] width 108 height 20
type input "SSPBA"
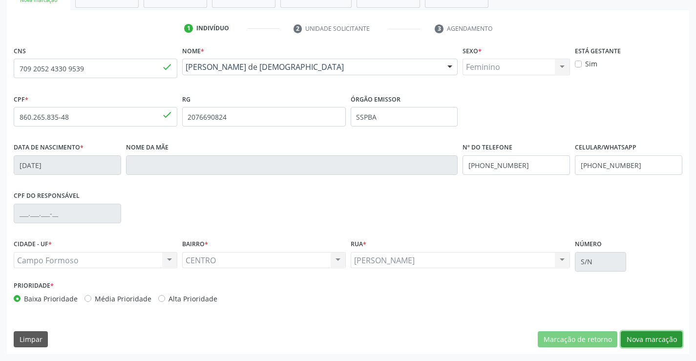
click at [668, 340] on button "Nova marcação" at bounding box center [652, 339] width 62 height 17
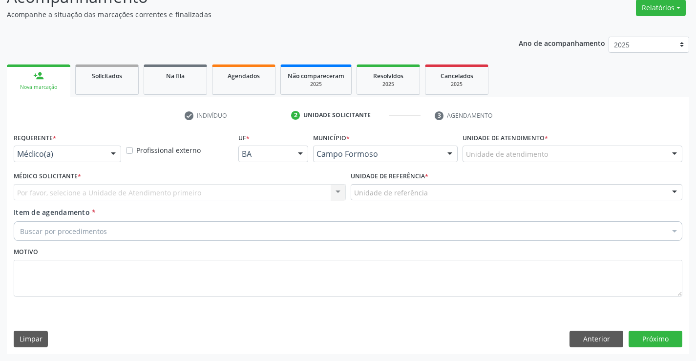
scroll to position [82, 0]
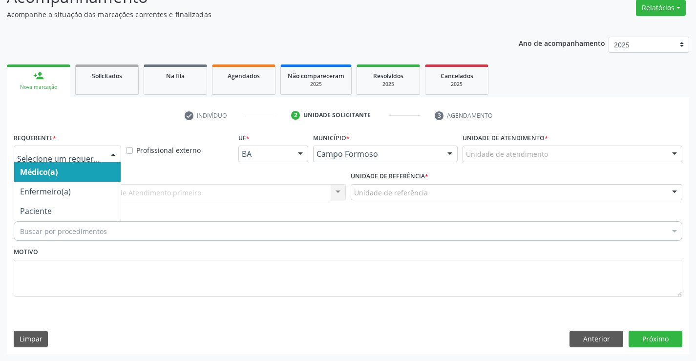
click at [114, 154] on div at bounding box center [113, 154] width 15 height 17
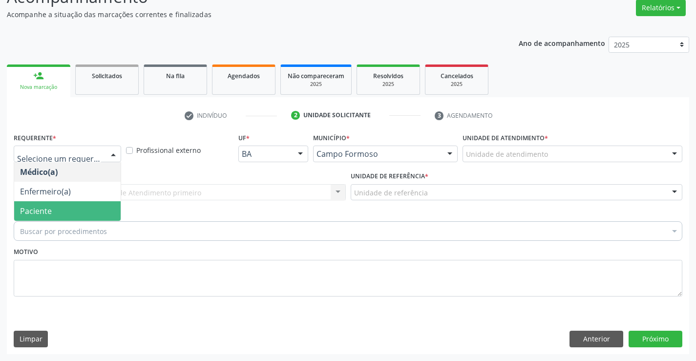
click at [93, 210] on span "Paciente" at bounding box center [67, 211] width 107 height 20
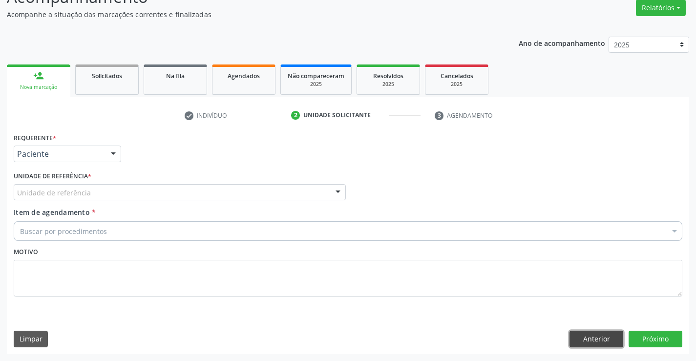
click at [578, 339] on button "Anterior" at bounding box center [597, 339] width 54 height 17
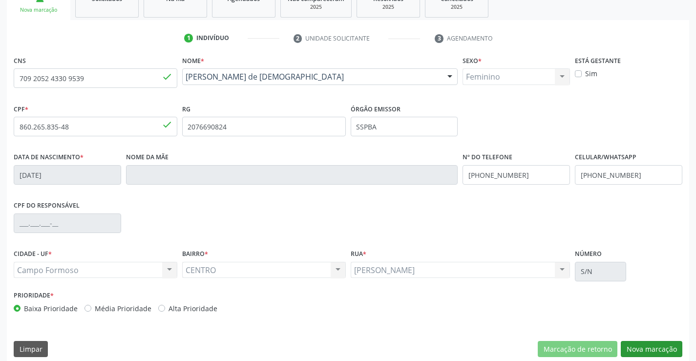
scroll to position [169, 0]
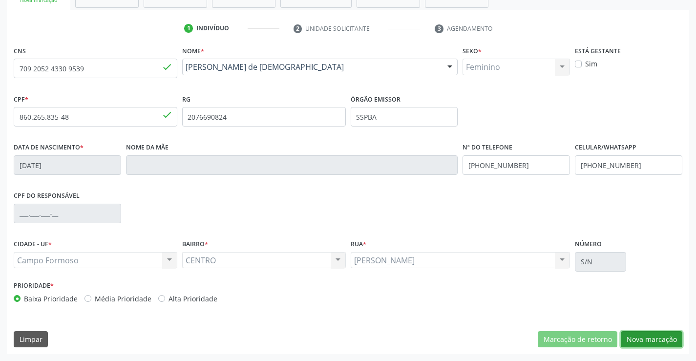
click at [657, 341] on button "Nova marcação" at bounding box center [652, 339] width 62 height 17
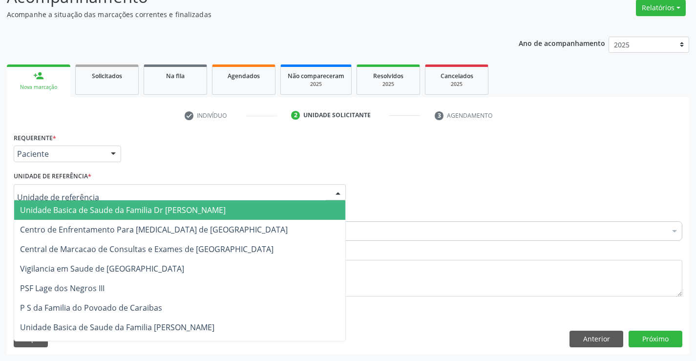
click at [121, 195] on div at bounding box center [180, 192] width 332 height 17
click at [129, 214] on span "Unidade Basica de Saude da Familia Dr [PERSON_NAME]" at bounding box center [123, 210] width 206 height 11
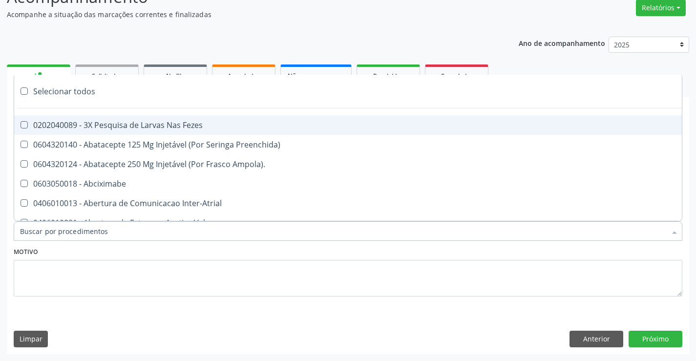
click at [119, 231] on div at bounding box center [348, 231] width 669 height 20
click at [119, 234] on input "Item de agendamento *" at bounding box center [343, 231] width 646 height 20
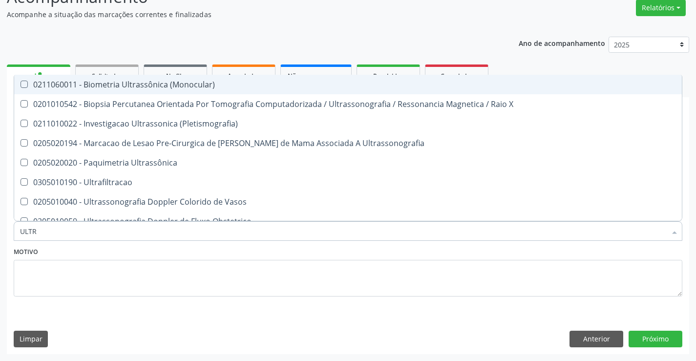
type input "ULTRA"
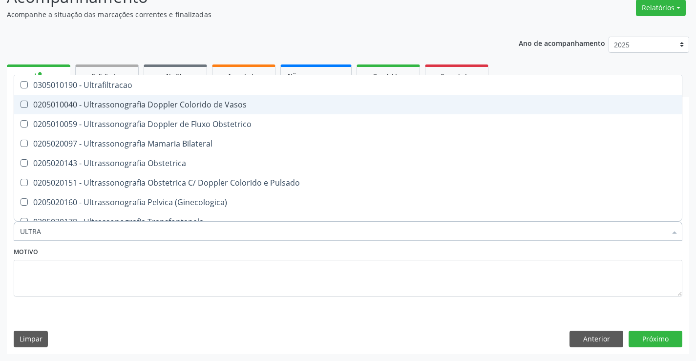
scroll to position [98, 0]
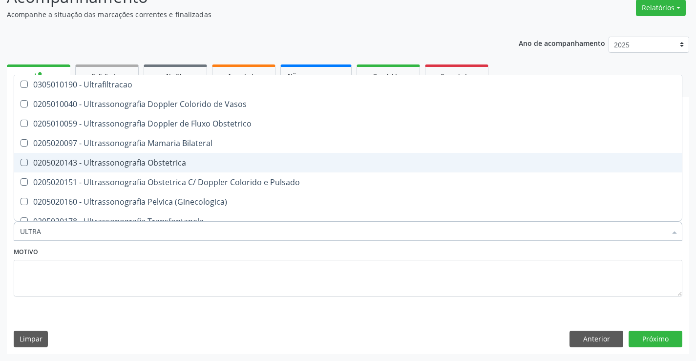
click at [150, 160] on div "0205020143 - Ultrassonografia Obstetrica" at bounding box center [348, 163] width 656 height 8
checkbox Obstetrica "true"
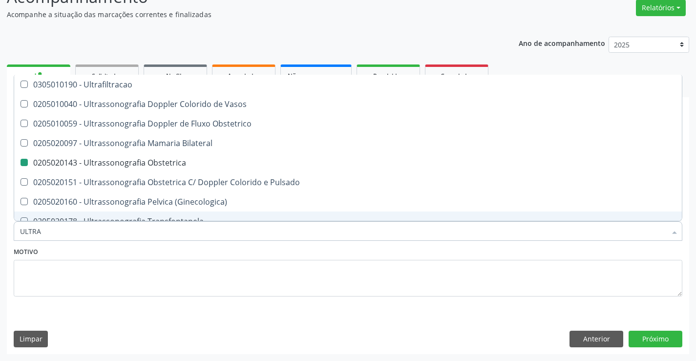
click at [185, 251] on div "Motivo" at bounding box center [348, 271] width 669 height 52
checkbox X "true"
checkbox Obstetrica "false"
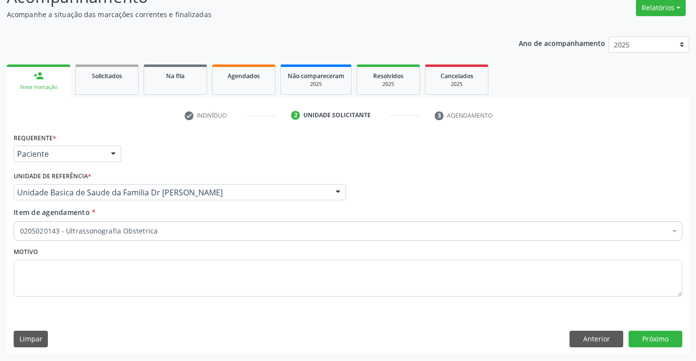
scroll to position [0, 0]
click at [641, 336] on button "Próximo" at bounding box center [656, 339] width 54 height 17
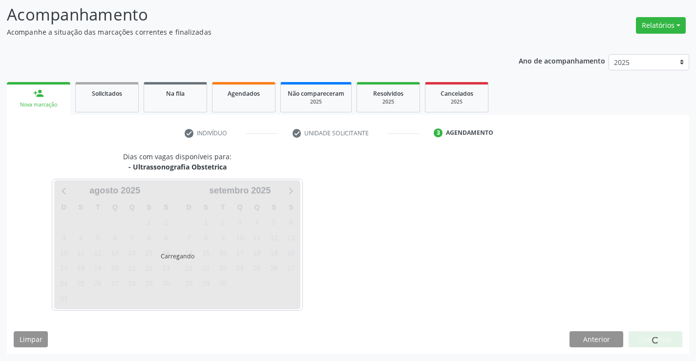
scroll to position [64, 0]
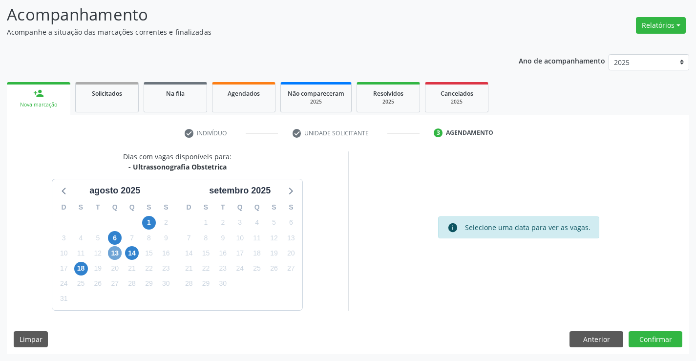
click at [116, 256] on span "13" at bounding box center [115, 253] width 14 height 14
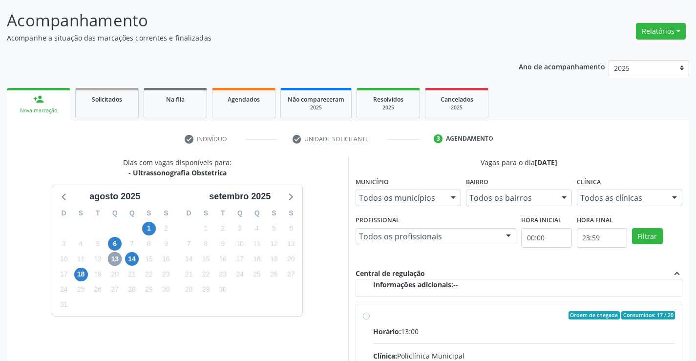
scroll to position [15, 0]
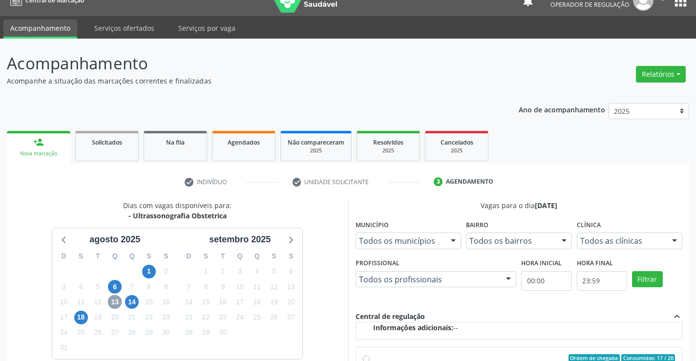
click at [115, 304] on span "13" at bounding box center [115, 302] width 14 height 14
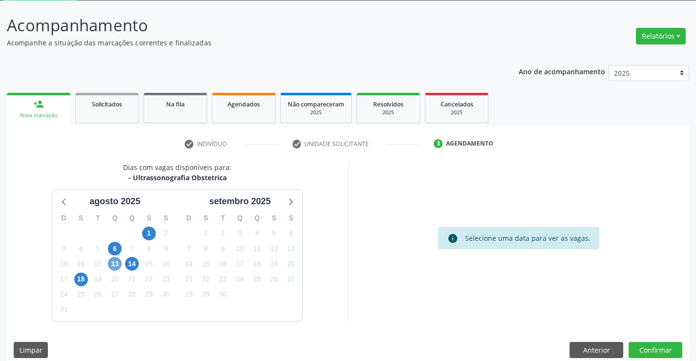
scroll to position [64, 0]
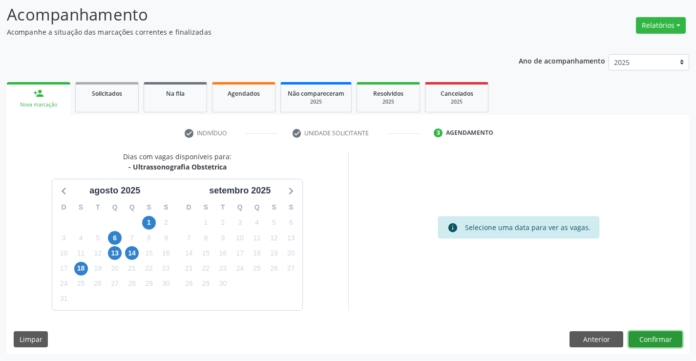
click at [658, 340] on button "Confirmar" at bounding box center [656, 339] width 54 height 17
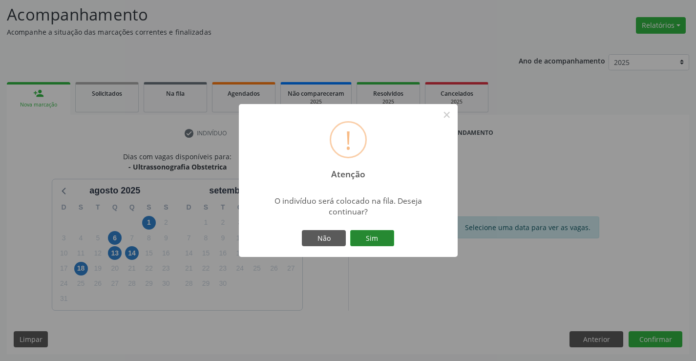
click at [383, 237] on button "Sim" at bounding box center [372, 238] width 44 height 17
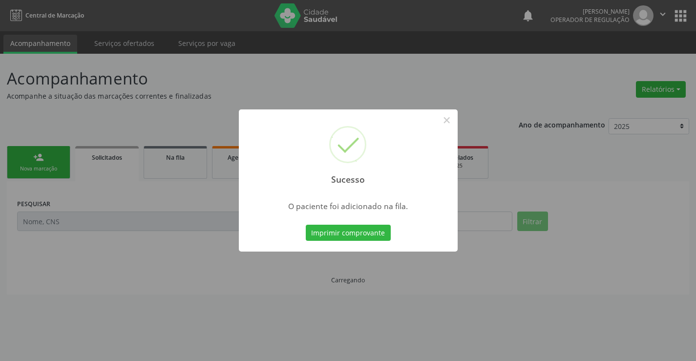
scroll to position [0, 0]
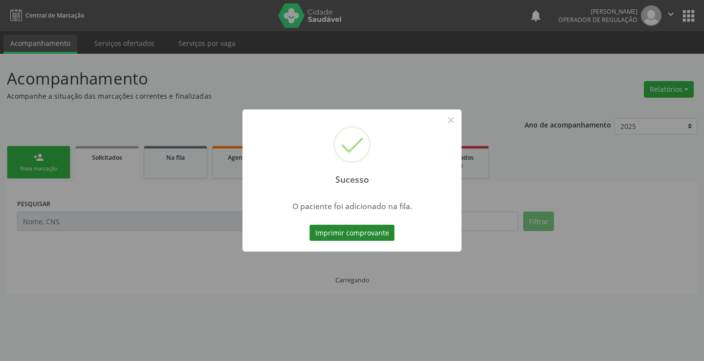
click at [377, 232] on button "Imprimir comprovante" at bounding box center [351, 233] width 85 height 17
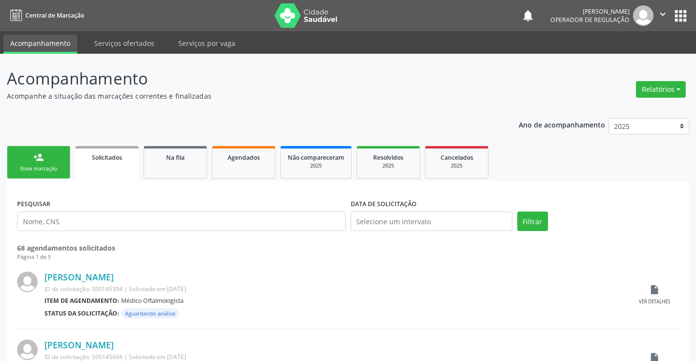
click at [63, 161] on link "person_add Nova marcação" at bounding box center [39, 162] width 64 height 33
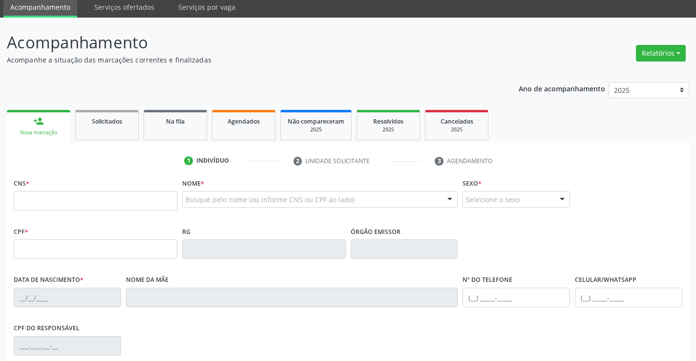
scroll to position [98, 0]
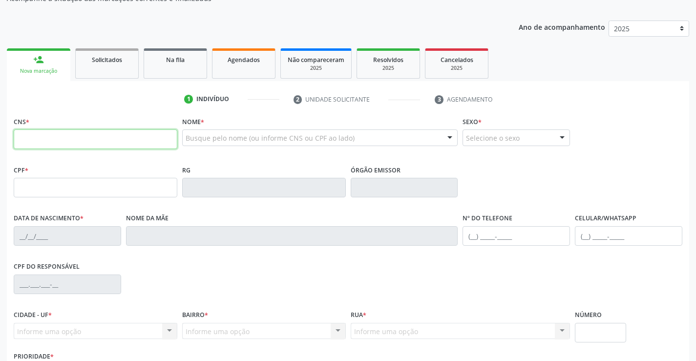
click at [38, 129] on input "text" at bounding box center [96, 139] width 164 height 20
type input "707 1013 3530 5220"
type input "2001367805"
type input "27/03/1966"
type input "(74) 99199-2153"
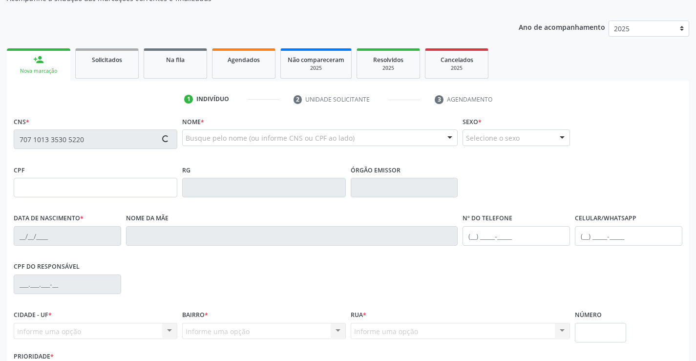
type input "(74) 99199-2153"
type input "16"
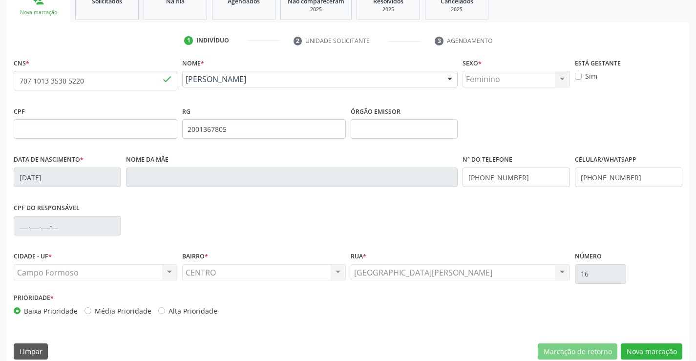
scroll to position [169, 0]
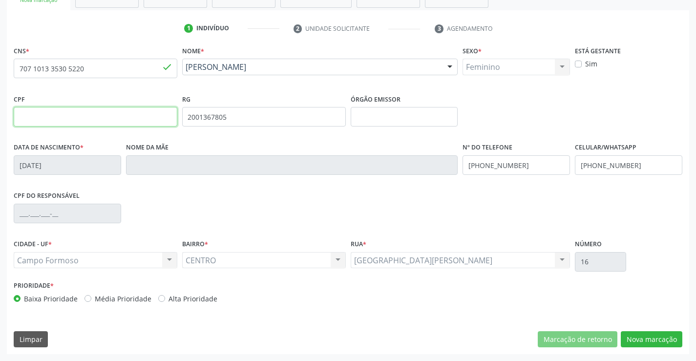
click at [73, 115] on input "text" at bounding box center [96, 117] width 164 height 20
type input "928.691.305-20"
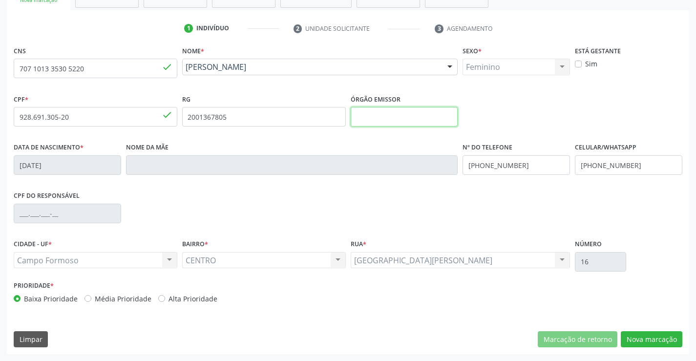
click at [406, 118] on input "text" at bounding box center [405, 117] width 108 height 20
type input "SSPBA"
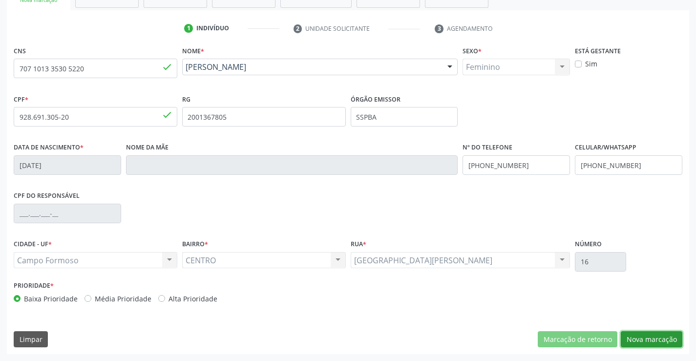
click at [654, 343] on button "Nova marcação" at bounding box center [652, 339] width 62 height 17
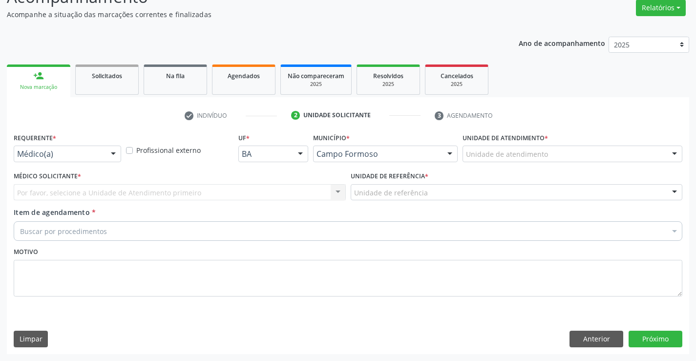
scroll to position [82, 0]
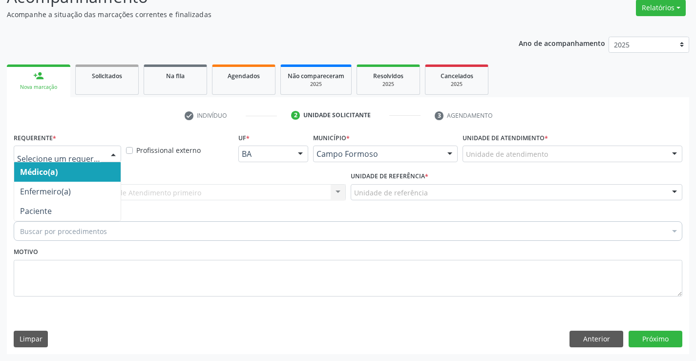
click at [112, 152] on div at bounding box center [113, 154] width 15 height 17
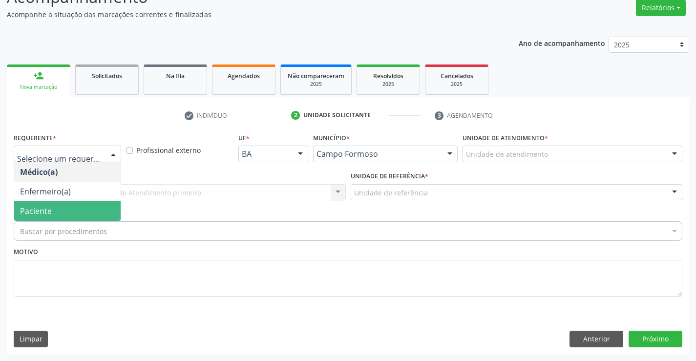
click at [78, 215] on span "Paciente" at bounding box center [67, 211] width 107 height 20
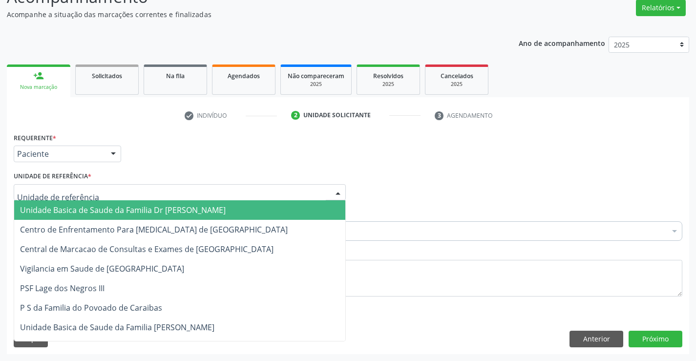
click at [100, 194] on div at bounding box center [180, 192] width 332 height 17
drag, startPoint x: 102, startPoint y: 207, endPoint x: 100, endPoint y: 226, distance: 19.2
click at [102, 208] on span "Unidade Basica de Saude da Familia Dr [PERSON_NAME]" at bounding box center [123, 210] width 206 height 11
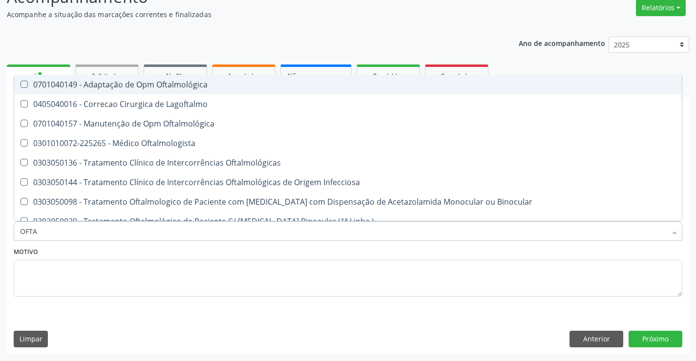
type input "OFTAL"
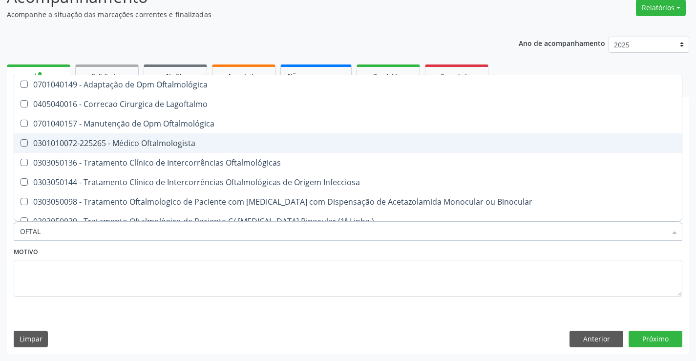
click at [157, 139] on div "0301010072-225265 - Médico Oftalmologista" at bounding box center [348, 143] width 656 height 8
checkbox Oftalmologista "true"
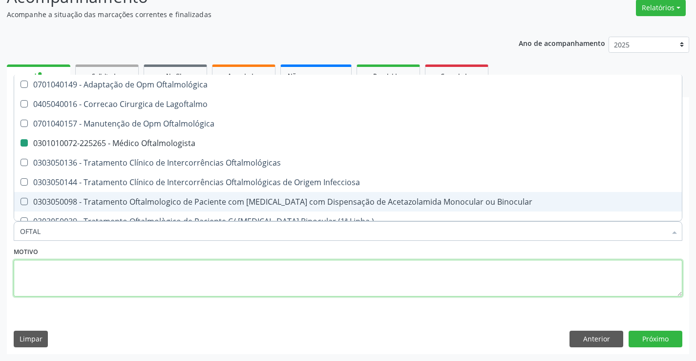
click at [168, 268] on textarea at bounding box center [348, 278] width 669 height 37
checkbox Lagoftalmo "true"
checkbox Oftalmologista "false"
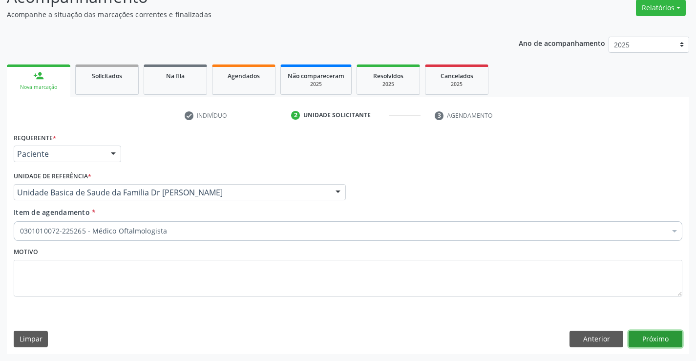
click at [655, 332] on button "Próximo" at bounding box center [656, 339] width 54 height 17
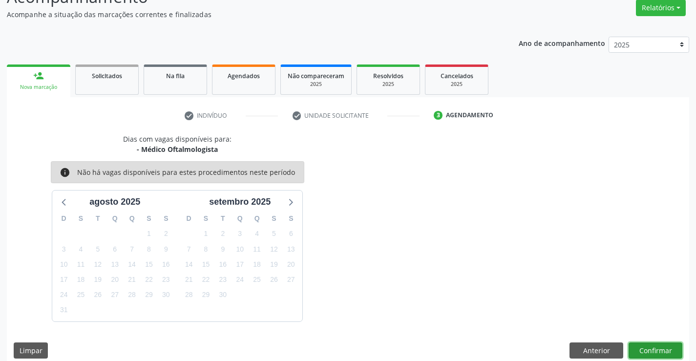
click at [660, 357] on button "Confirmar" at bounding box center [656, 351] width 54 height 17
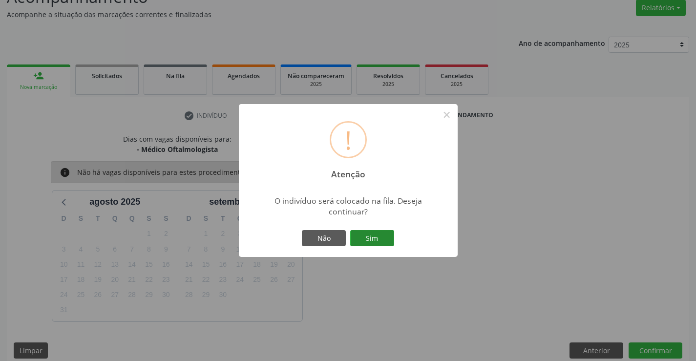
click at [370, 244] on button "Sim" at bounding box center [372, 238] width 44 height 17
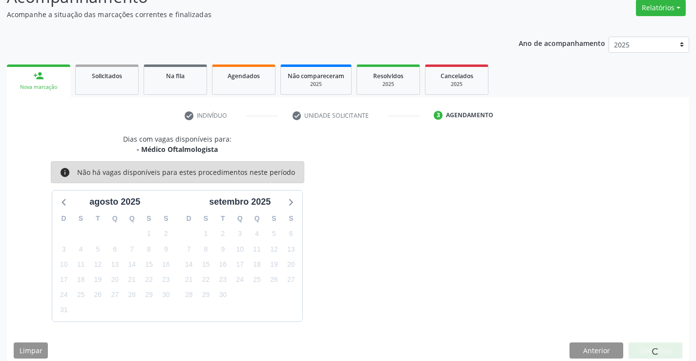
scroll to position [0, 0]
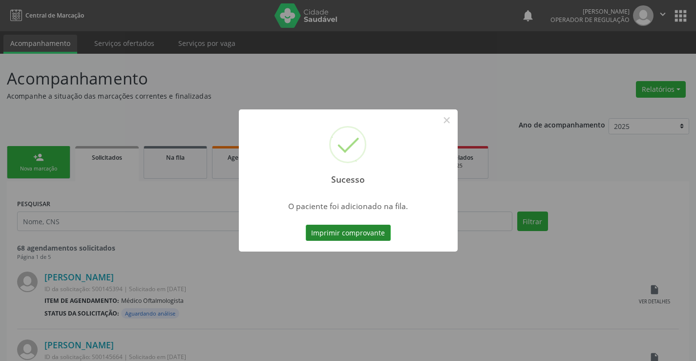
click at [370, 238] on button "Imprimir comprovante" at bounding box center [348, 233] width 85 height 17
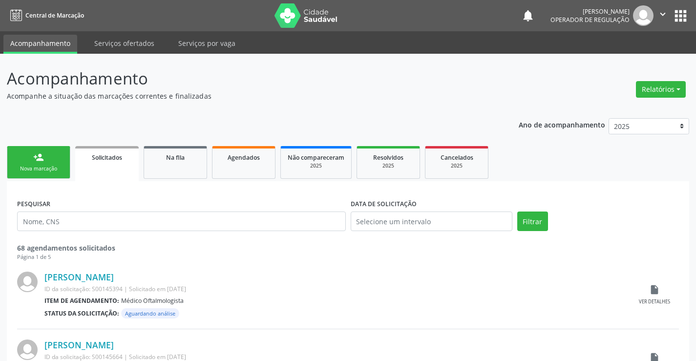
click at [59, 156] on link "person_add Nova marcação" at bounding box center [39, 162] width 64 height 33
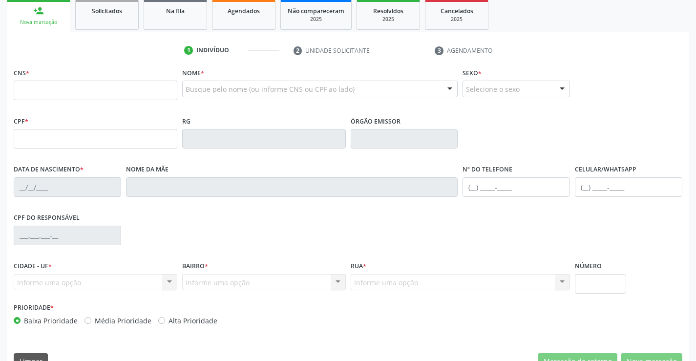
scroll to position [98, 0]
